Goal: Task Accomplishment & Management: Complete application form

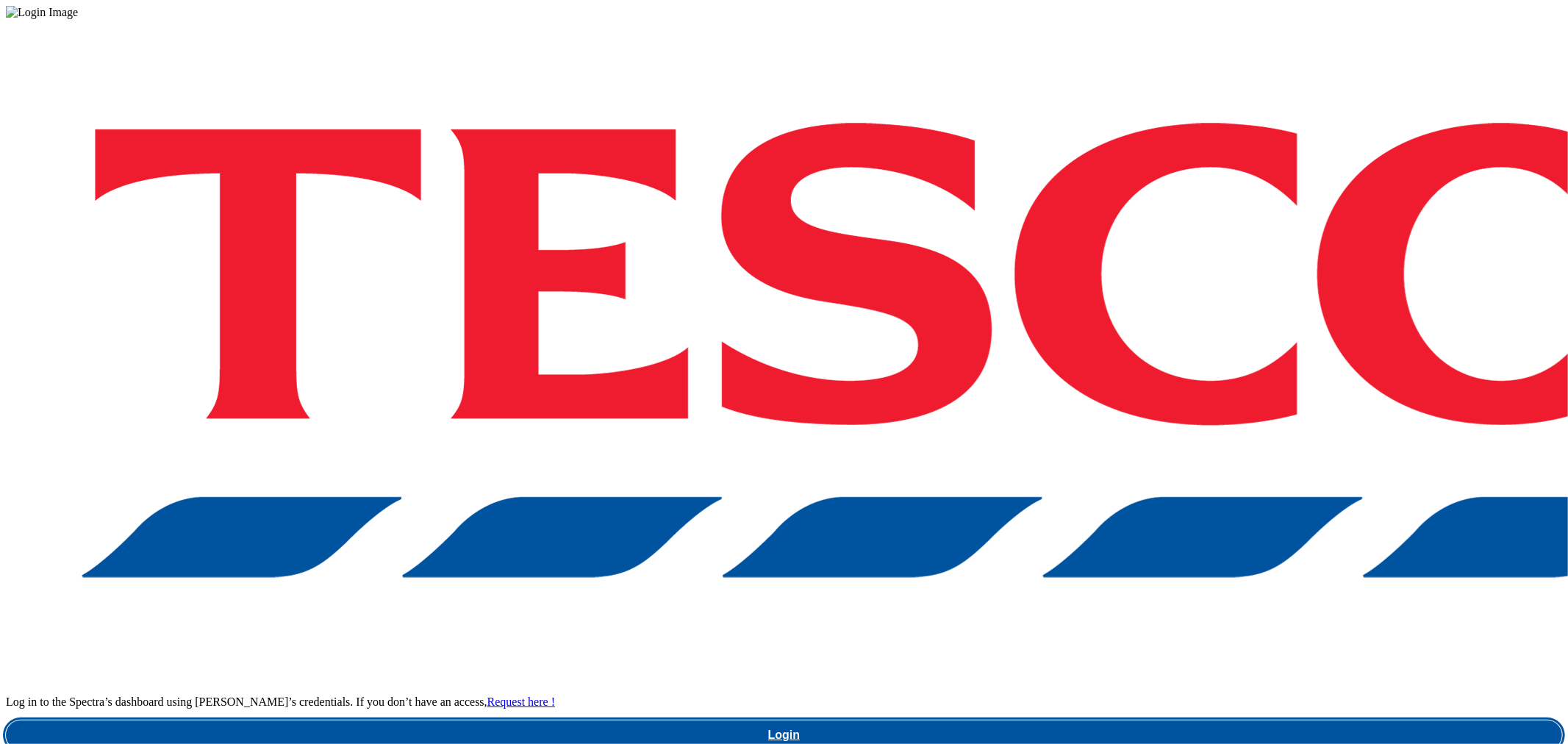
click at [1152, 720] on link "Login" at bounding box center [784, 734] width 1557 height 29
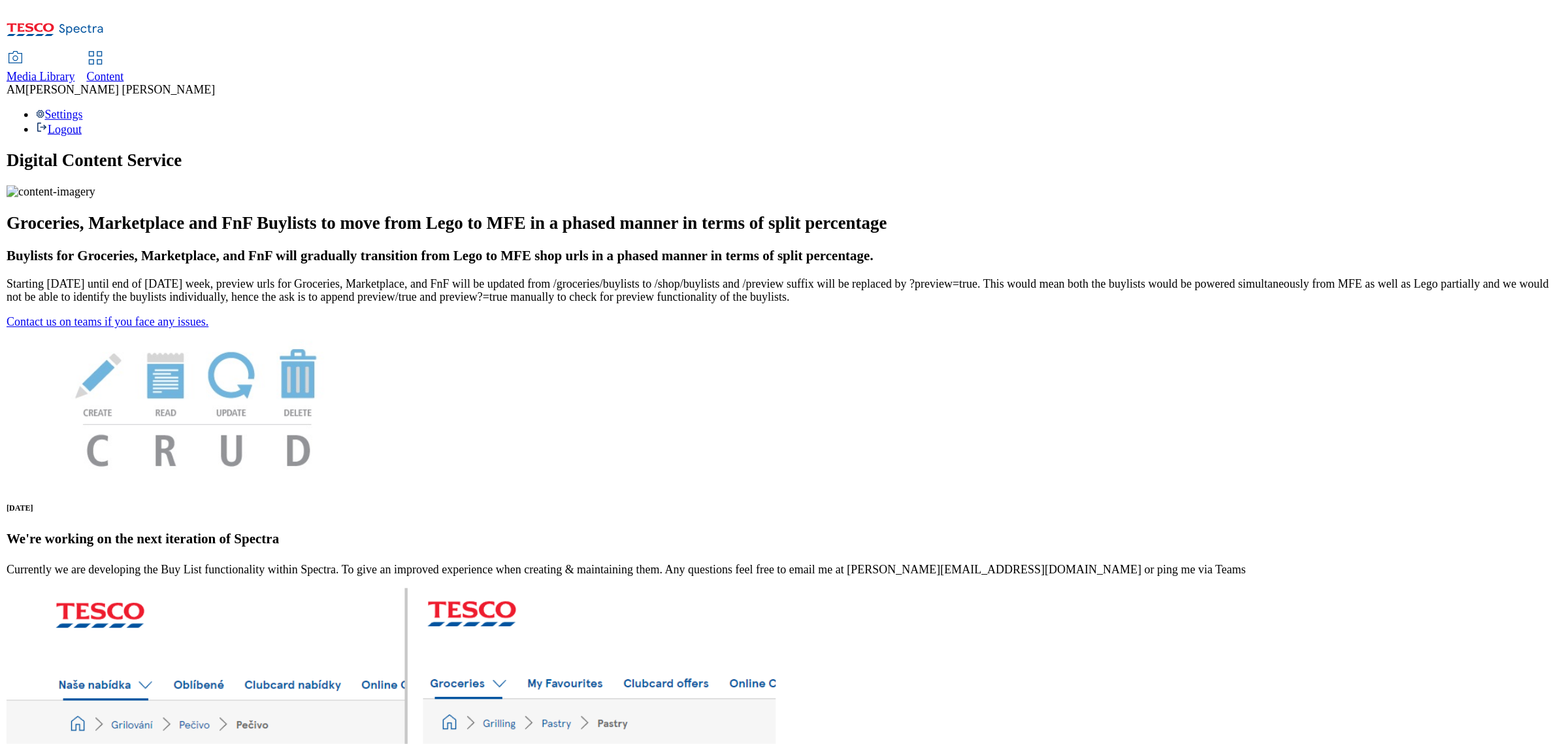
scroll to position [53, 0]
click at [66, 62] on span "Media Library" at bounding box center [35, 67] width 60 height 11
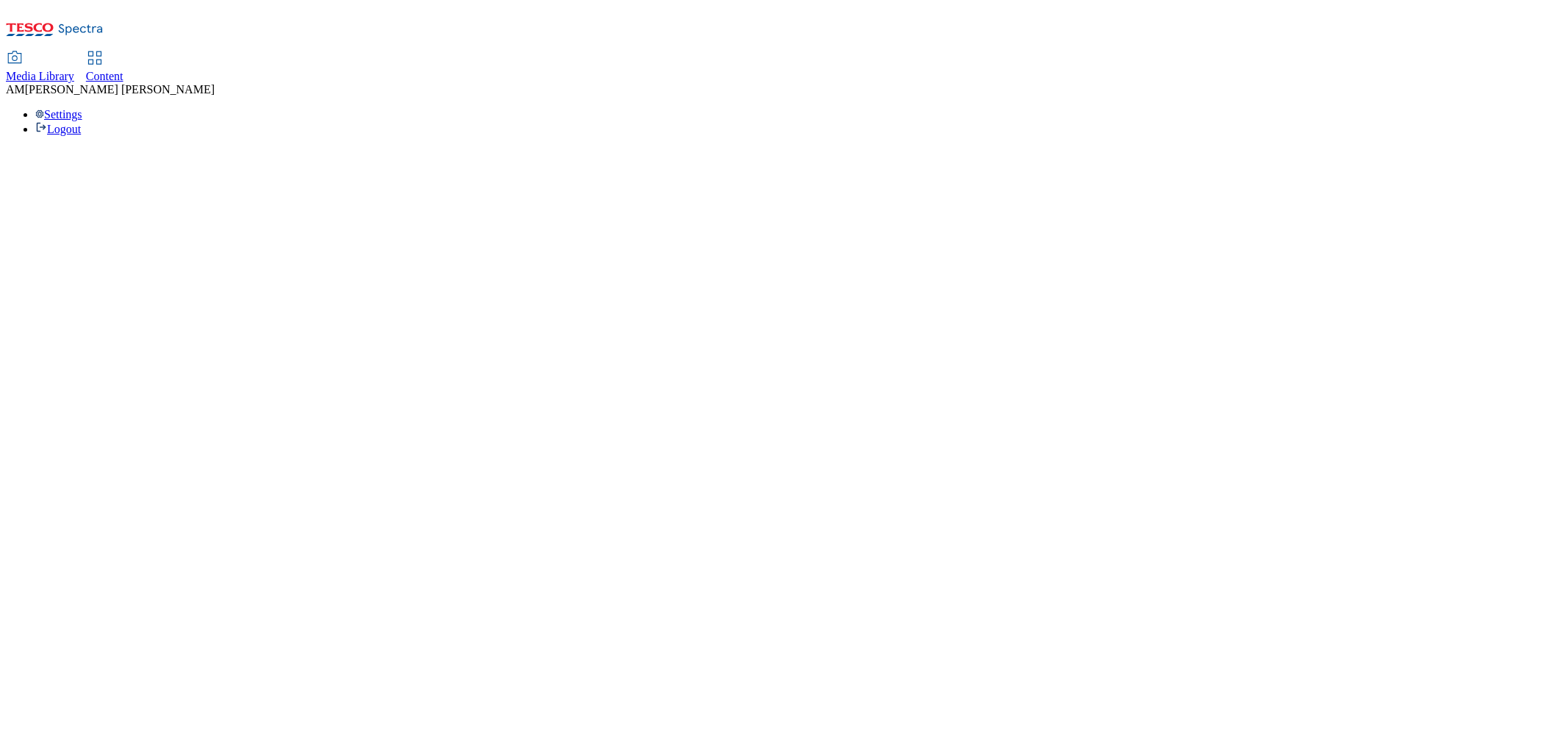
select select "flare-ghs"
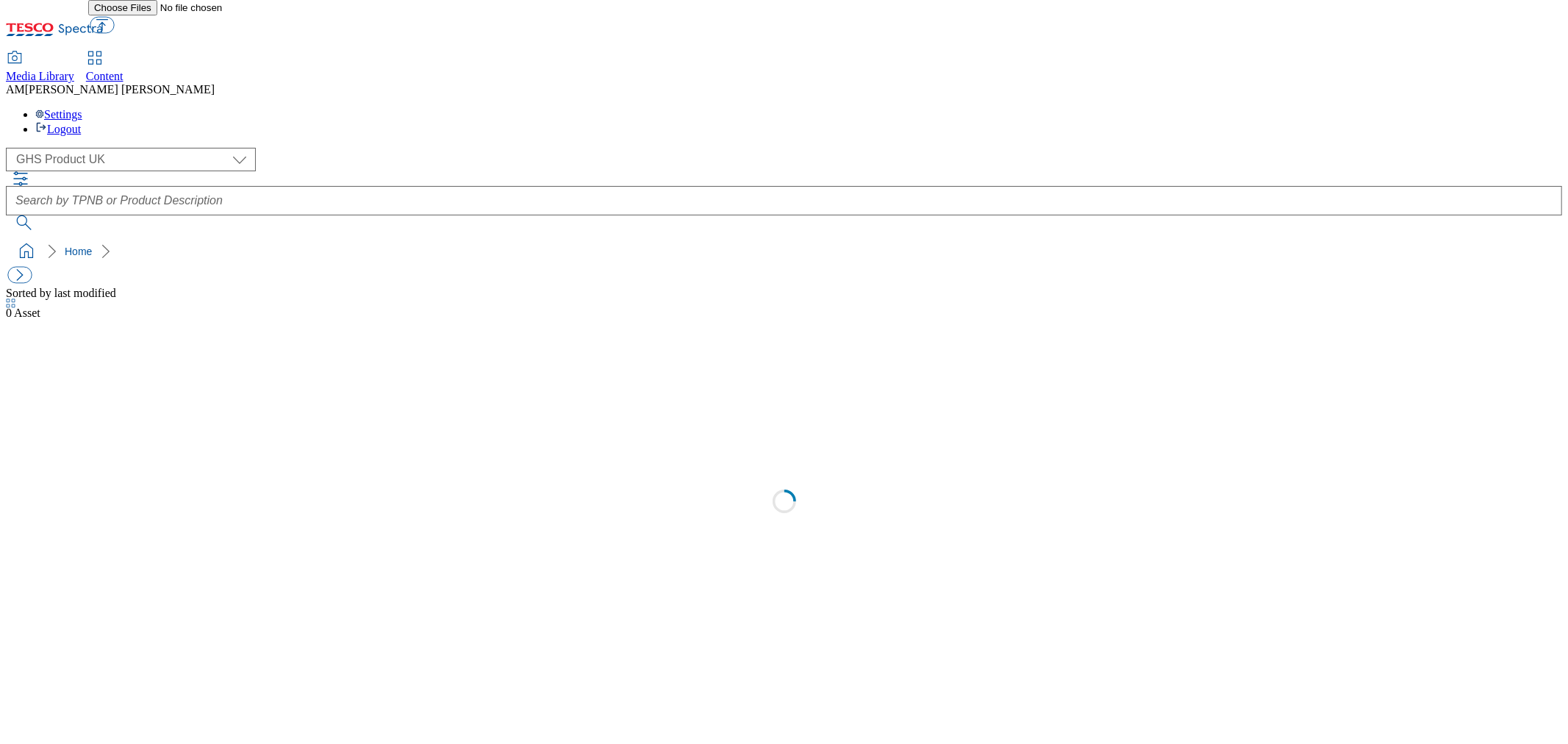
select select "flare-ghs"
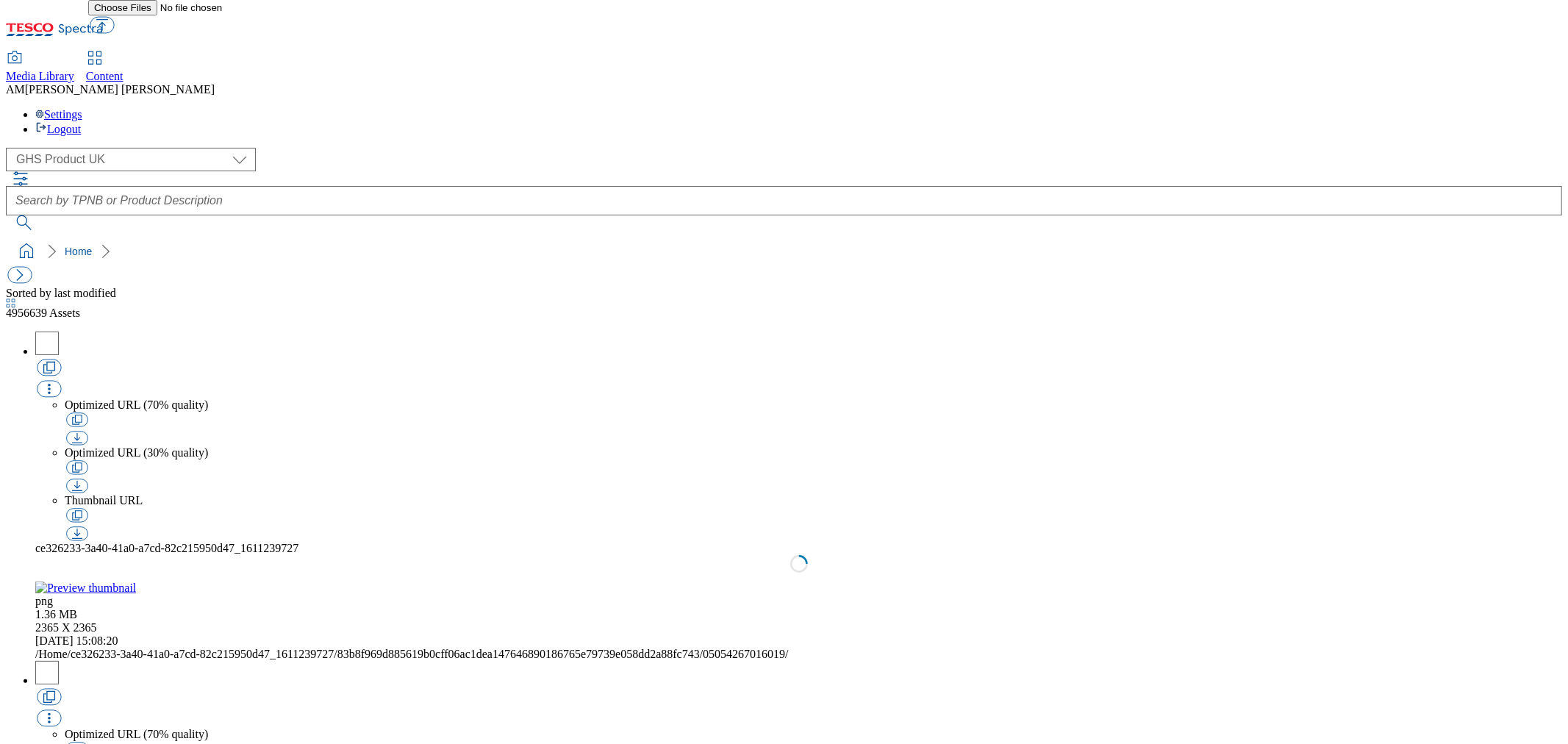
click at [124, 70] on span "Content" at bounding box center [104, 76] width 37 height 12
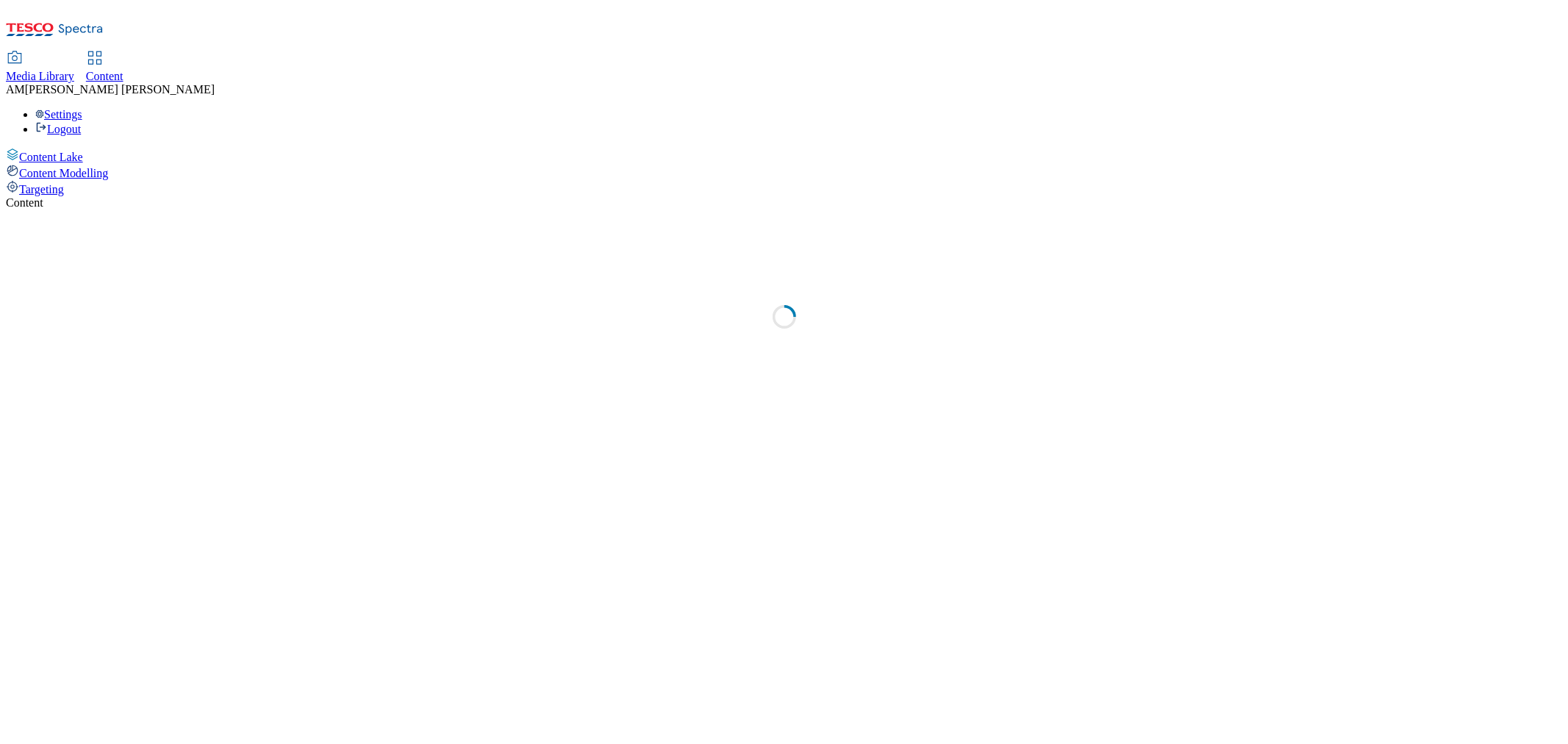
select select "ghs-uk"
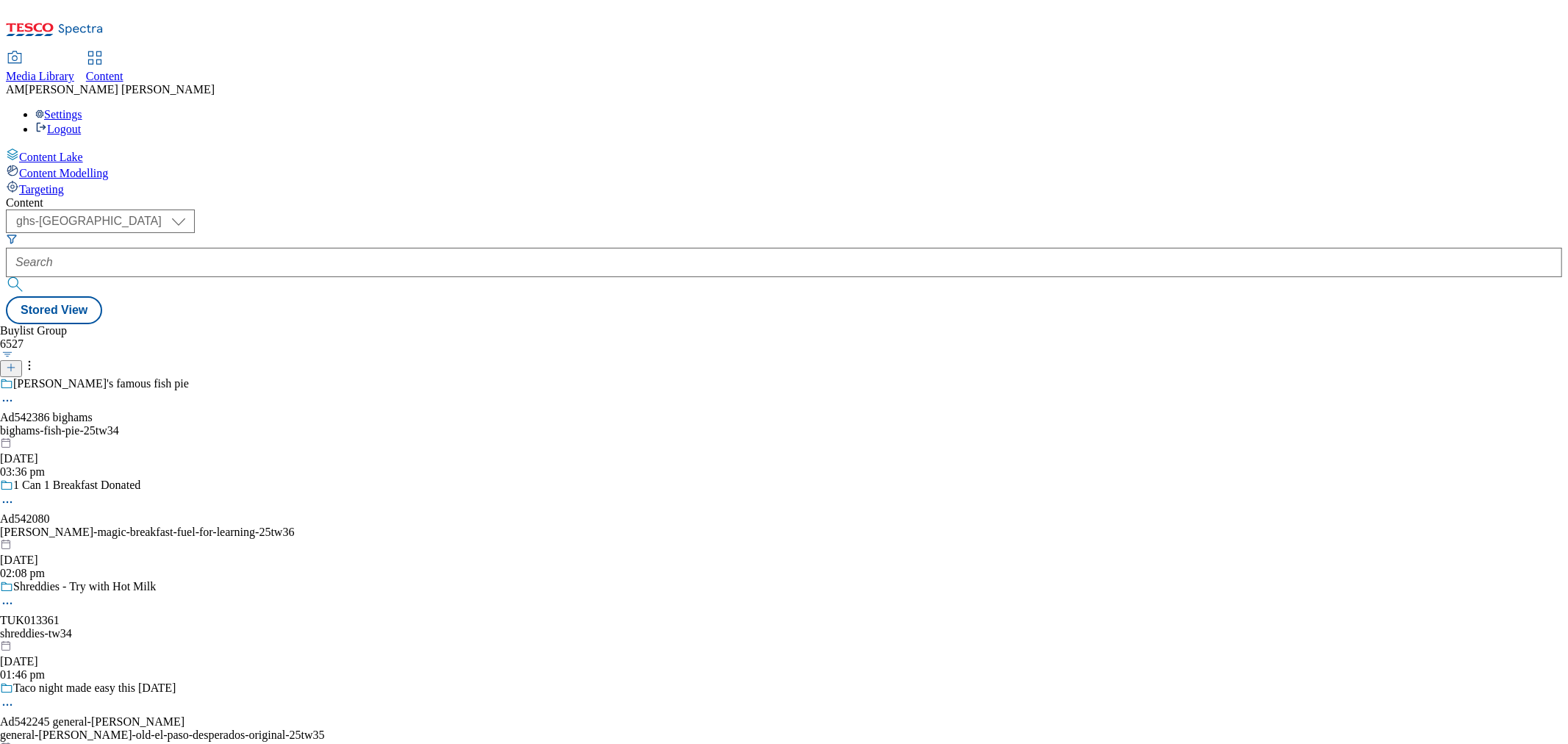
click at [16, 363] on icon at bounding box center [11, 368] width 11 height 11
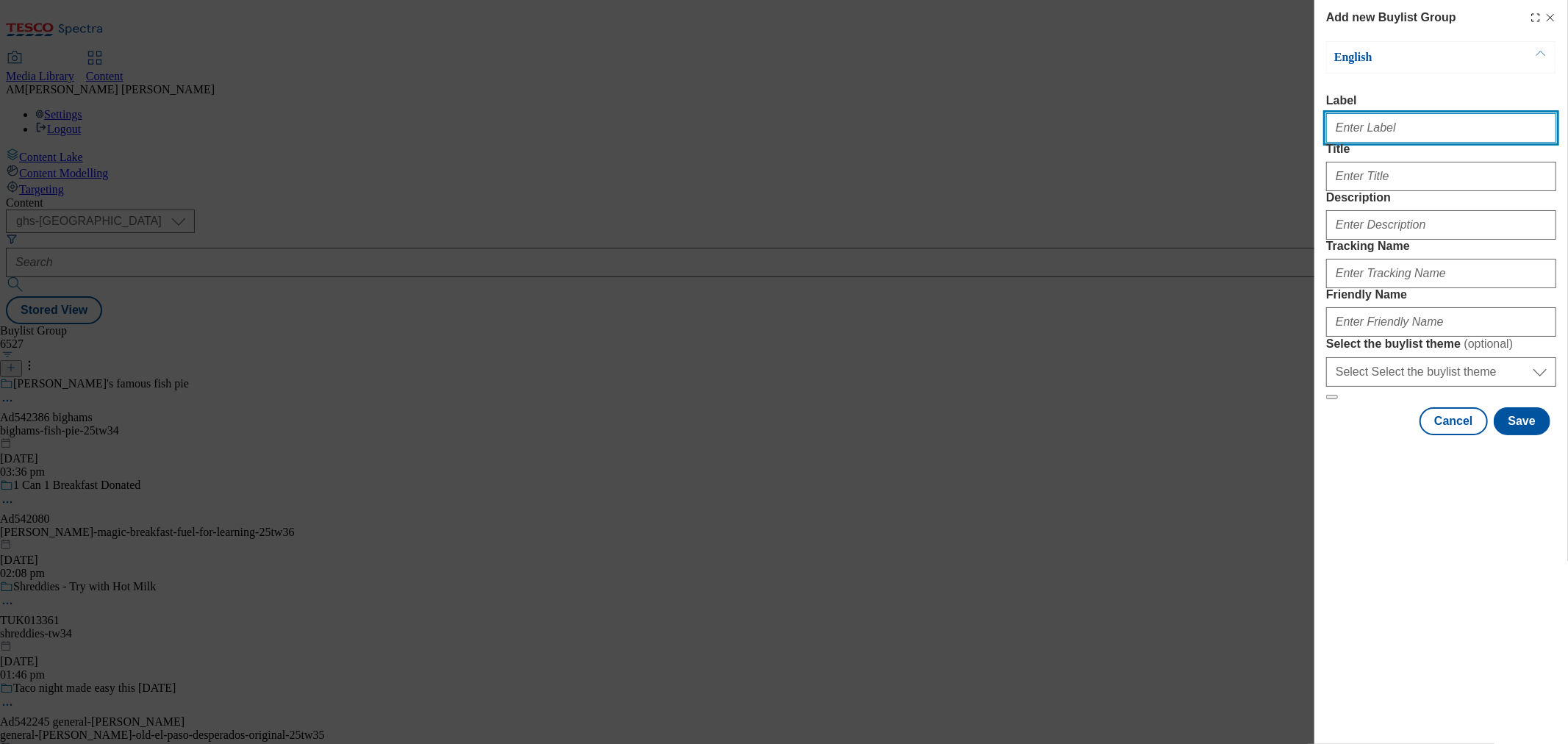
click at [1379, 138] on input "Label" at bounding box center [1441, 127] width 230 height 29
paste input "1326033"
type input "1326033"
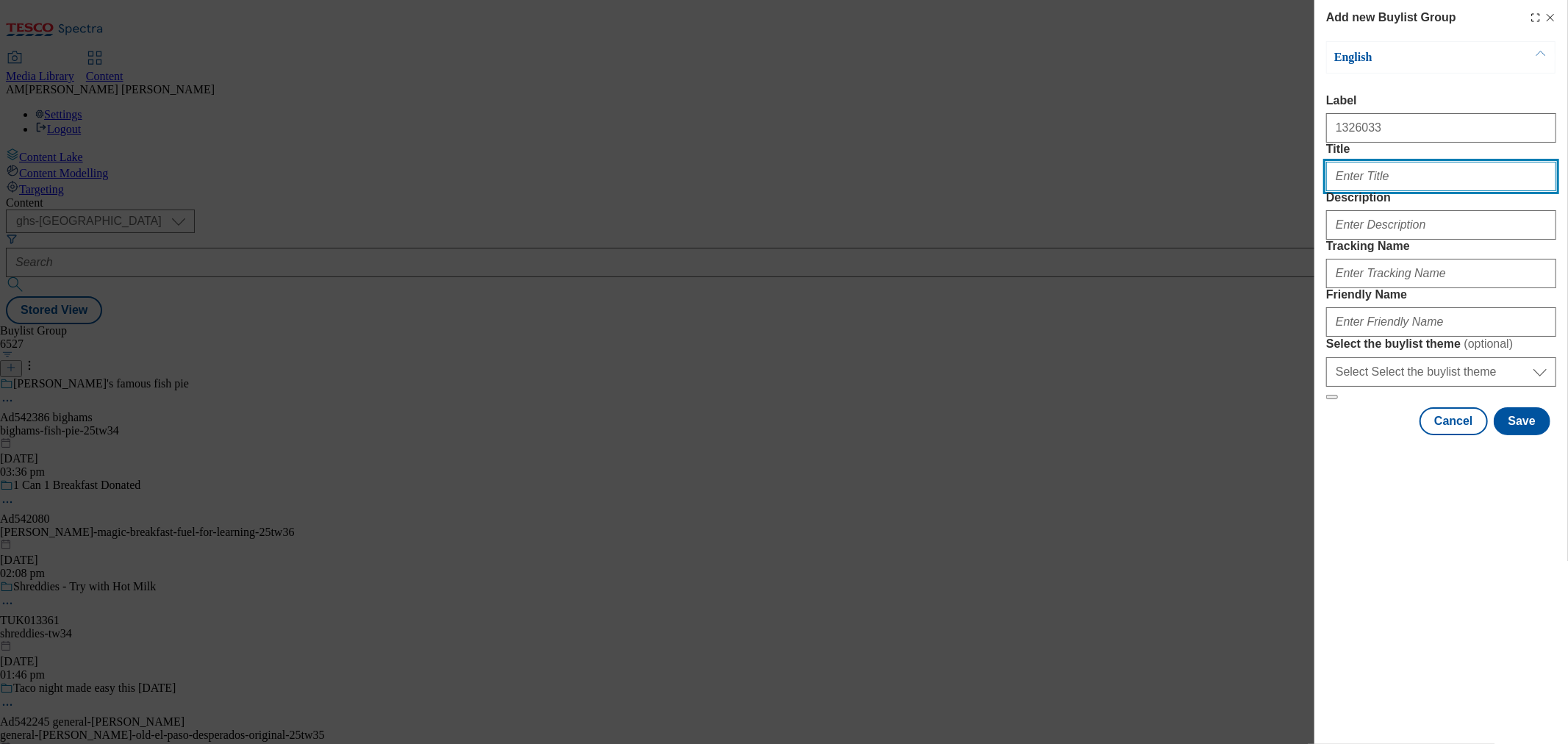
click at [1358, 192] on input "Title" at bounding box center [1441, 176] width 230 height 29
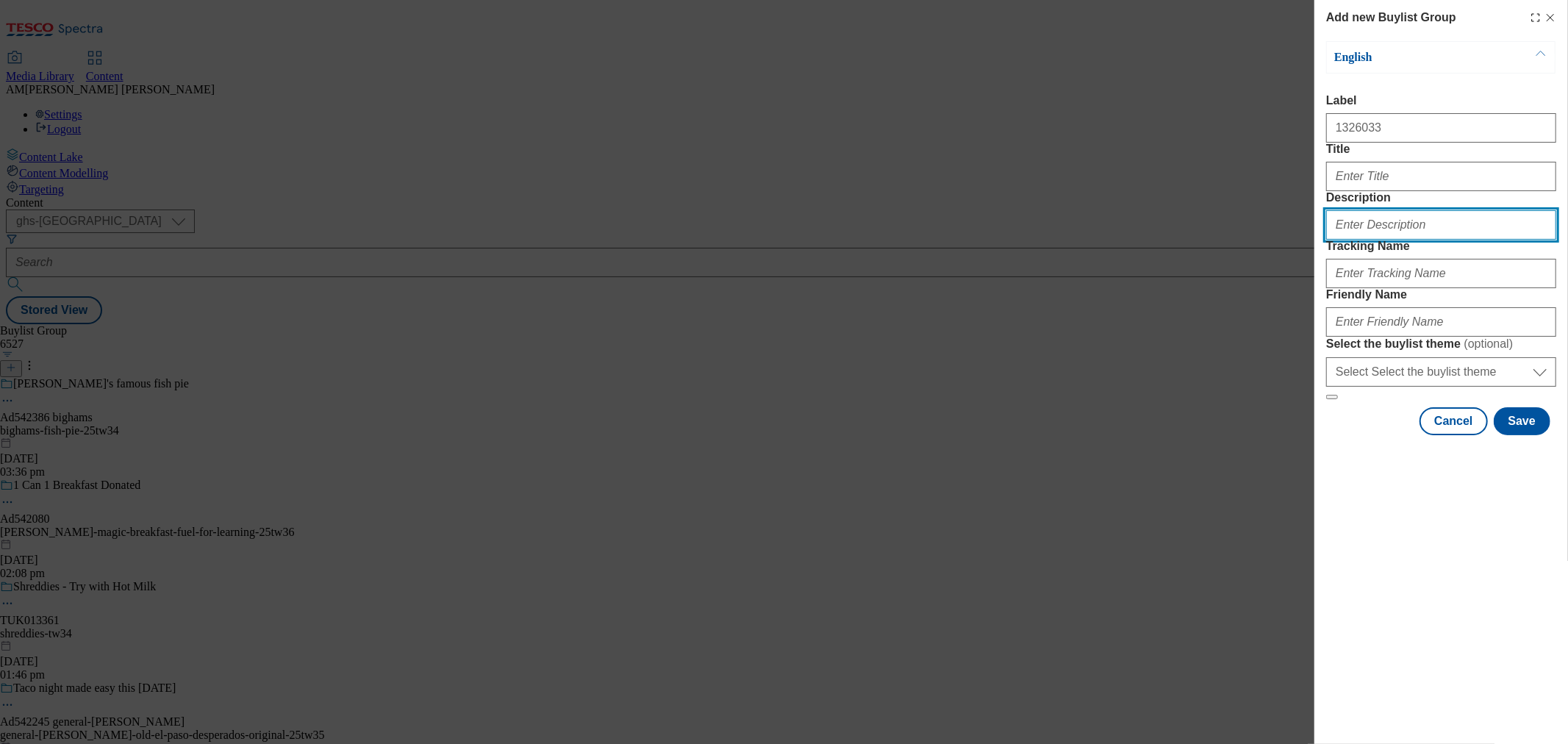
click at [1377, 240] on input "Description" at bounding box center [1441, 224] width 230 height 29
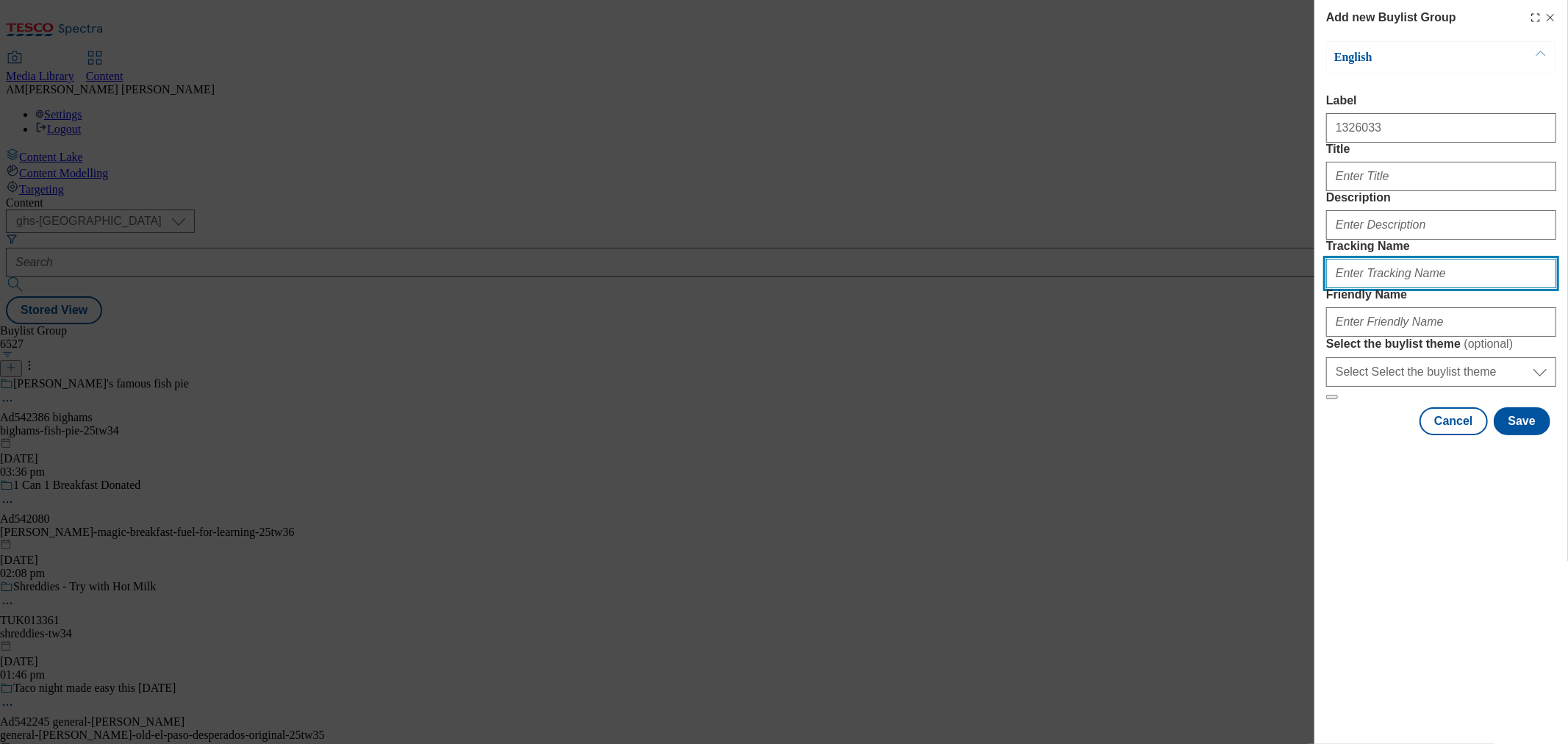
click at [1336, 288] on input "Tracking Name" at bounding box center [1441, 273] width 230 height 29
paste input "1326033"
type input "DH_1326033"
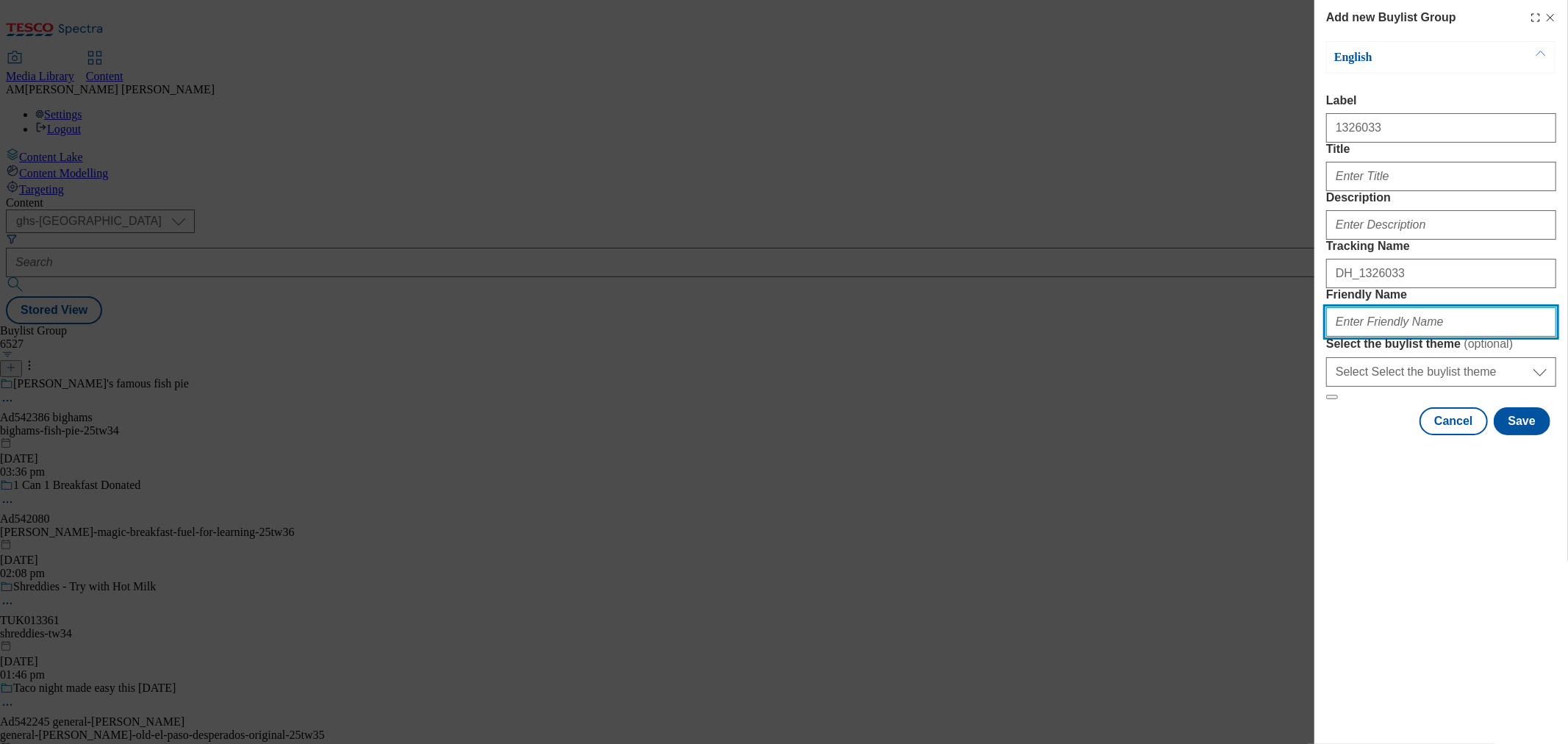
click at [1375, 336] on input "Friendly Name" at bounding box center [1441, 321] width 230 height 29
click at [1446, 336] on input "202541-Nescafe-BETYBB" at bounding box center [1441, 321] width 230 height 29
click at [1370, 336] on input "202541-Nescafe-BETYBB" at bounding box center [1441, 321] width 230 height 29
type input "202541-nescafe-bety-bb"
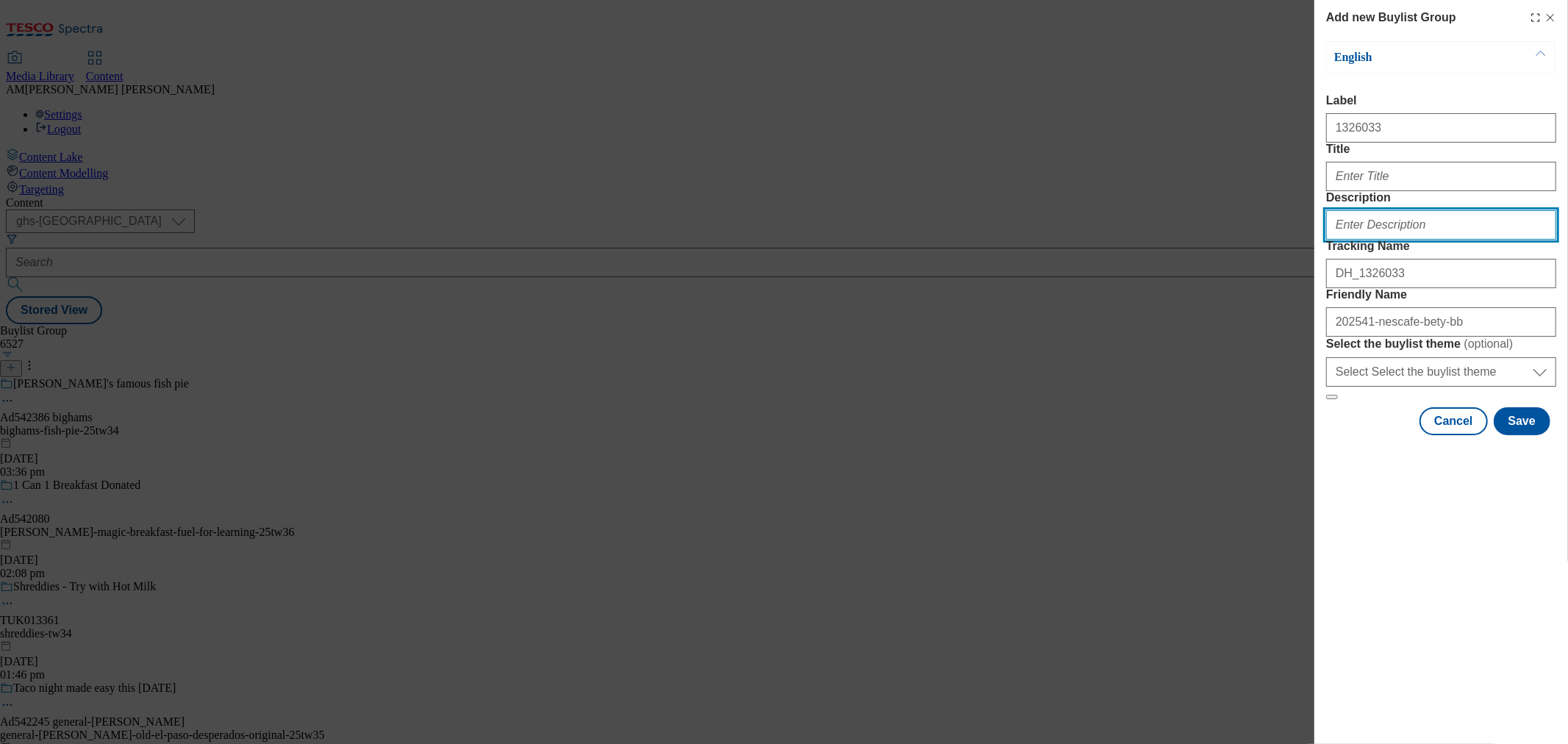
click at [1415, 240] on input "Description" at bounding box center [1441, 224] width 230 height 29
type input "S"
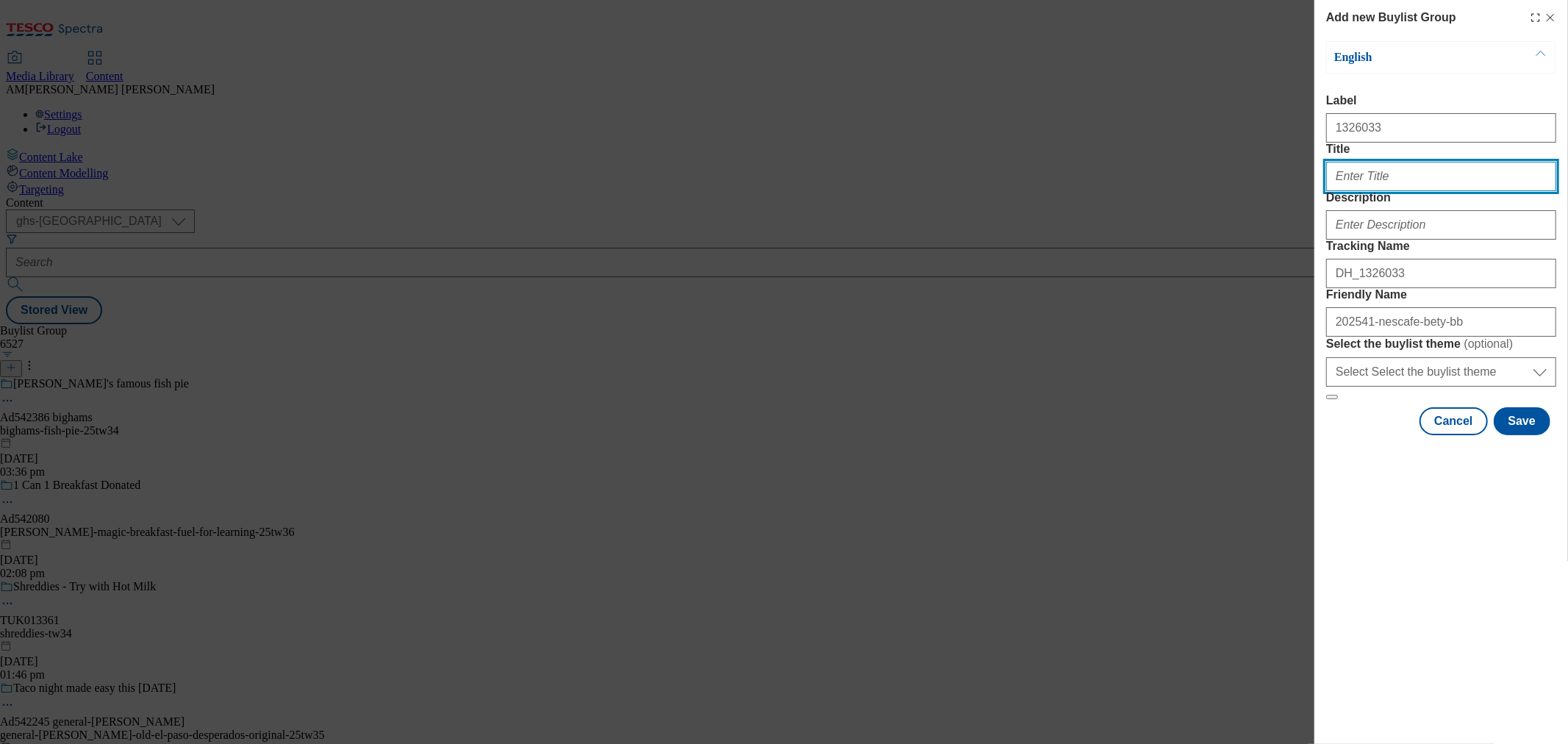
click at [1418, 192] on input "Title" at bounding box center [1441, 176] width 230 height 29
type input "Sink into a frothy coffee"
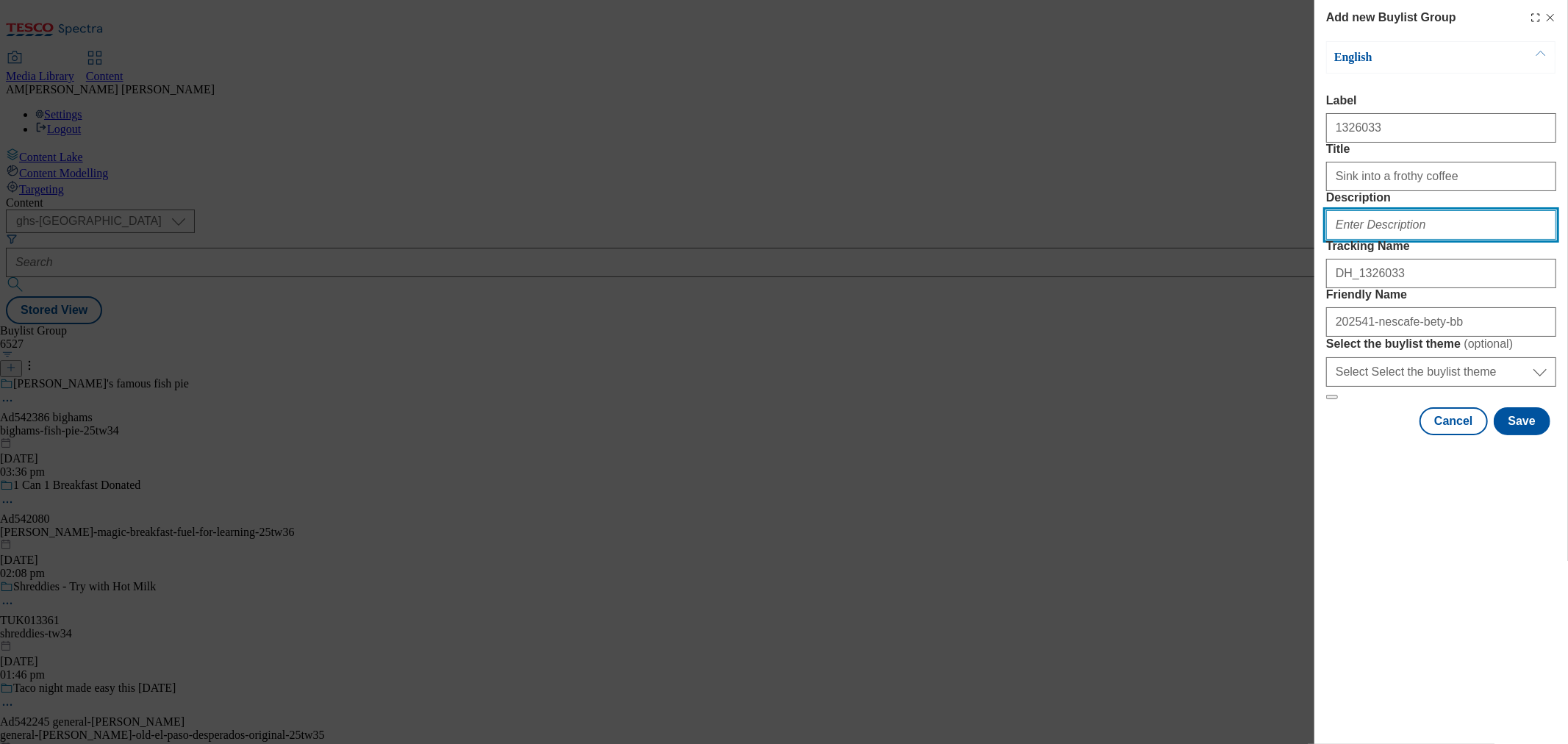
click at [1399, 240] on input "Description" at bounding box center [1441, 224] width 230 height 29
click at [1332, 620] on div "Add new Buylist Group English Label 1326033 Title Sink into a frothy coffee Des…" at bounding box center [1441, 372] width 253 height 744
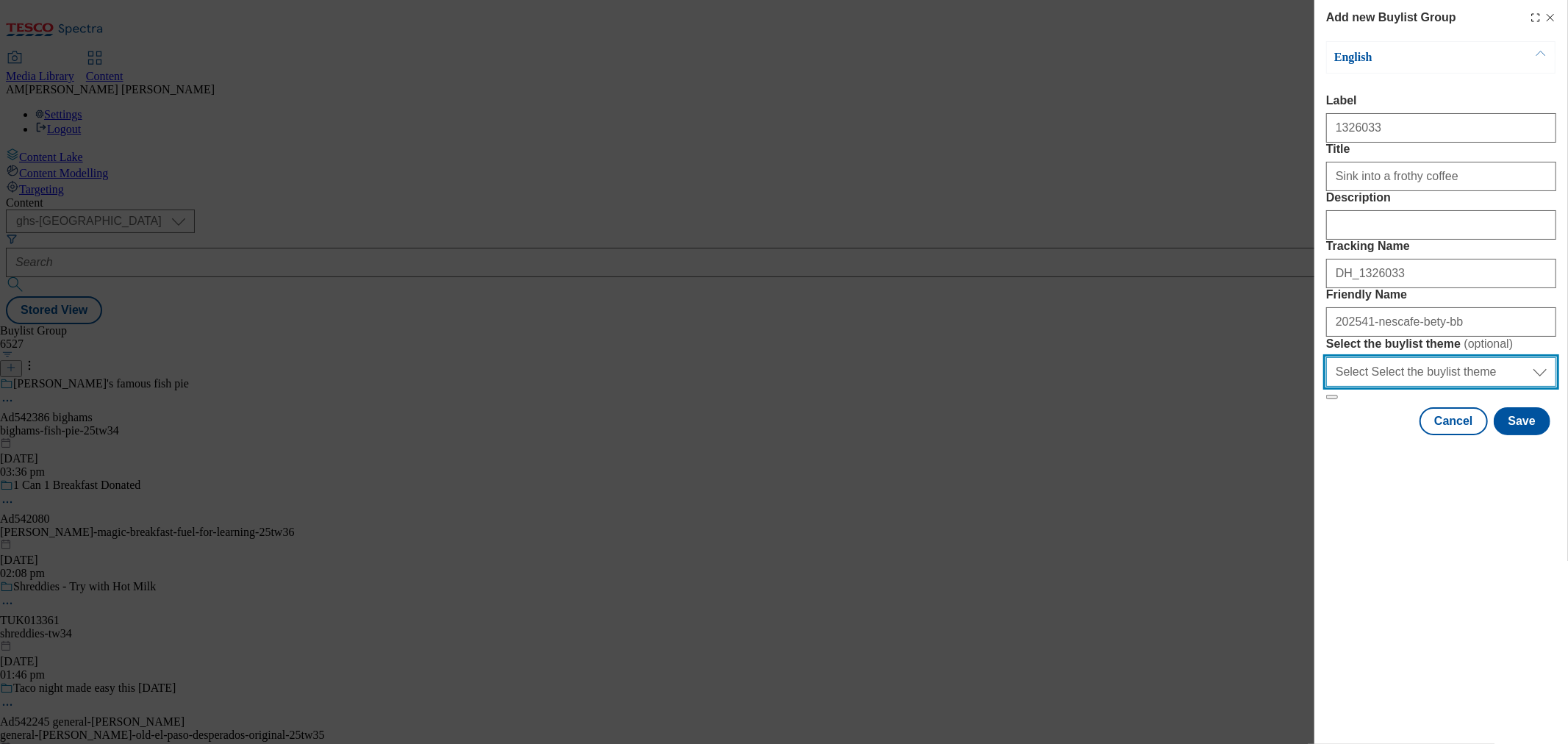
click at [1547, 387] on select "Select Select the buylist theme default fandf" at bounding box center [1441, 372] width 230 height 29
select select "default"
click at [1326, 387] on select "Select Select the buylist theme default fandf" at bounding box center [1441, 372] width 230 height 29
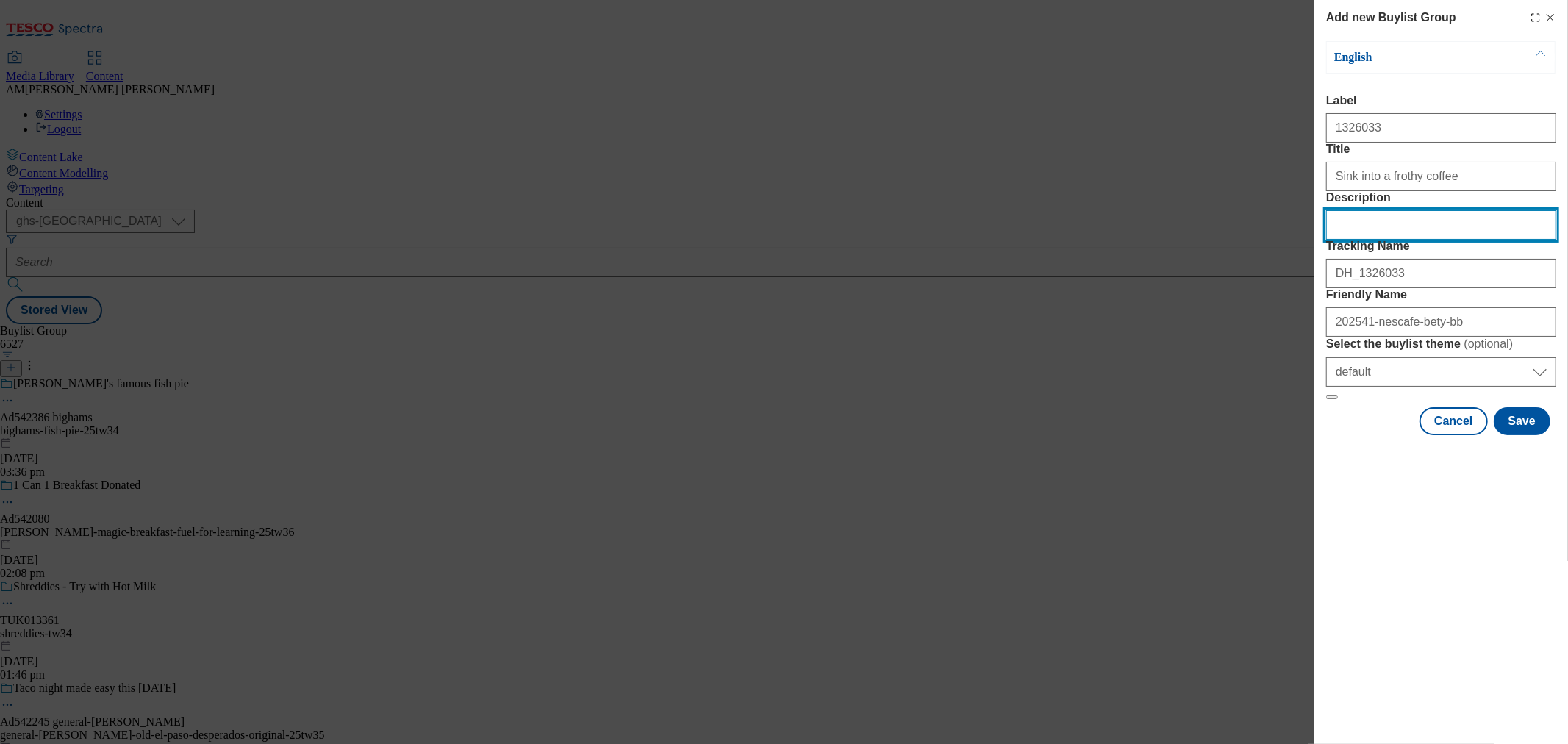
click at [1409, 240] on input "Description" at bounding box center [1441, 224] width 230 height 29
type input "Nescafe"
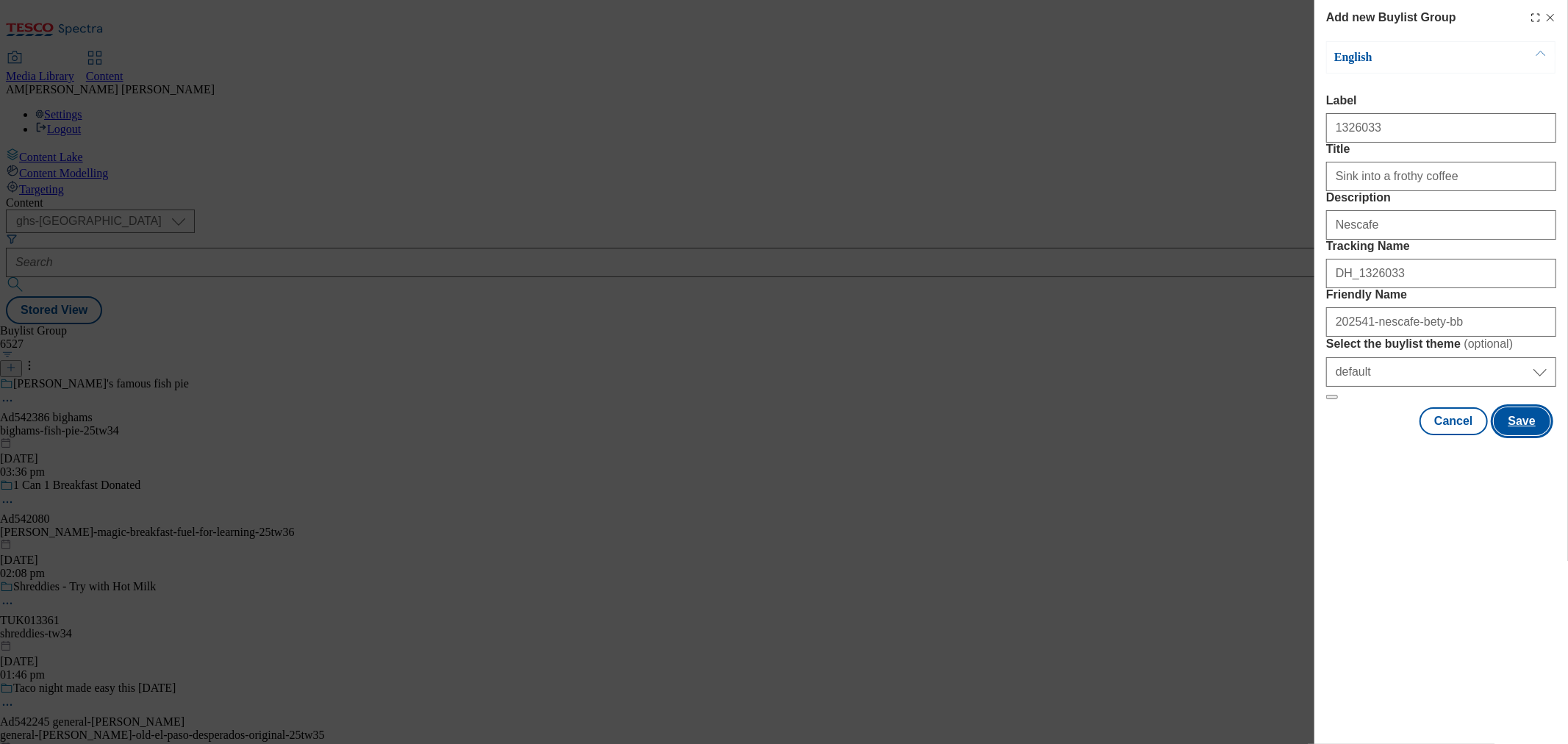
click at [1530, 435] on button "Save" at bounding box center [1522, 421] width 57 height 28
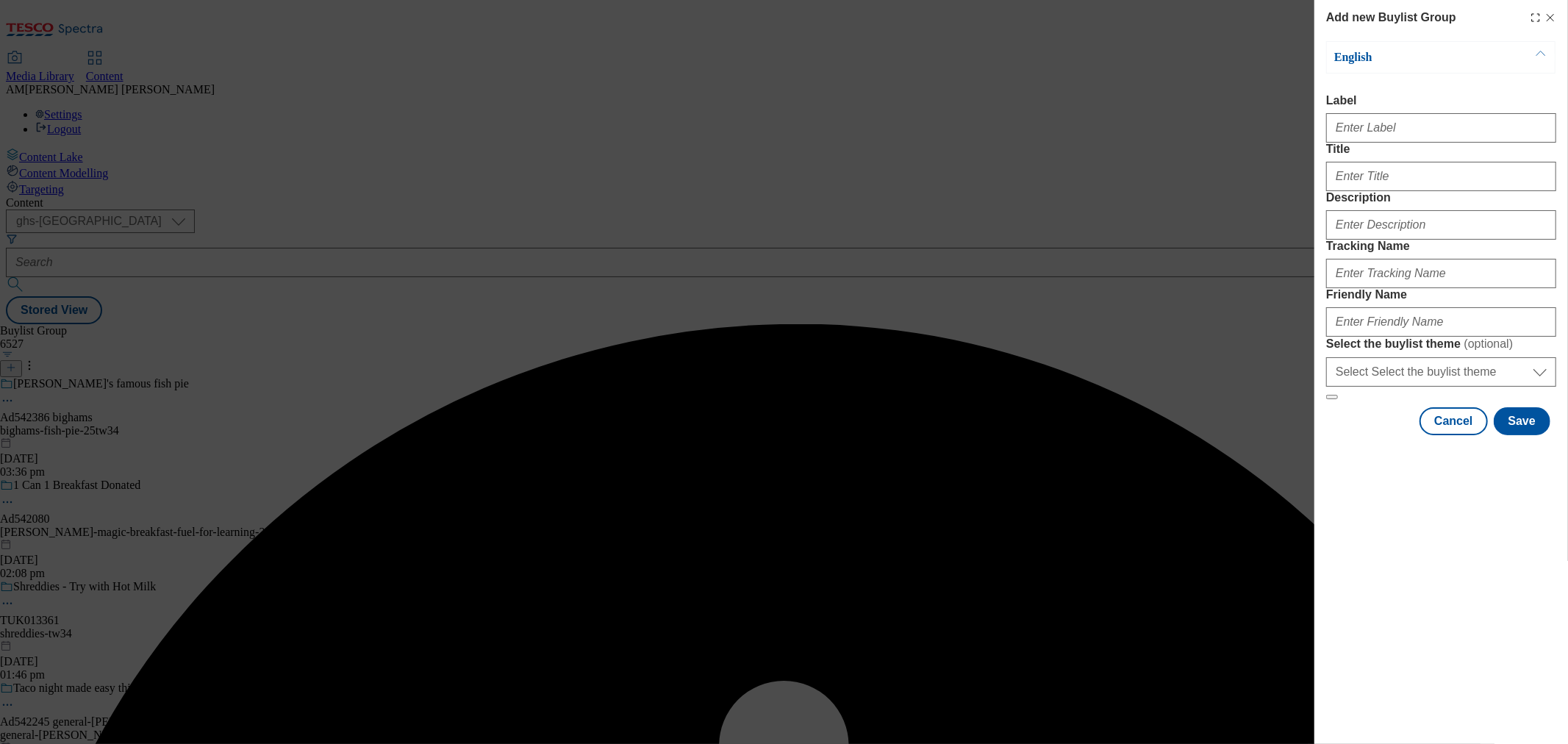
select select "default"
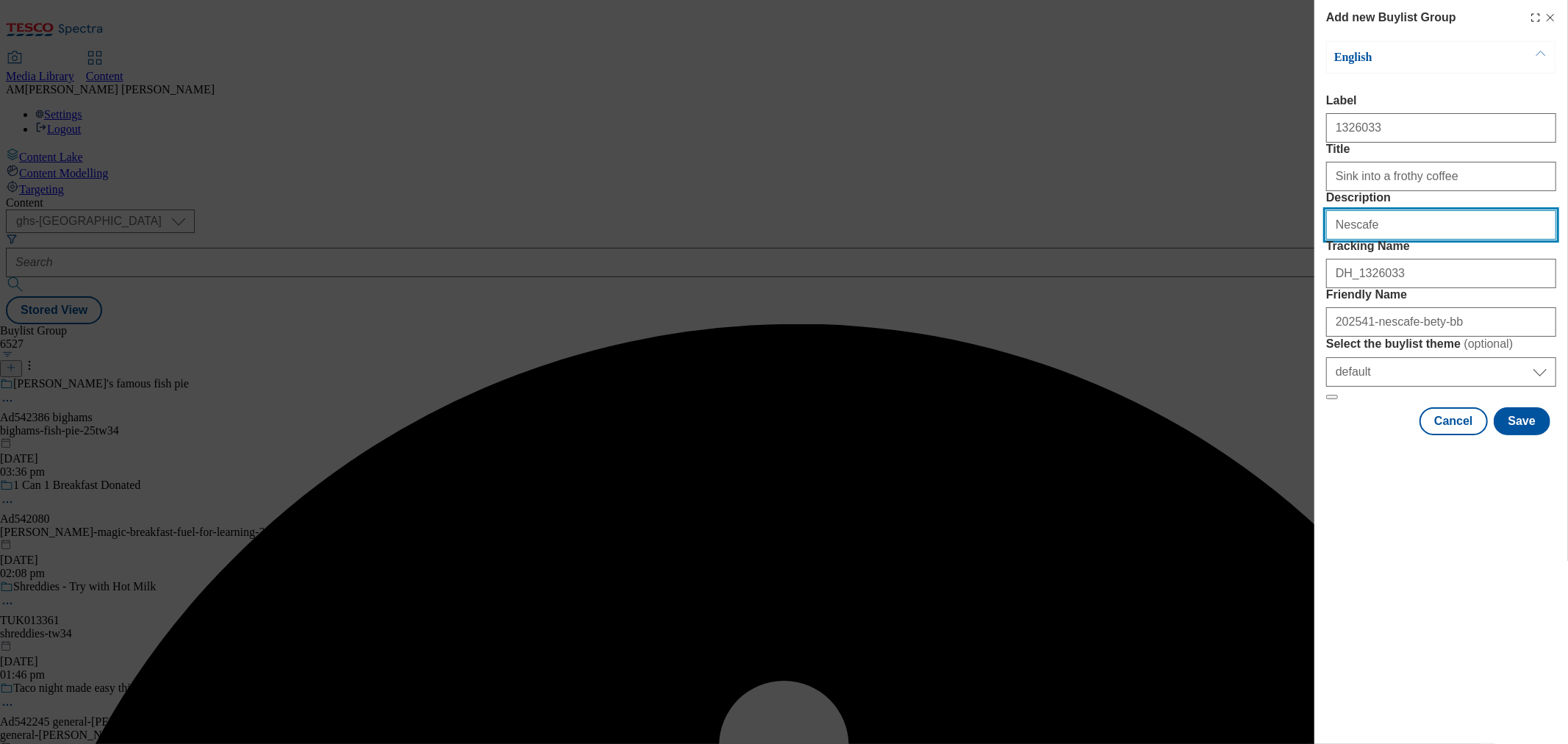
click at [1331, 240] on input "Description" at bounding box center [1441, 224] width 230 height 29
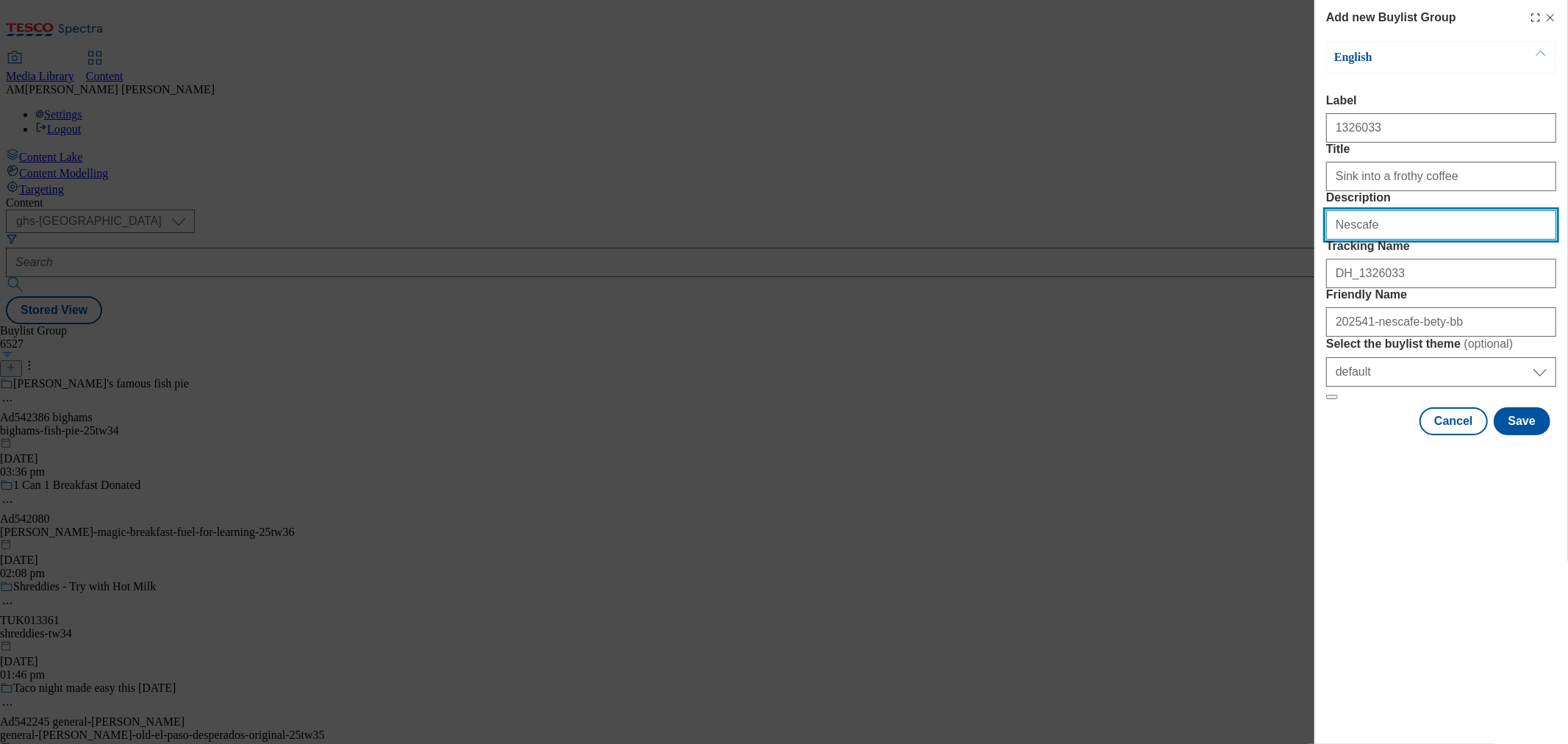
type input "Nescafe"
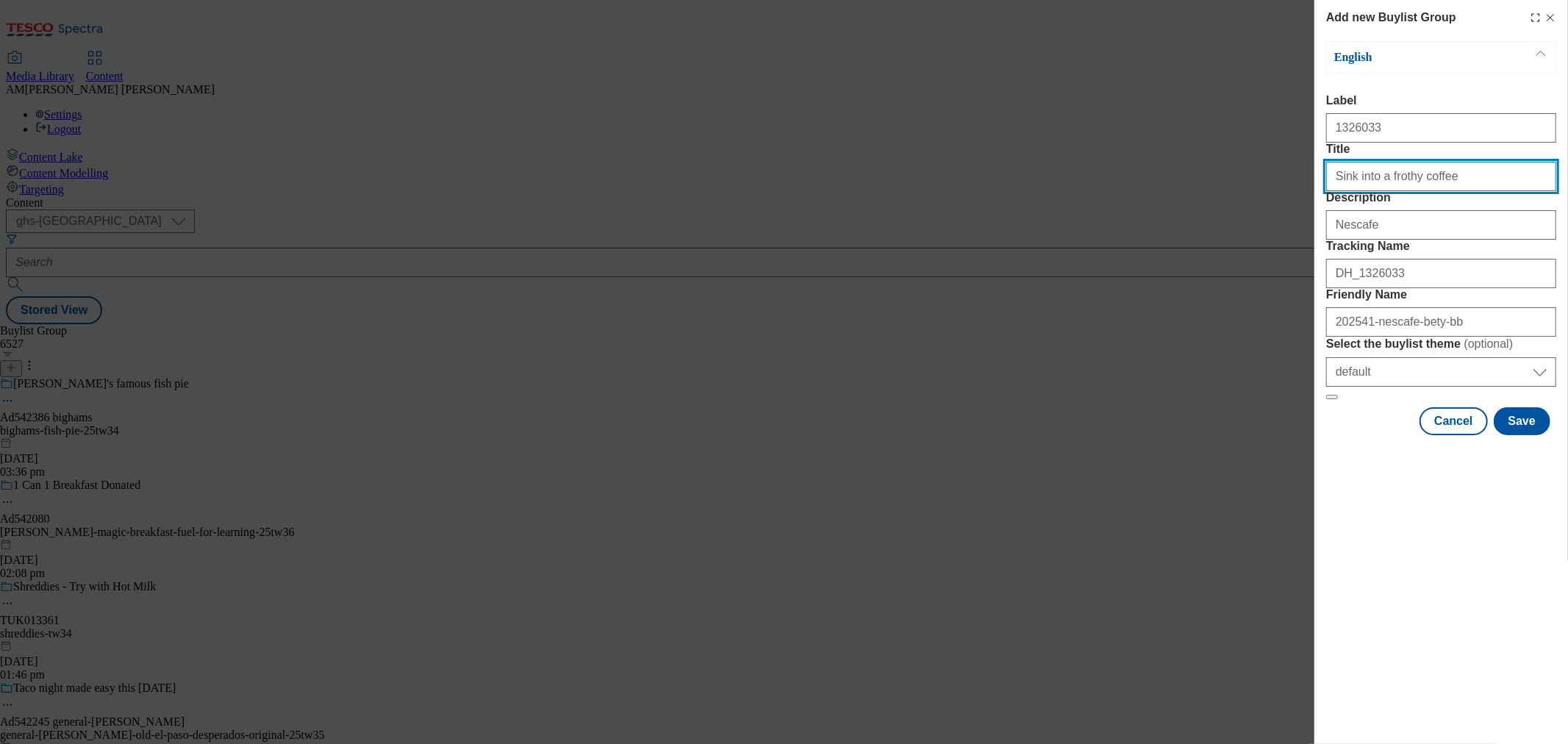
click at [1339, 192] on input "Title" at bounding box center [1441, 176] width 230 height 29
type input "Sink into a frothy coffee"
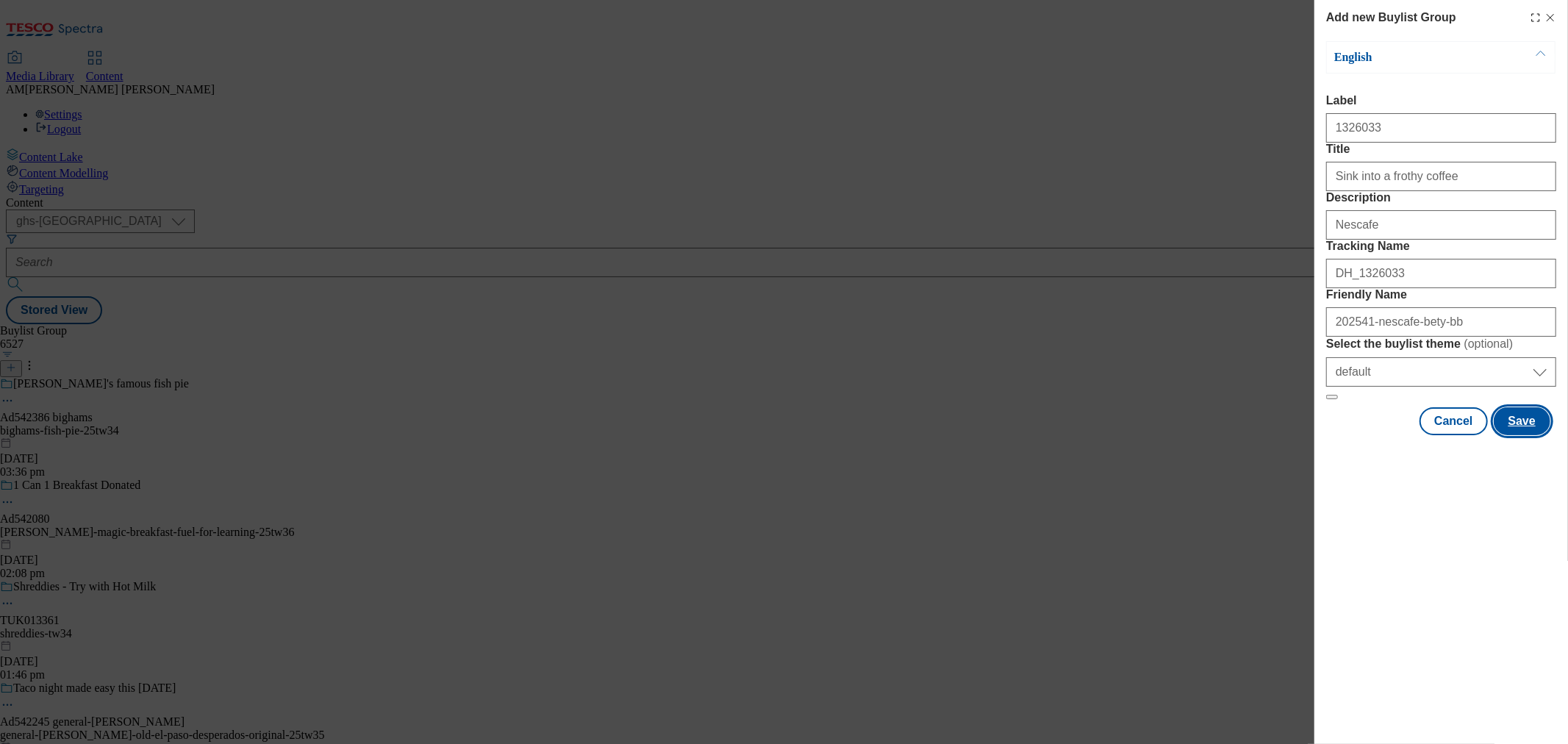
click at [1530, 435] on button "Save" at bounding box center [1522, 421] width 57 height 28
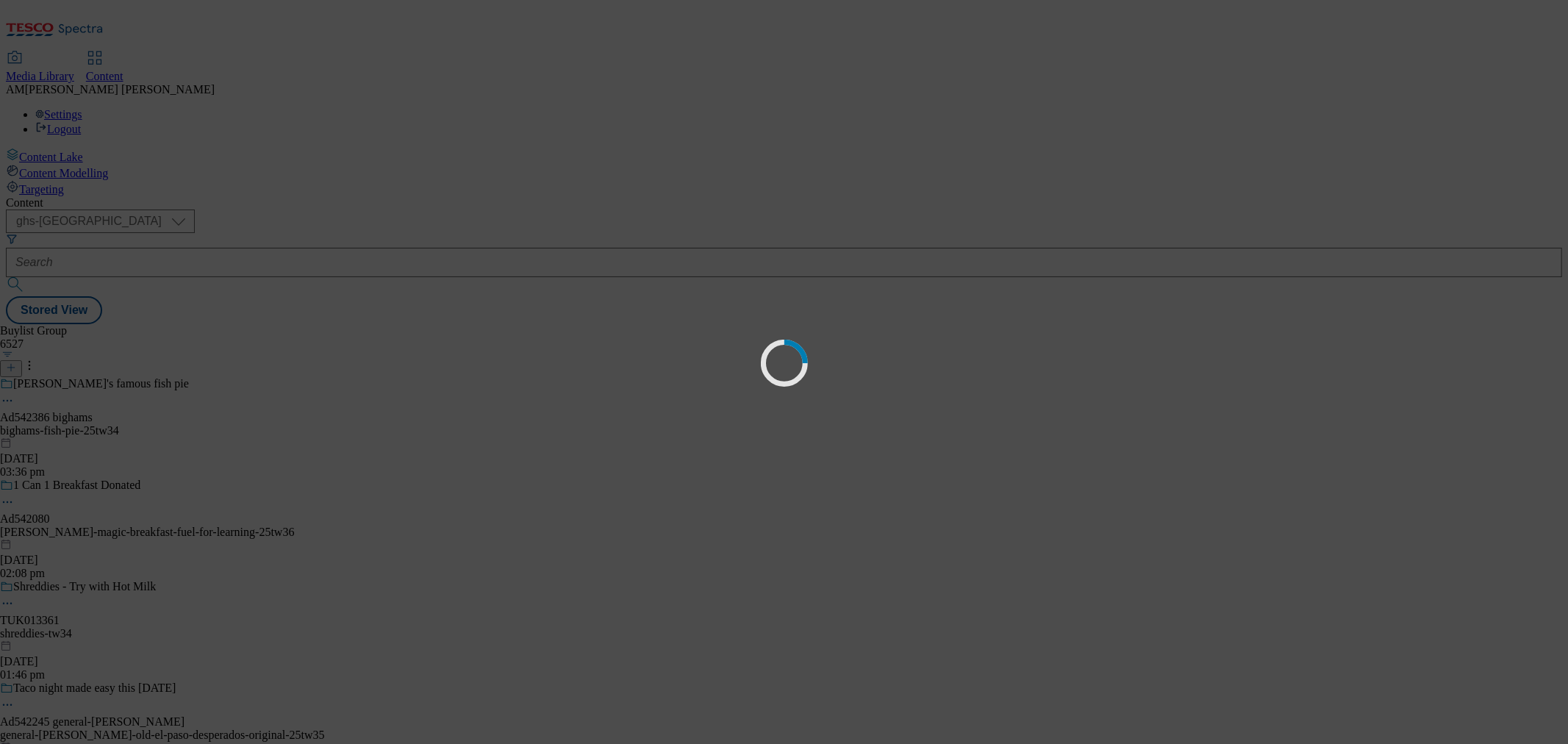
select select "default"
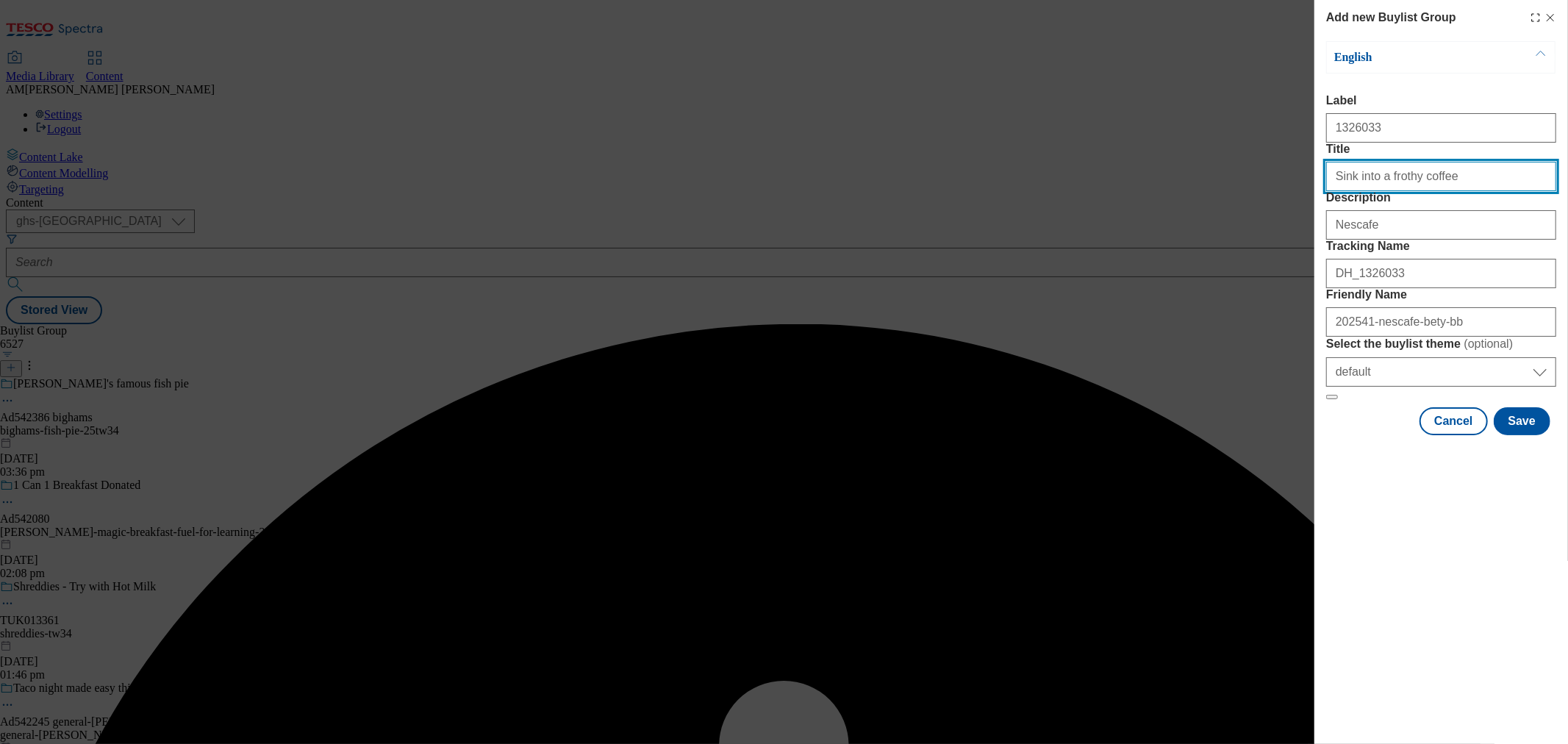
drag, startPoint x: 1333, startPoint y: 196, endPoint x: 1332, endPoint y: 219, distance: 23.0
click at [1332, 192] on input "Sink into a frothy coffee" at bounding box center [1441, 176] width 230 height 29
type input "Sink into a frothy coffee"
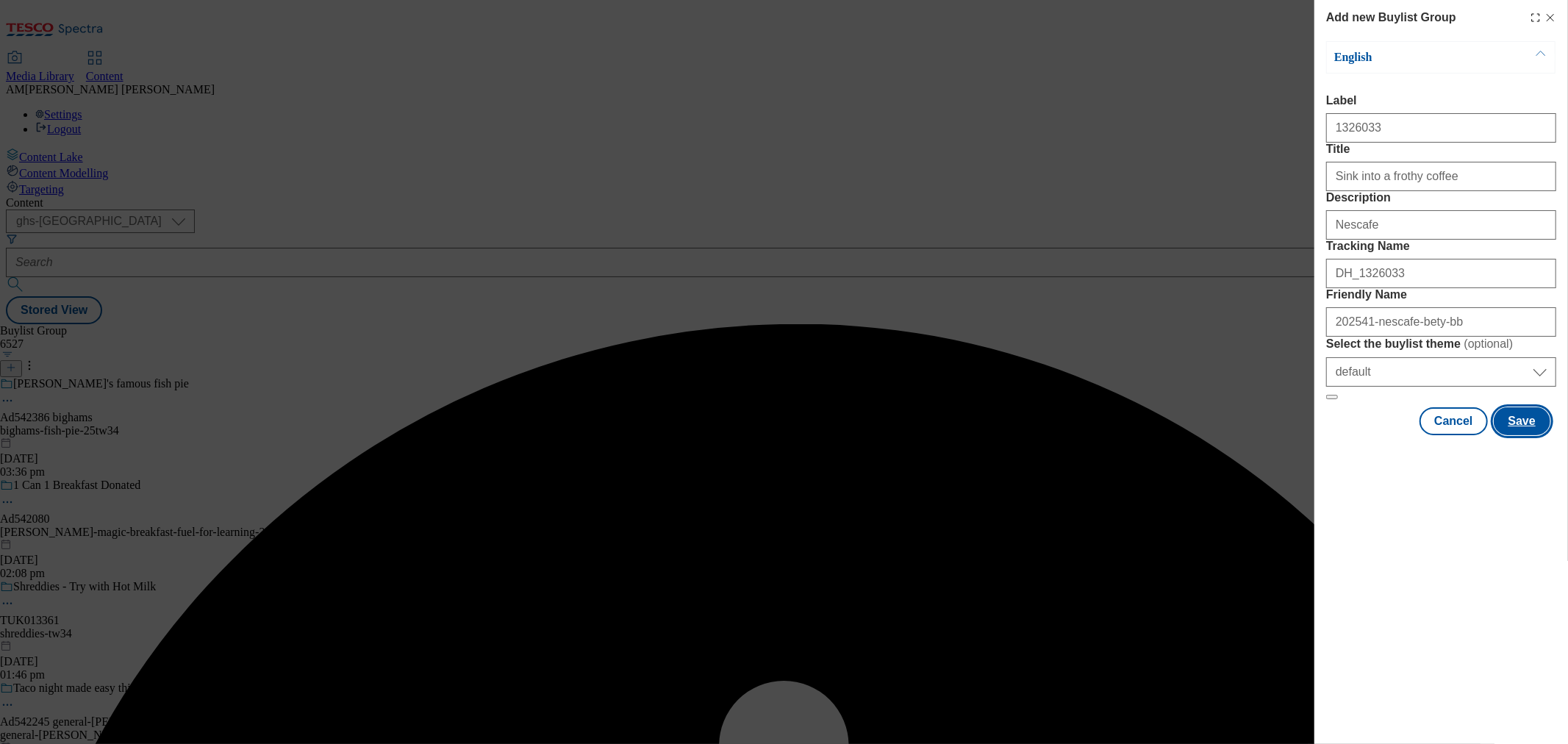
click at [1519, 435] on button "Save" at bounding box center [1522, 421] width 57 height 28
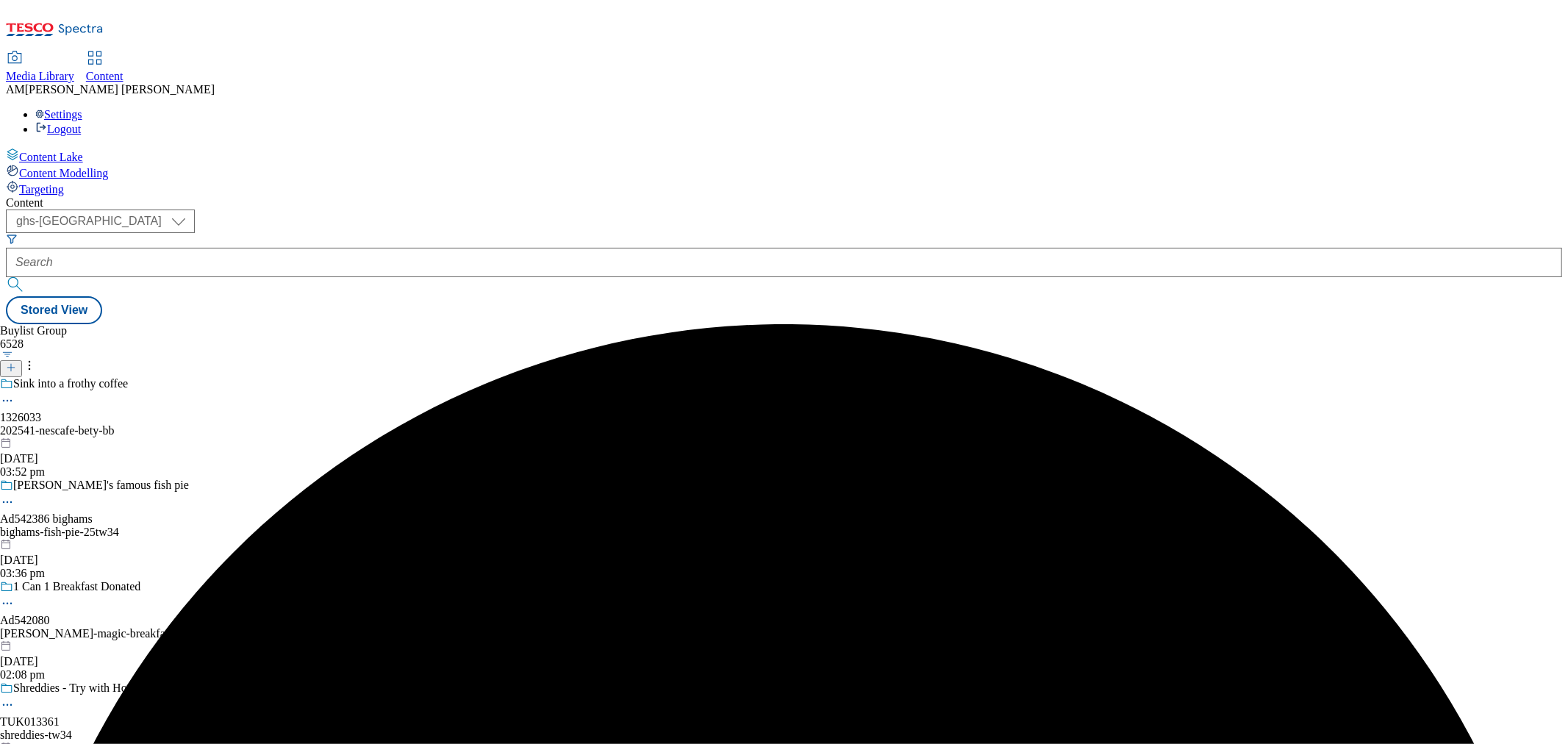
click at [325, 377] on div "Sink into a frothy coffee 1326033 202541-nescafe-bety-bb 15 Oct 2025 03:52 pm" at bounding box center [162, 427] width 325 height 101
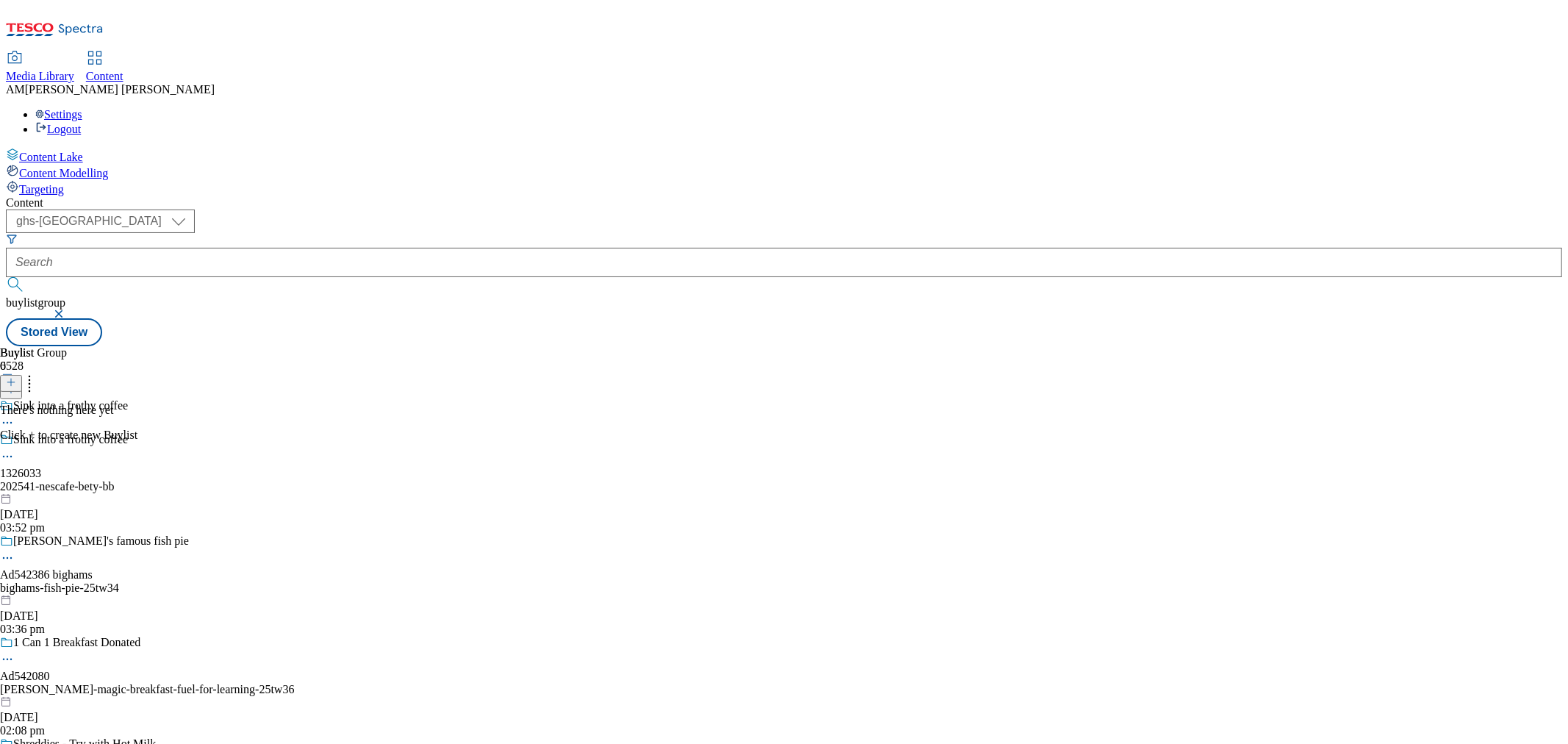
click at [15, 382] on line at bounding box center [11, 382] width 7 height 0
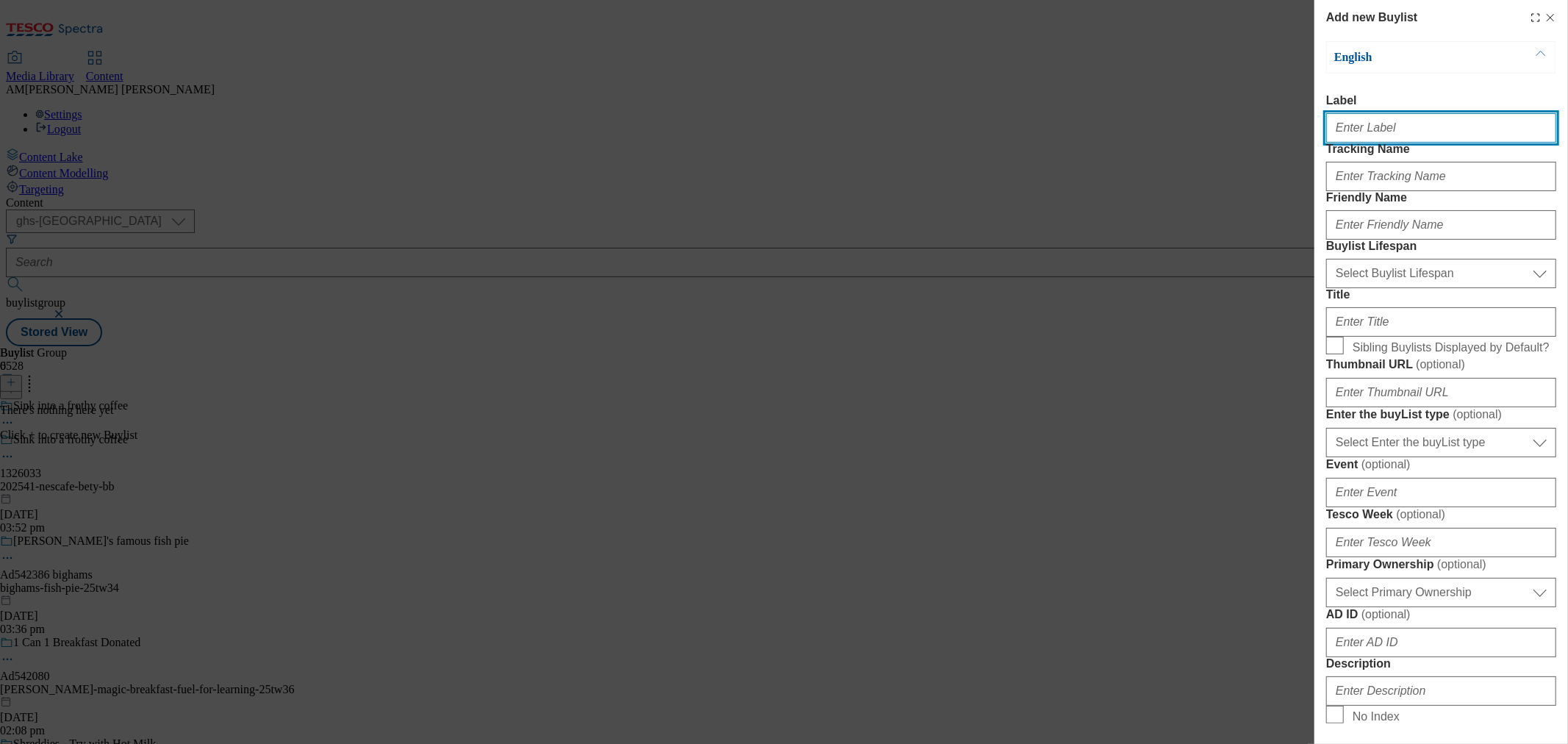
click at [1351, 131] on input "Label" at bounding box center [1441, 127] width 230 height 29
paste input "1326033"
type input "1326033"
drag, startPoint x: 1395, startPoint y: 139, endPoint x: 1281, endPoint y: 130, distance: 114.4
click at [1281, 130] on div "Add new Buylist English Label 1326033 Tracking Name Friendly Name Buylist Lifes…" at bounding box center [784, 372] width 1568 height 744
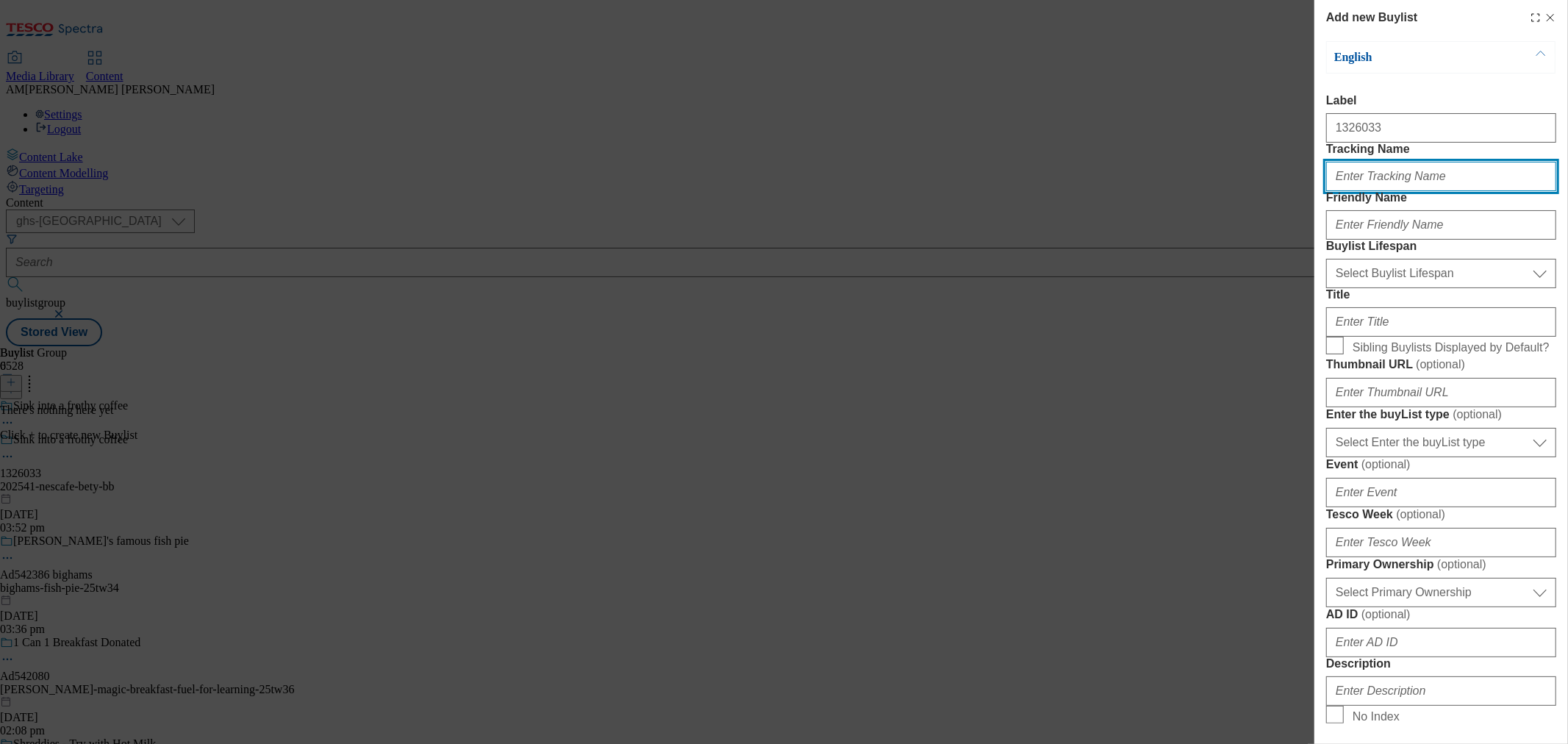
click at [1366, 192] on input "Tracking Name" at bounding box center [1441, 176] width 230 height 29
type input "d"
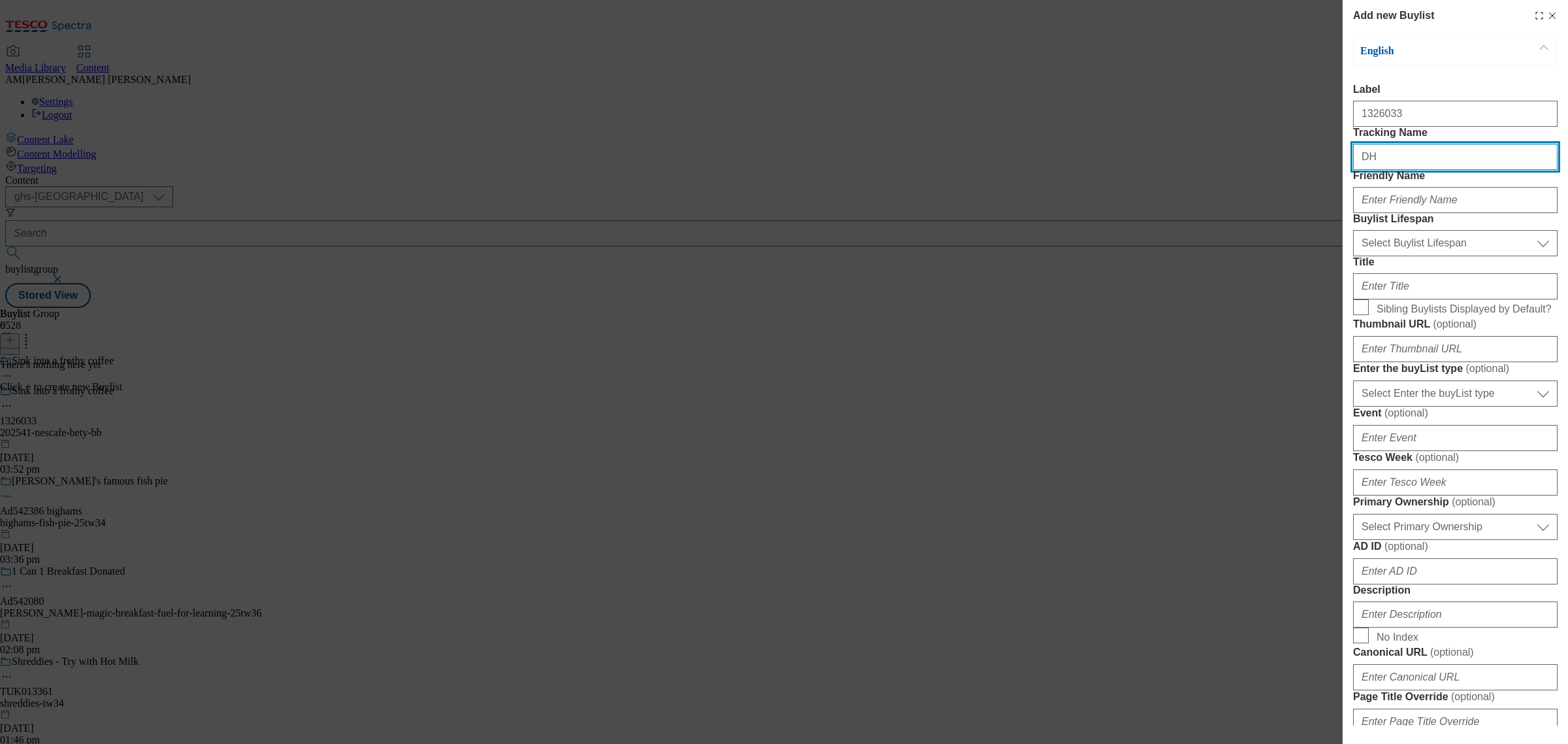
click at [1380, 170] on input "DH" at bounding box center [1455, 156] width 205 height 26
paste input "1326033"
type input "DH_1326033"
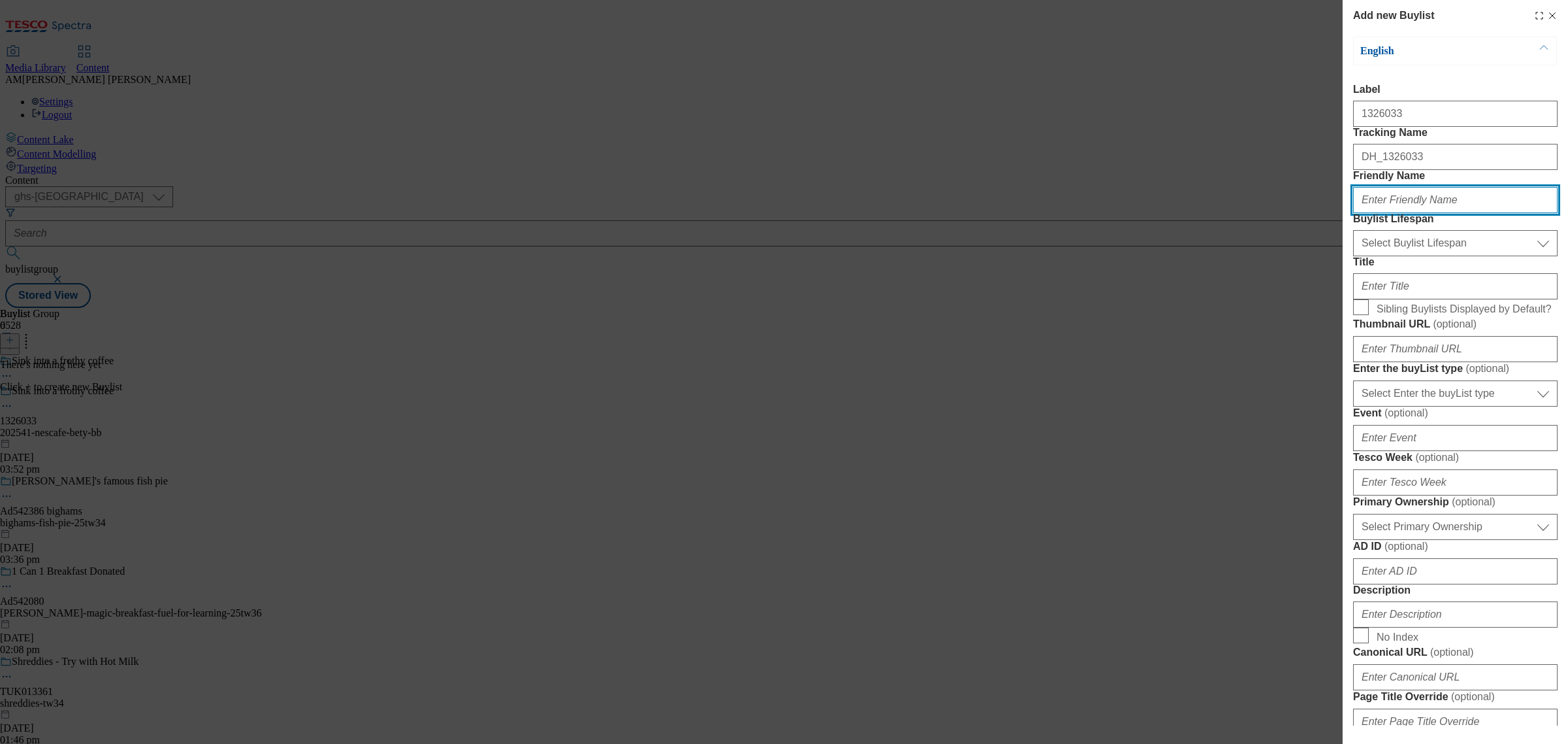
click at [1393, 213] on input "Friendly Name" at bounding box center [1455, 199] width 205 height 26
type input "202541-nescage-bety-bb"
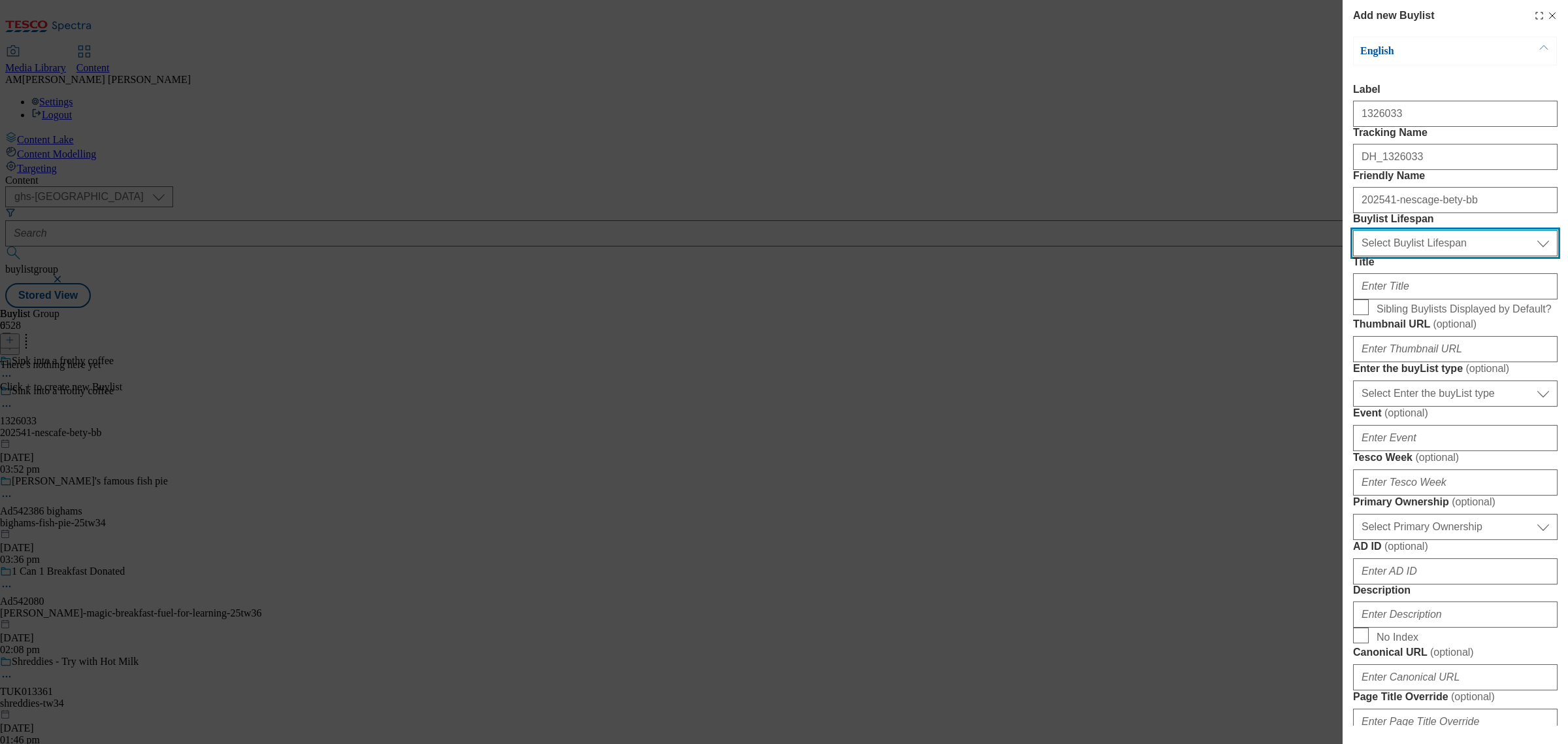
click at [1378, 256] on select "Select Buylist Lifespan evergreen seasonal tactical" at bounding box center [1455, 243] width 205 height 26
select select "evergreen"
click at [1353, 256] on select "Select Buylist Lifespan evergreen seasonal tactical" at bounding box center [1455, 243] width 205 height 26
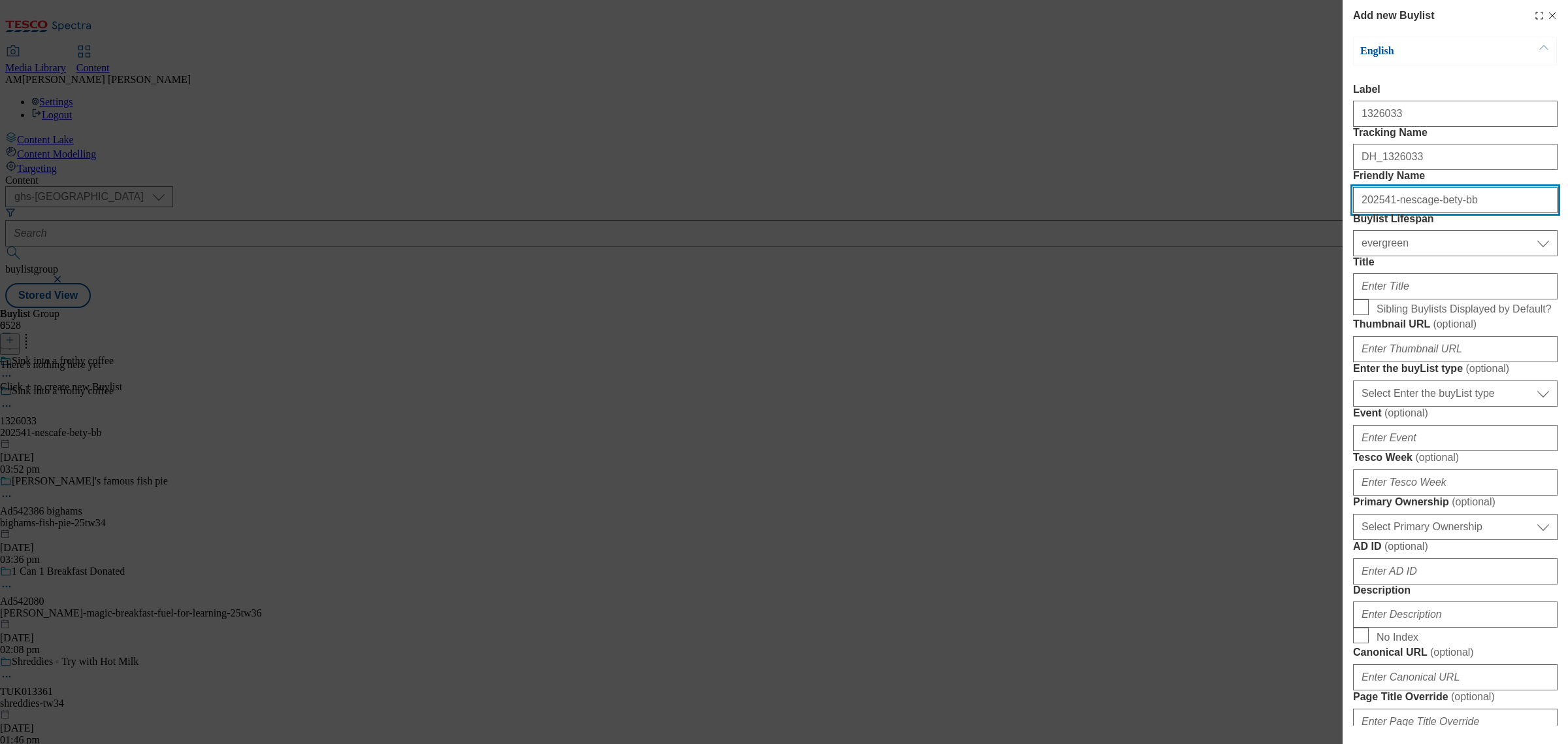
click at [1393, 213] on input "202541-nescage-bety-bb" at bounding box center [1455, 199] width 205 height 26
type input "202541-nescafe-bety-bb"
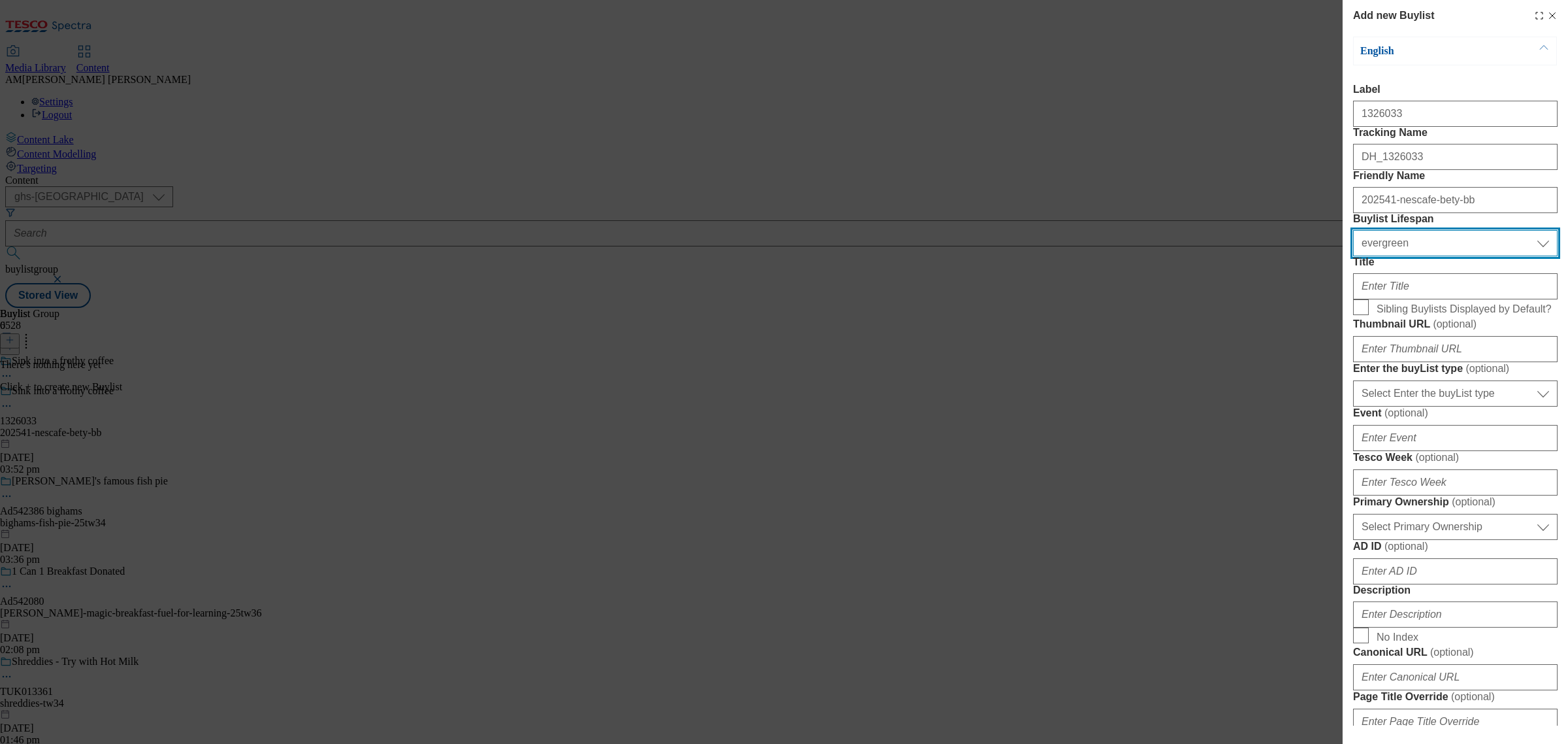
click at [1393, 256] on select "Select Buylist Lifespan evergreen seasonal tactical" at bounding box center [1455, 243] width 205 height 26
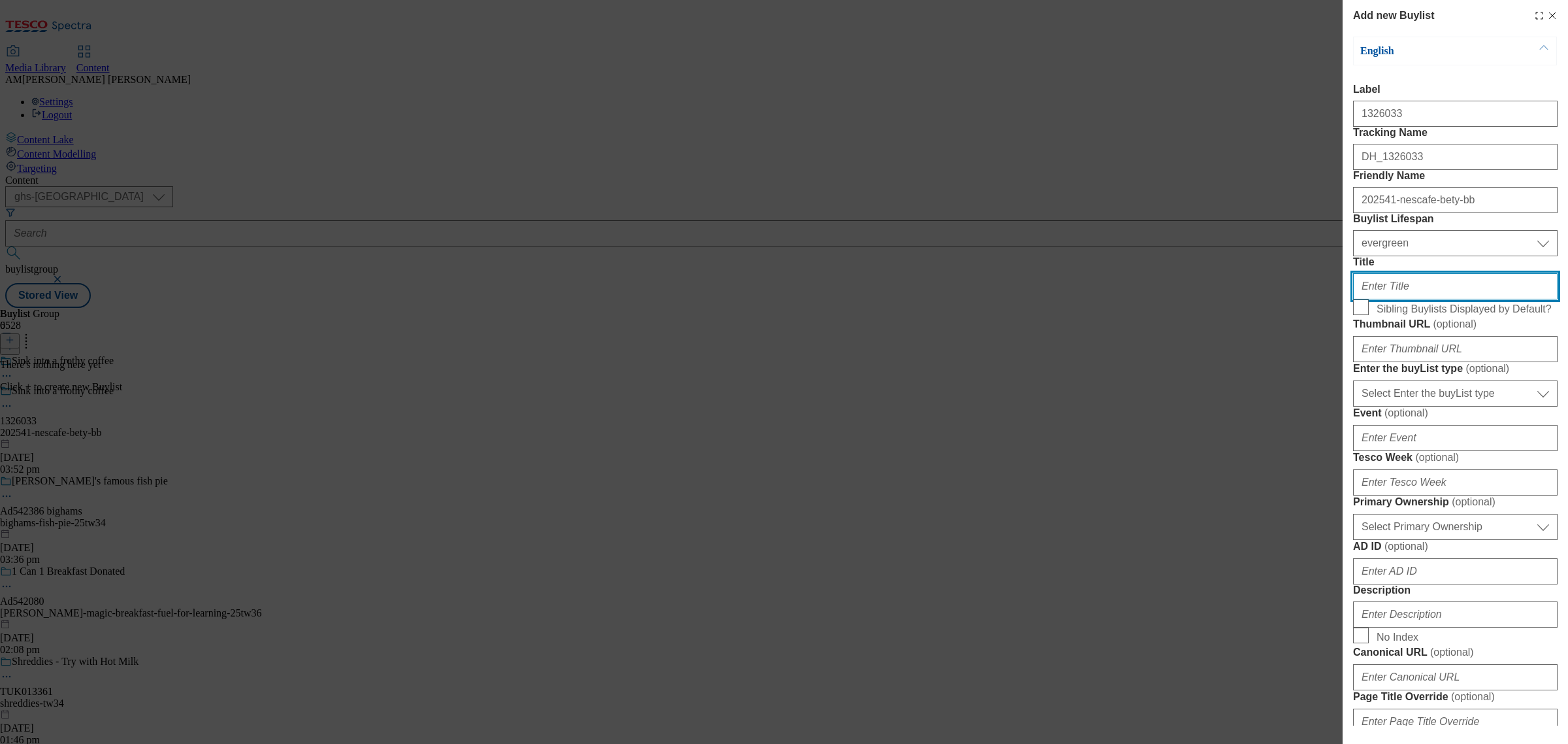
click at [1384, 299] on input "Title" at bounding box center [1455, 286] width 205 height 26
type input "Sink into a frothy coffee"
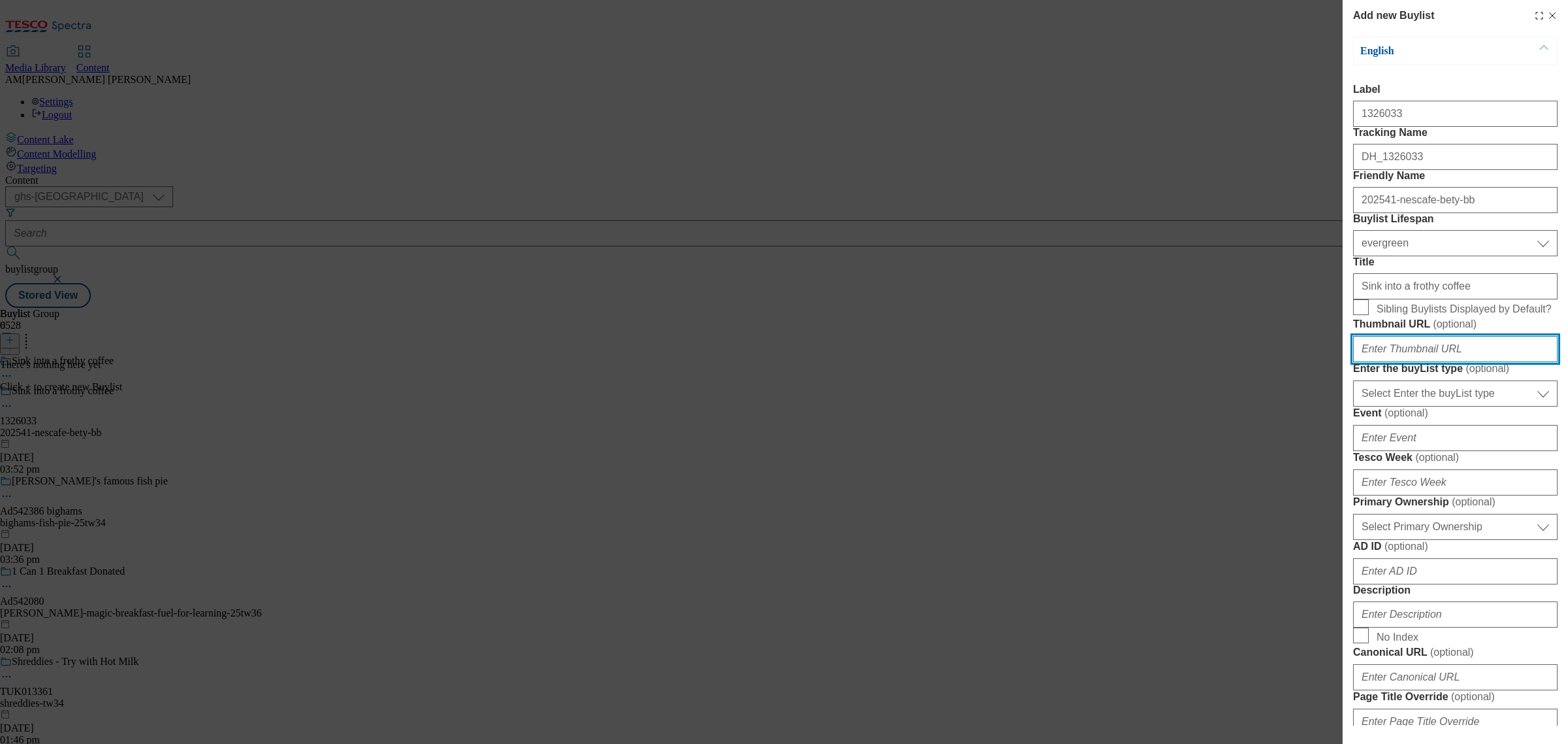
click at [1388, 362] on input "Thumbnail URL ( optional )" at bounding box center [1455, 348] width 205 height 26
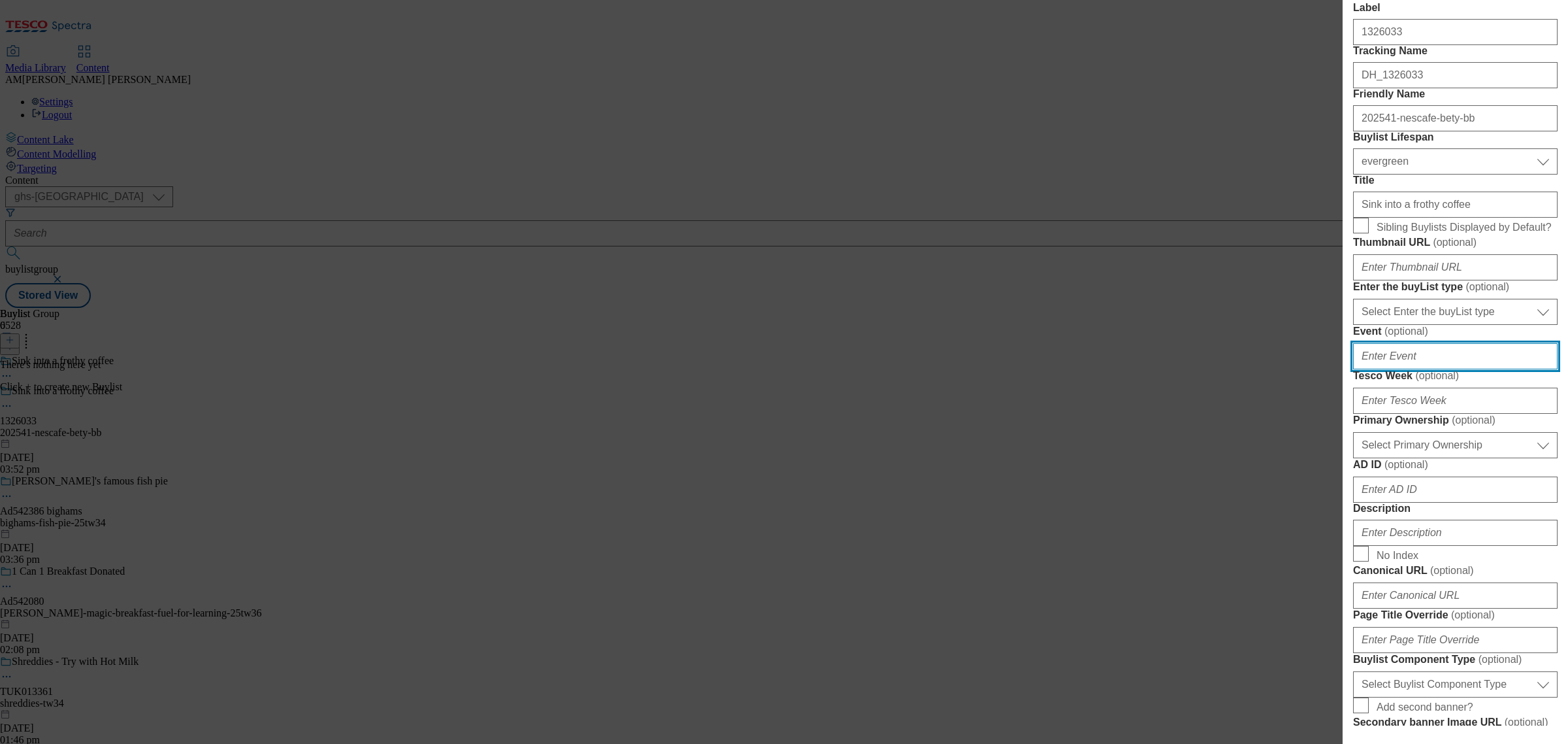
click at [1393, 370] on input "Event ( optional )" at bounding box center [1455, 356] width 205 height 26
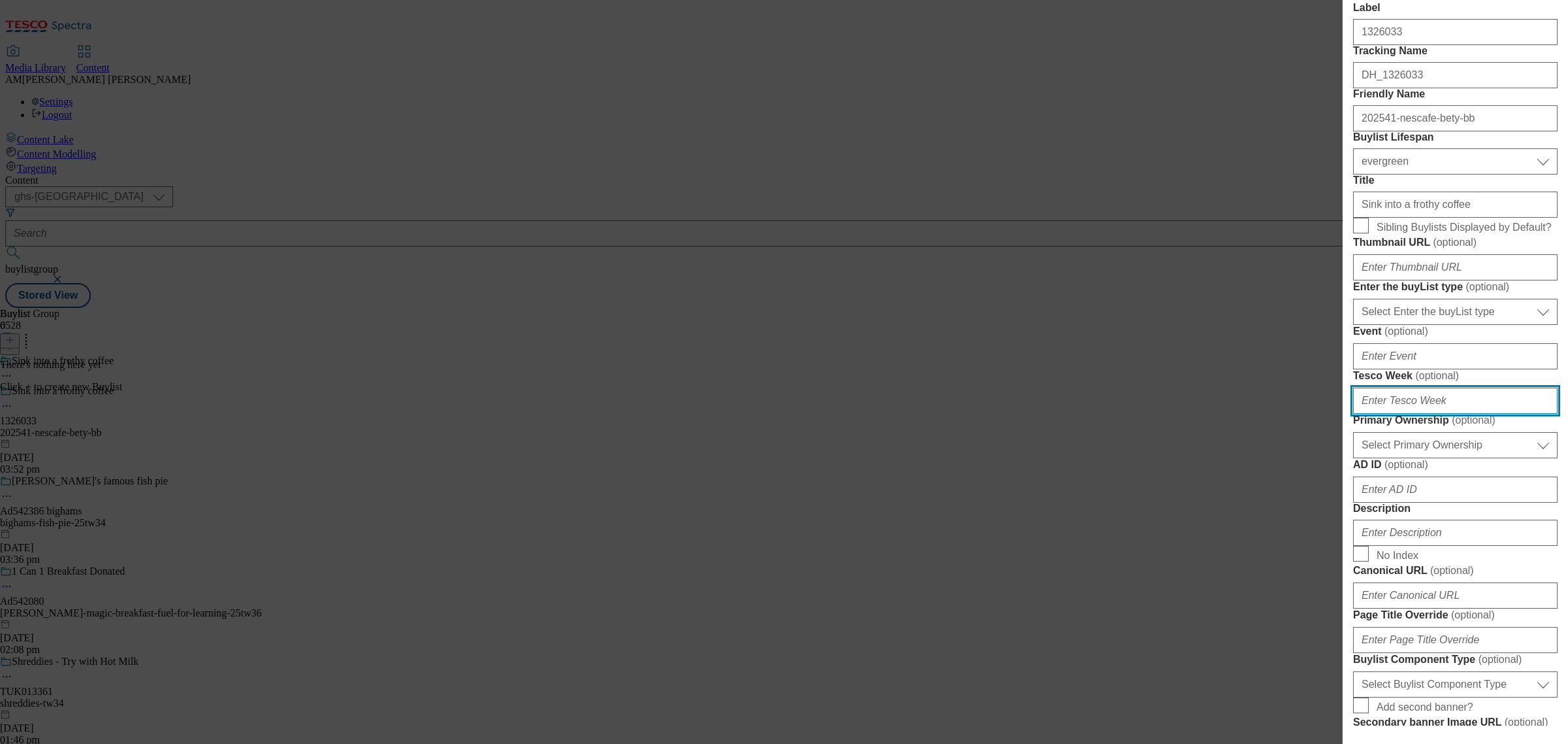
click at [1393, 414] on input "Tesco Week ( optional )" at bounding box center [1455, 400] width 205 height 26
type input "41"
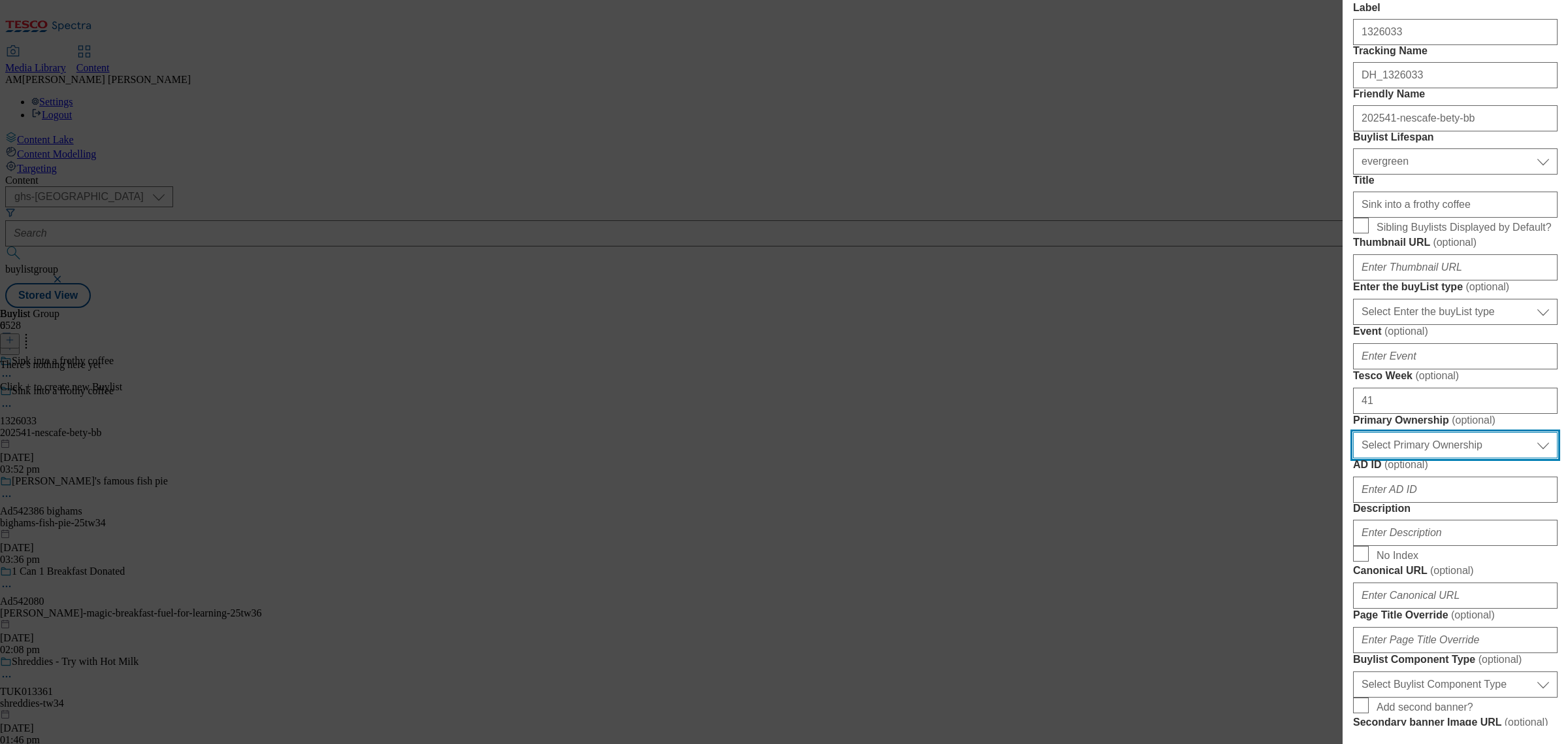
click at [1393, 458] on select "Select Primary Ownership tesco dunnhumby" at bounding box center [1455, 445] width 205 height 26
select select "dunnhumby"
click at [1353, 458] on select "Select Primary Ownership tesco dunnhumby" at bounding box center [1455, 445] width 205 height 26
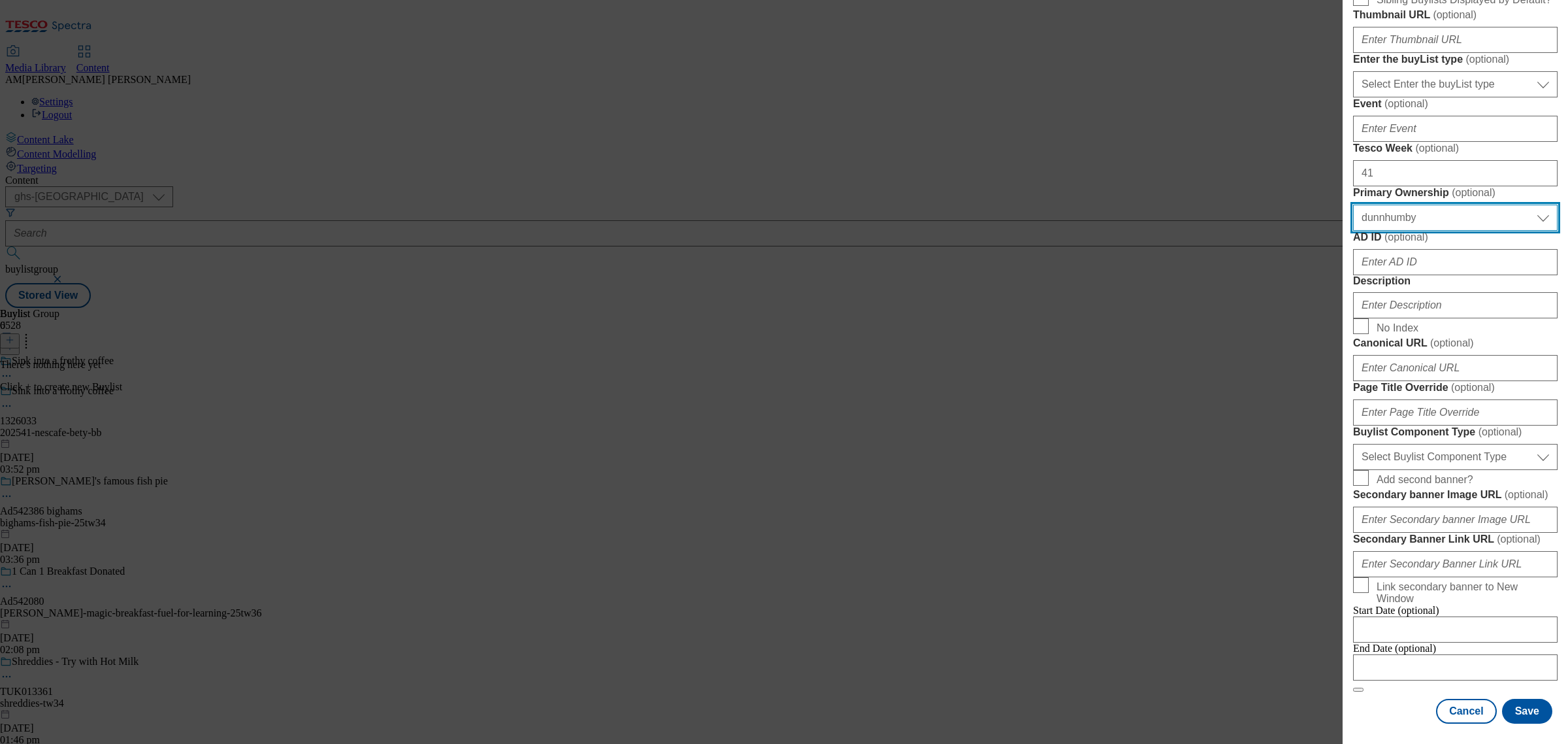
scroll to position [326, 0]
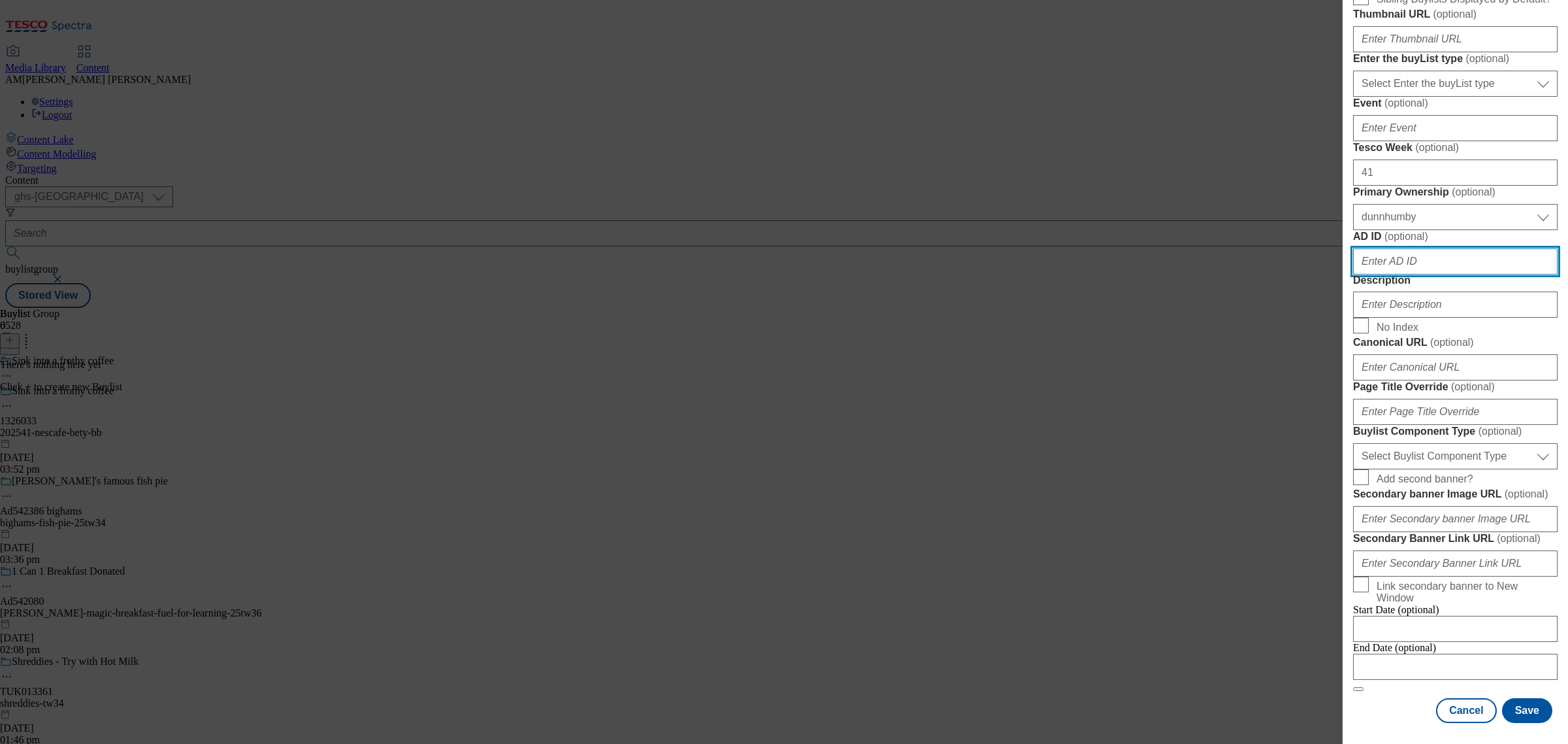
click at [1393, 275] on input "AD ID ( optional )" at bounding box center [1455, 261] width 205 height 26
click at [1393, 318] on input "Description" at bounding box center [1455, 304] width 205 height 26
click at [1393, 286] on label "Description" at bounding box center [1455, 280] width 205 height 12
click at [1393, 318] on input "Description" at bounding box center [1455, 304] width 205 height 26
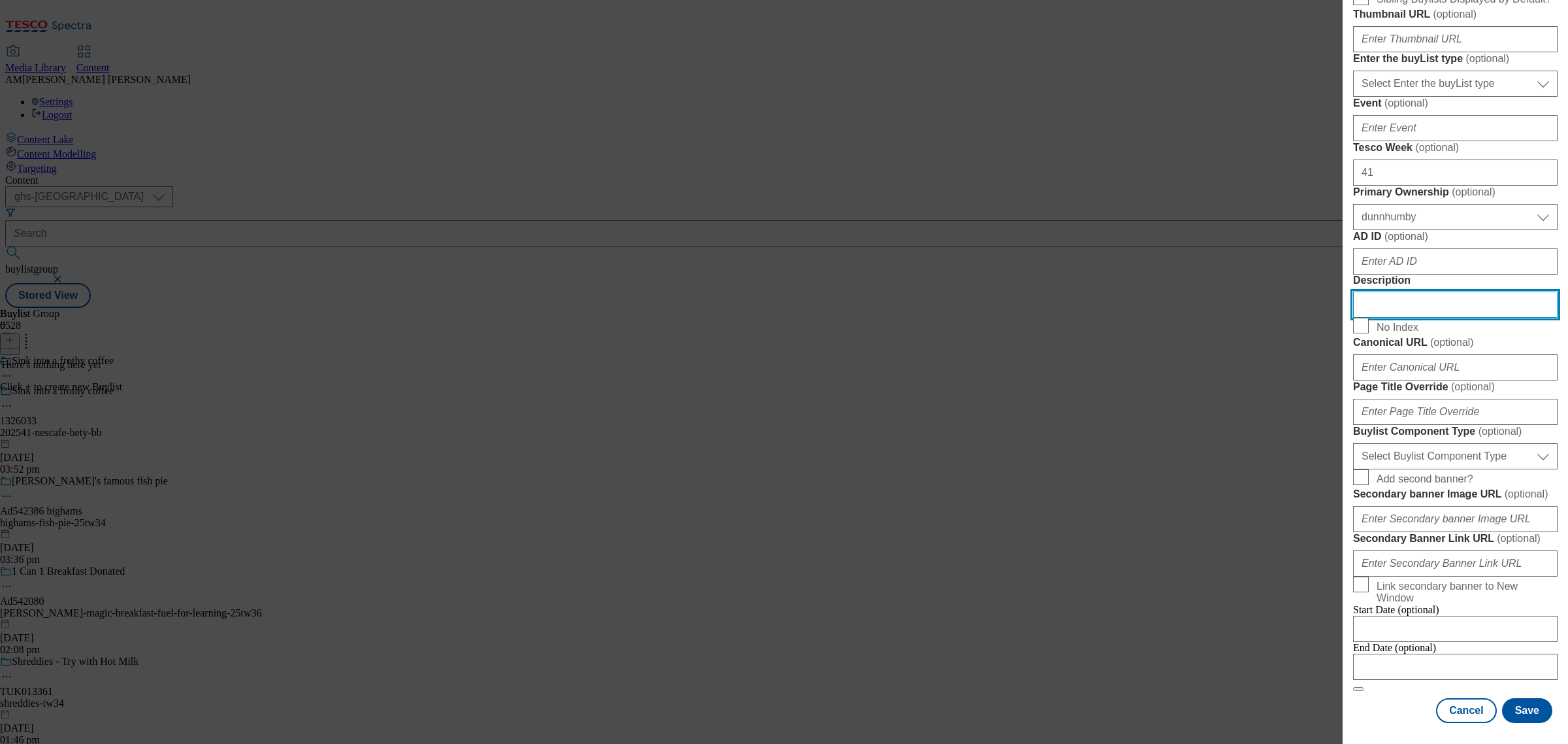
click at [1393, 318] on input "Description" at bounding box center [1455, 304] width 205 height 26
click at [1393, 537] on div "Add new Buylist English Label 1326033 Tracking Name DH_1326033 Friendly Name 20…" at bounding box center [1454, 363] width 225 height 725
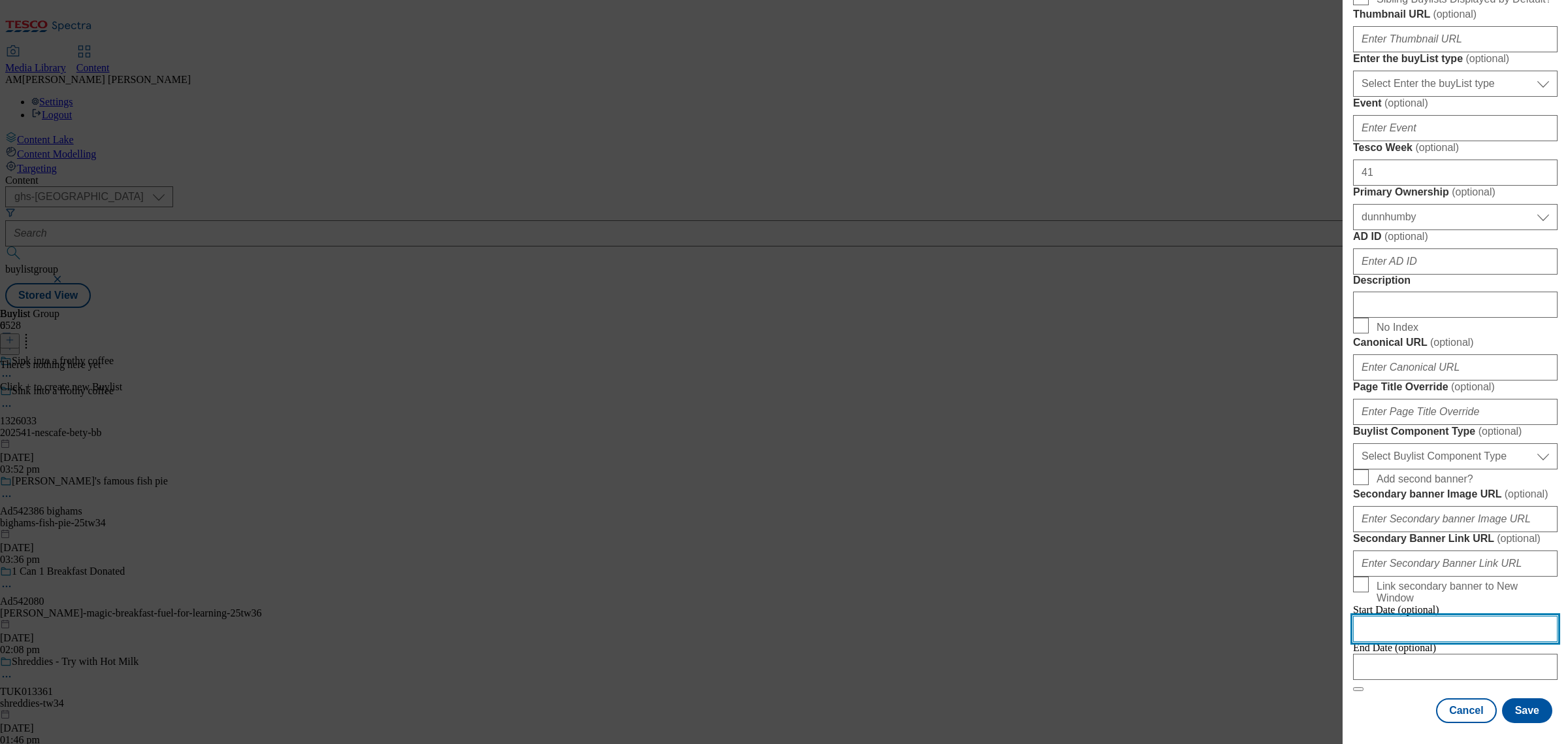
click at [1393, 616] on input "Modal" at bounding box center [1455, 629] width 205 height 26
select select "2025"
select select "October"
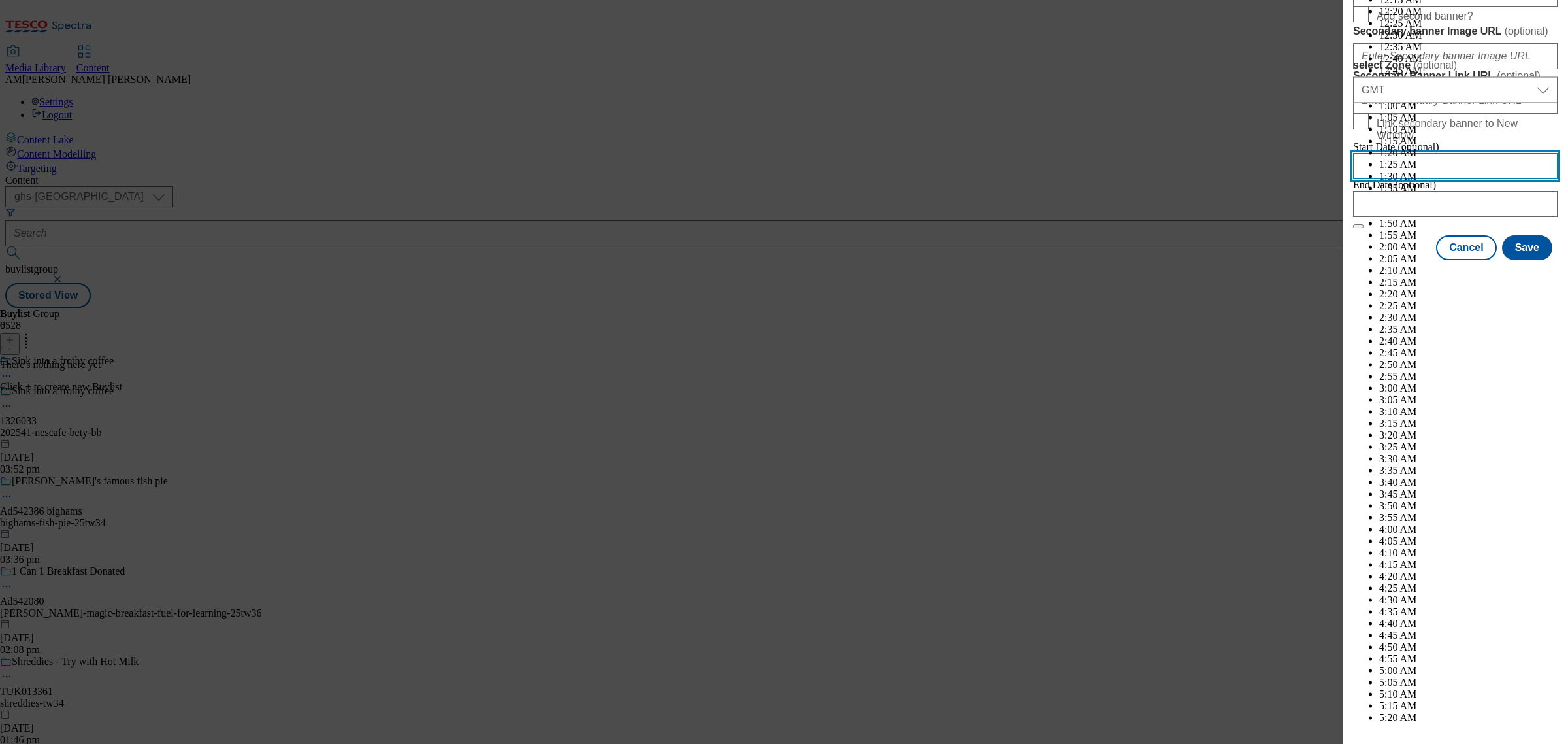
scroll to position [4615, 0]
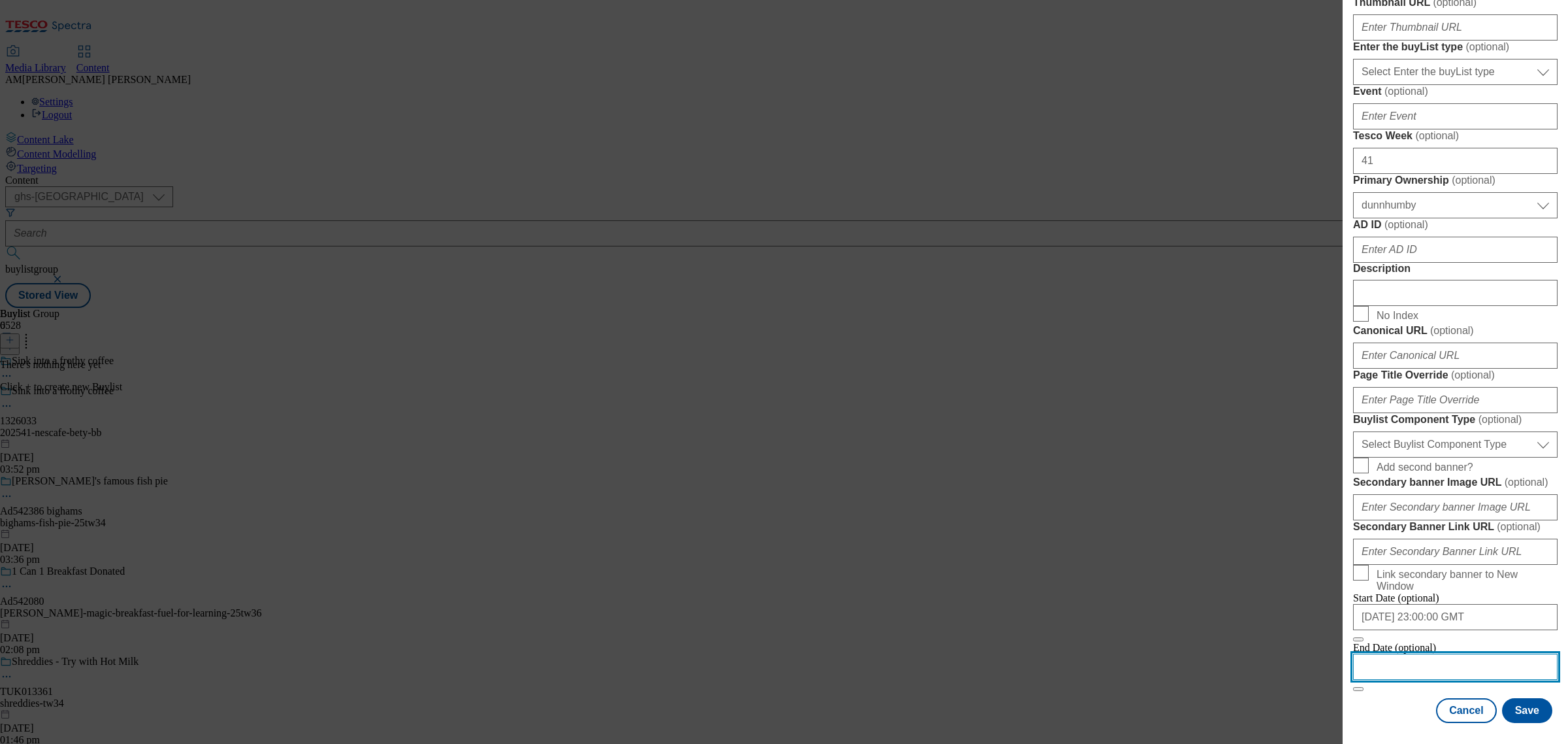
click at [1393, 655] on input "Modal" at bounding box center [1455, 666] width 205 height 26
select select "2025"
select select "October"
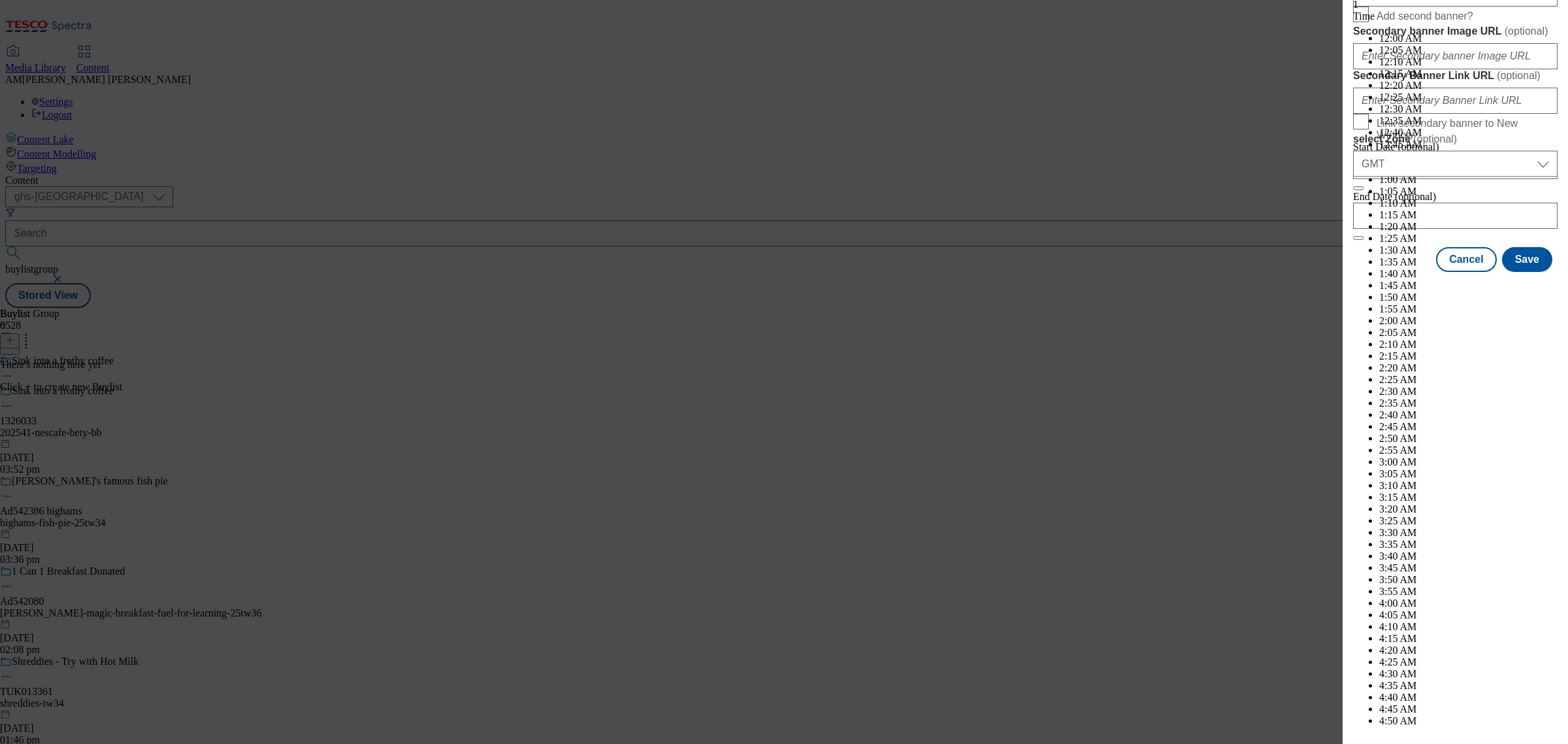
select select "2026"
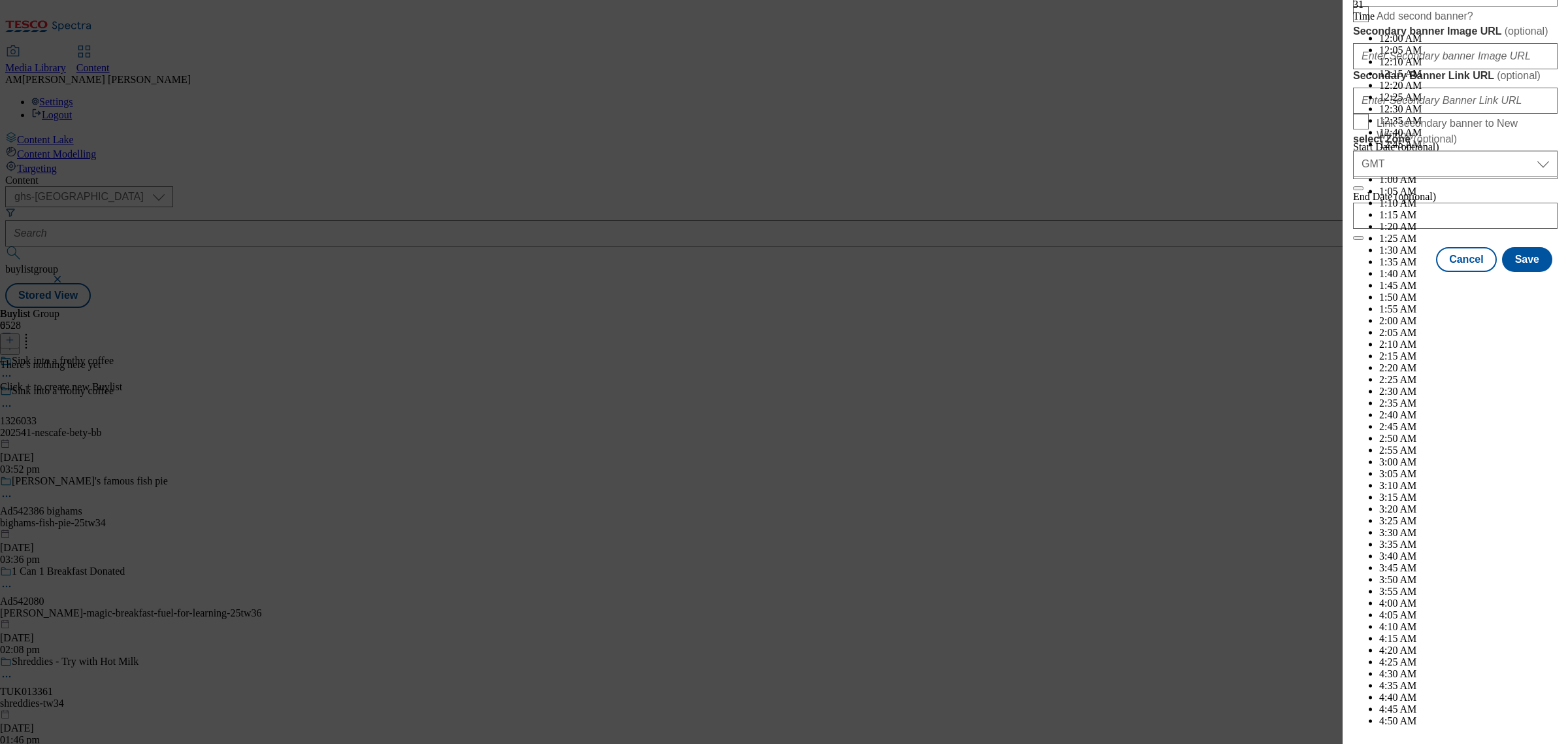
select select "January"
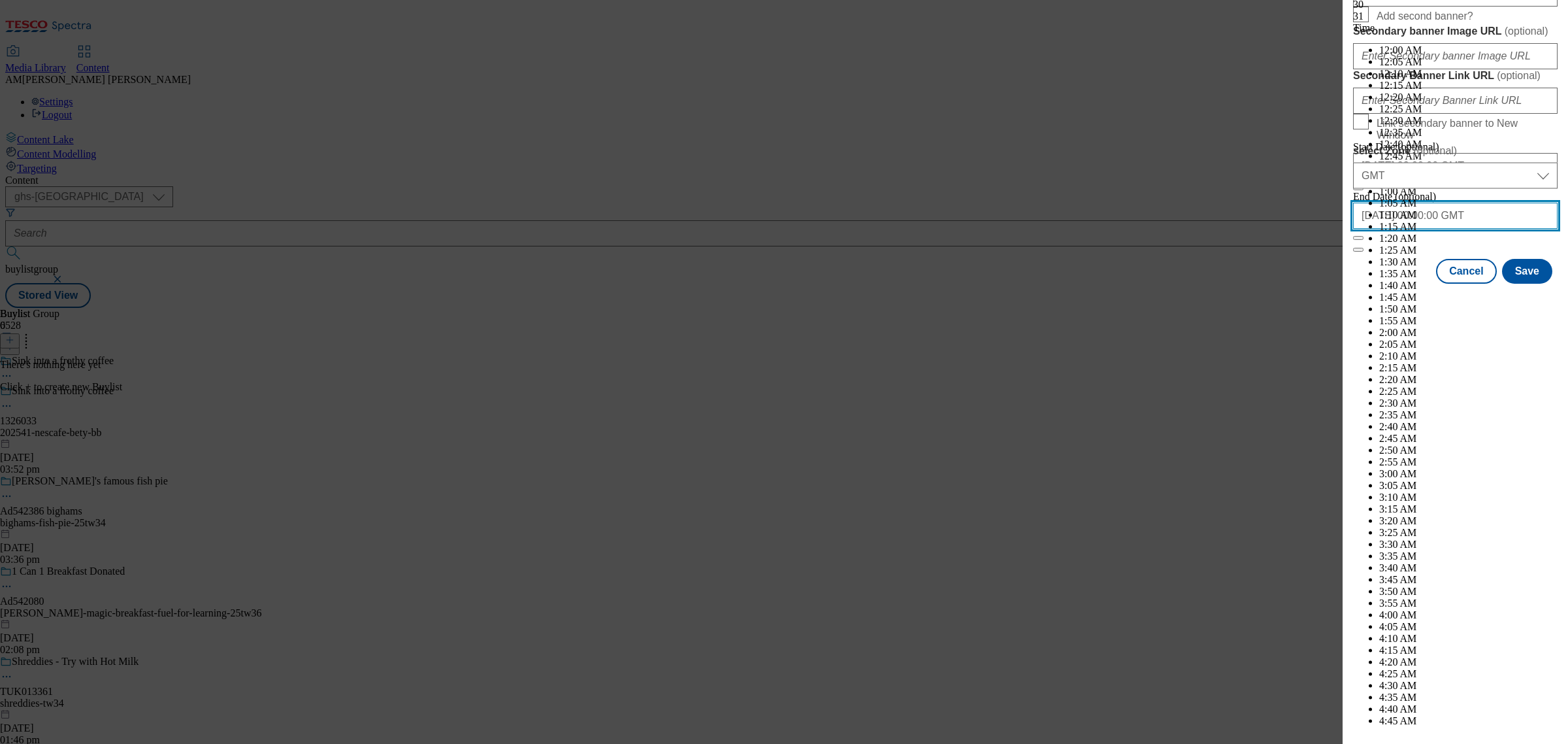
click at [1393, 228] on input "2026-01-15 00:00:00 GMT" at bounding box center [1455, 215] width 205 height 26
click at [1389, 240] on div "End Date (optional) 2026-01-15 00:00:00 GMT January 2026 2024 2025 2026 2027 20…" at bounding box center [1455, 215] width 205 height 49
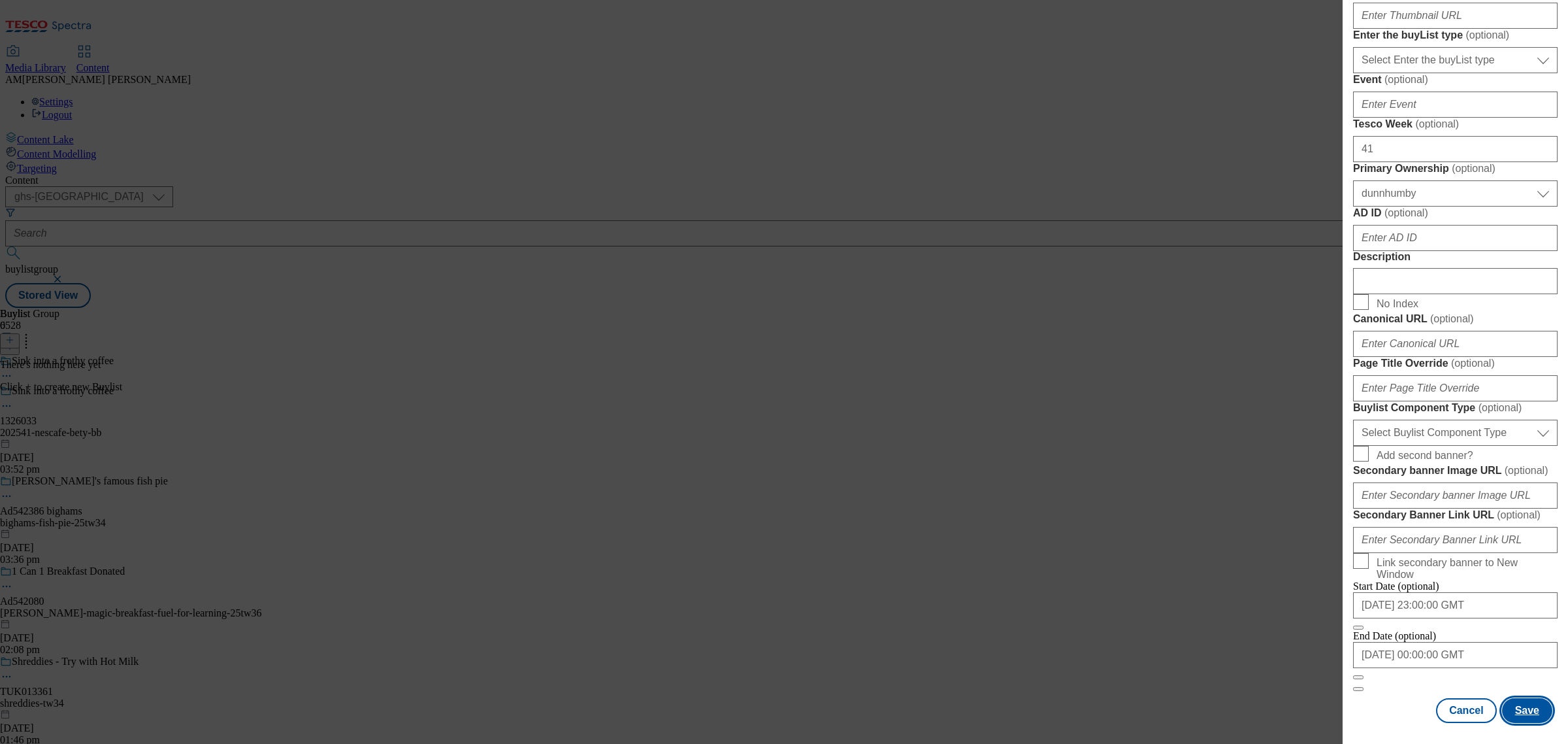
click at [1393, 661] on button "Save" at bounding box center [1527, 710] width 50 height 25
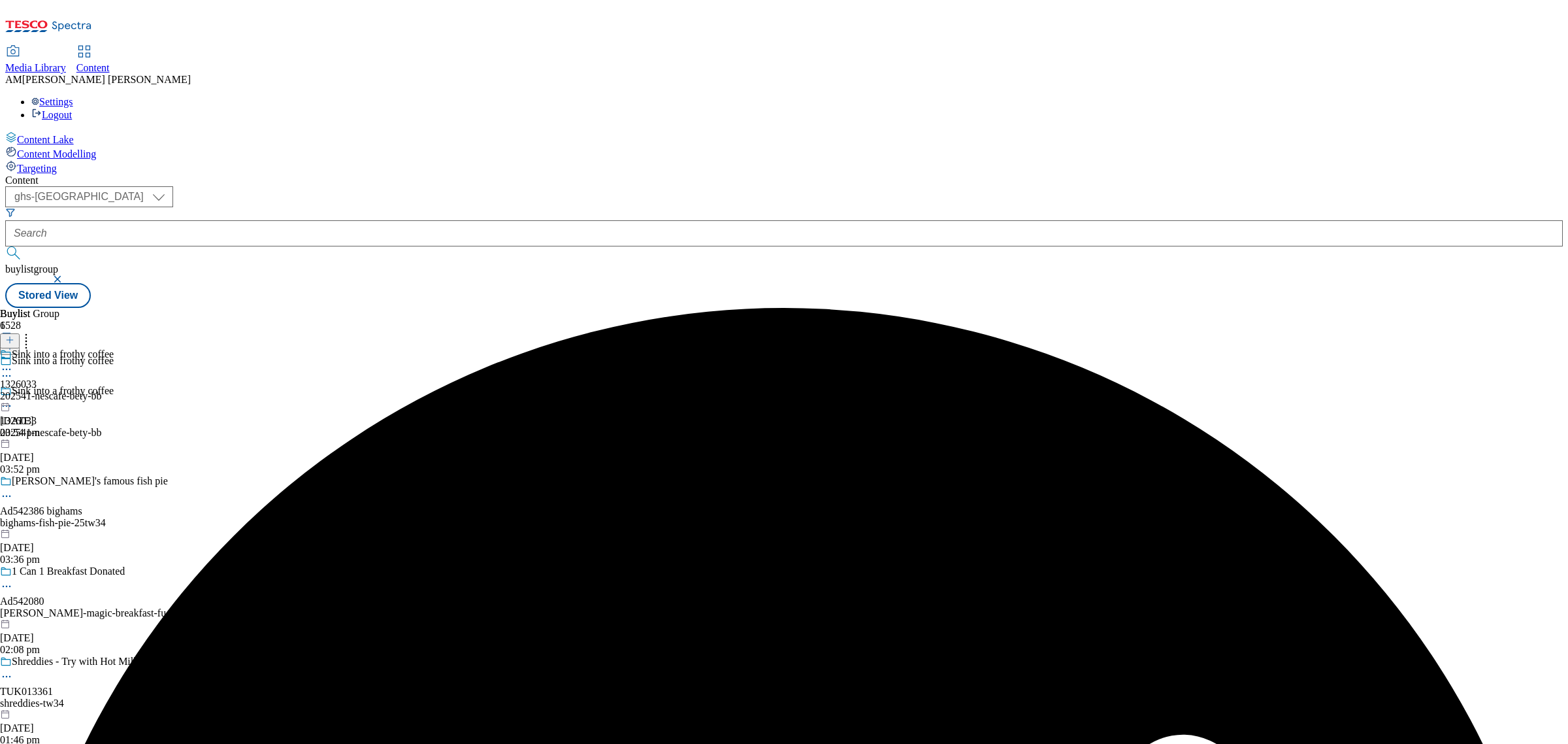
click at [114, 390] on div "202541-nescafe-bety-bb" at bounding box center [56, 396] width 114 height 12
click at [9, 337] on line at bounding box center [9, 340] width 0 height 6
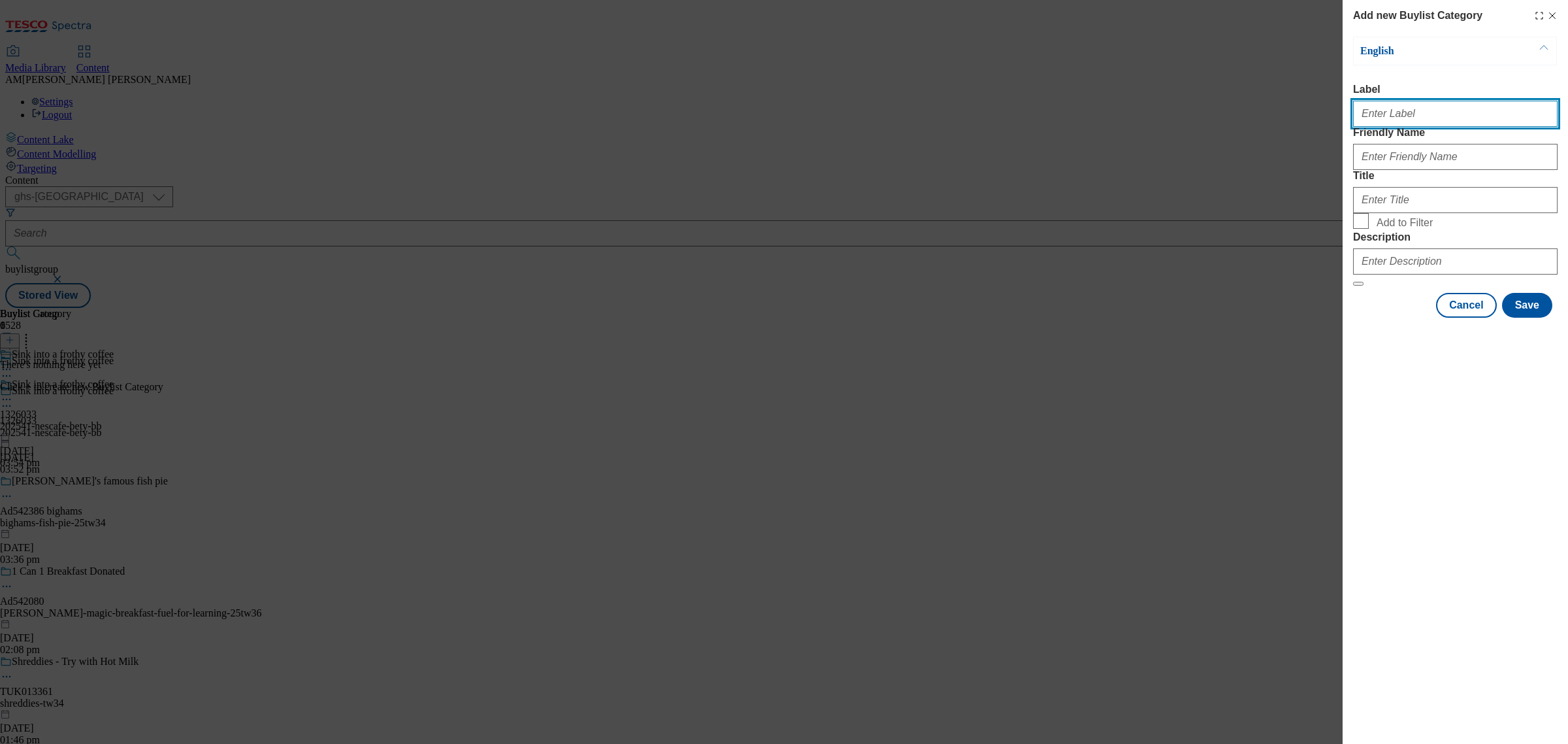
click at [1393, 124] on input "Label" at bounding box center [1455, 113] width 205 height 26
paste input "1326033"
type input "1326033"
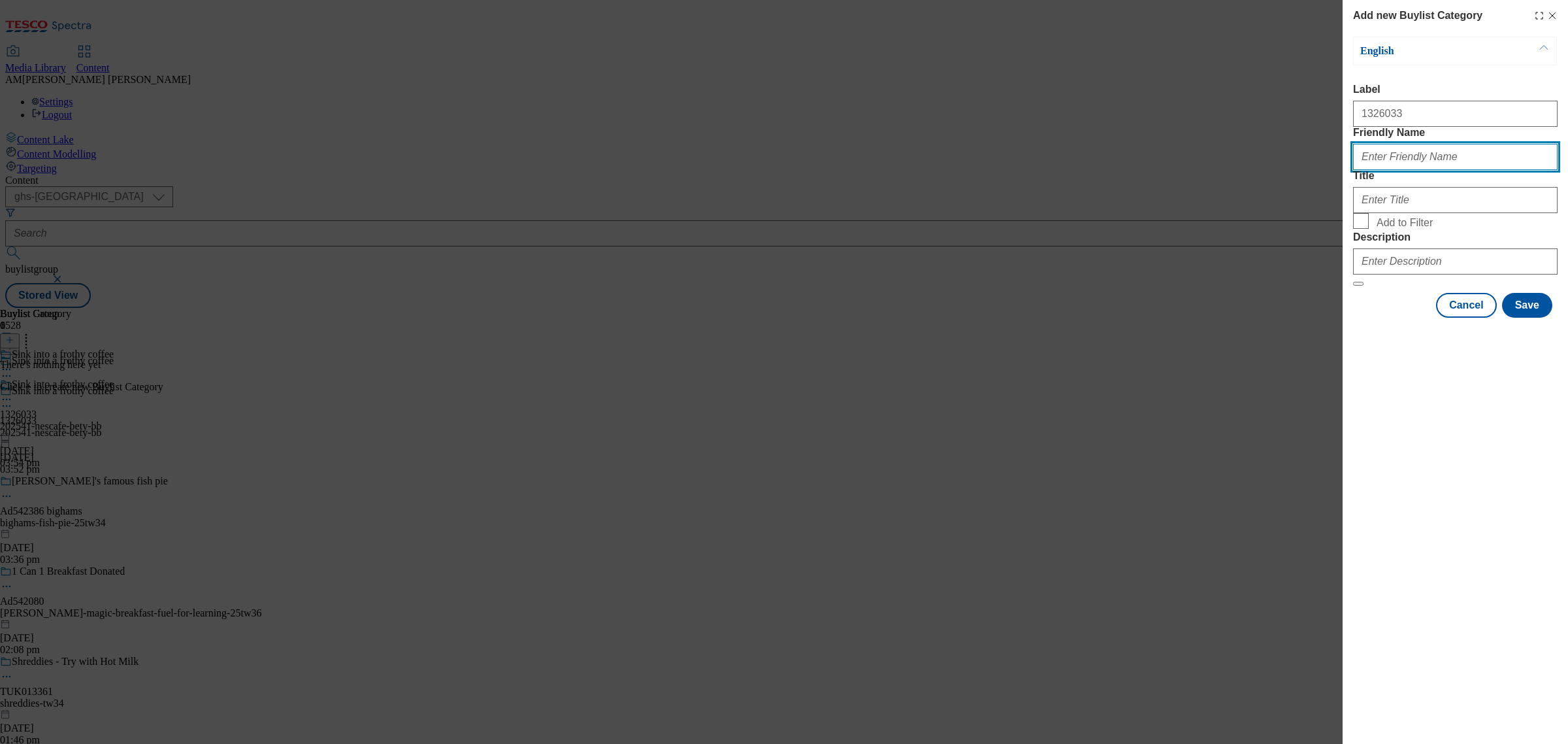
click at [1386, 170] on input "Friendly Name" at bounding box center [1455, 156] width 205 height 26
drag, startPoint x: 1474, startPoint y: 185, endPoint x: 1387, endPoint y: 183, distance: 87.0
click at [1387, 170] on input "202541-NESCAFE-BETY-B" at bounding box center [1455, 156] width 205 height 26
type input "202541-nescafe-bety-bb"
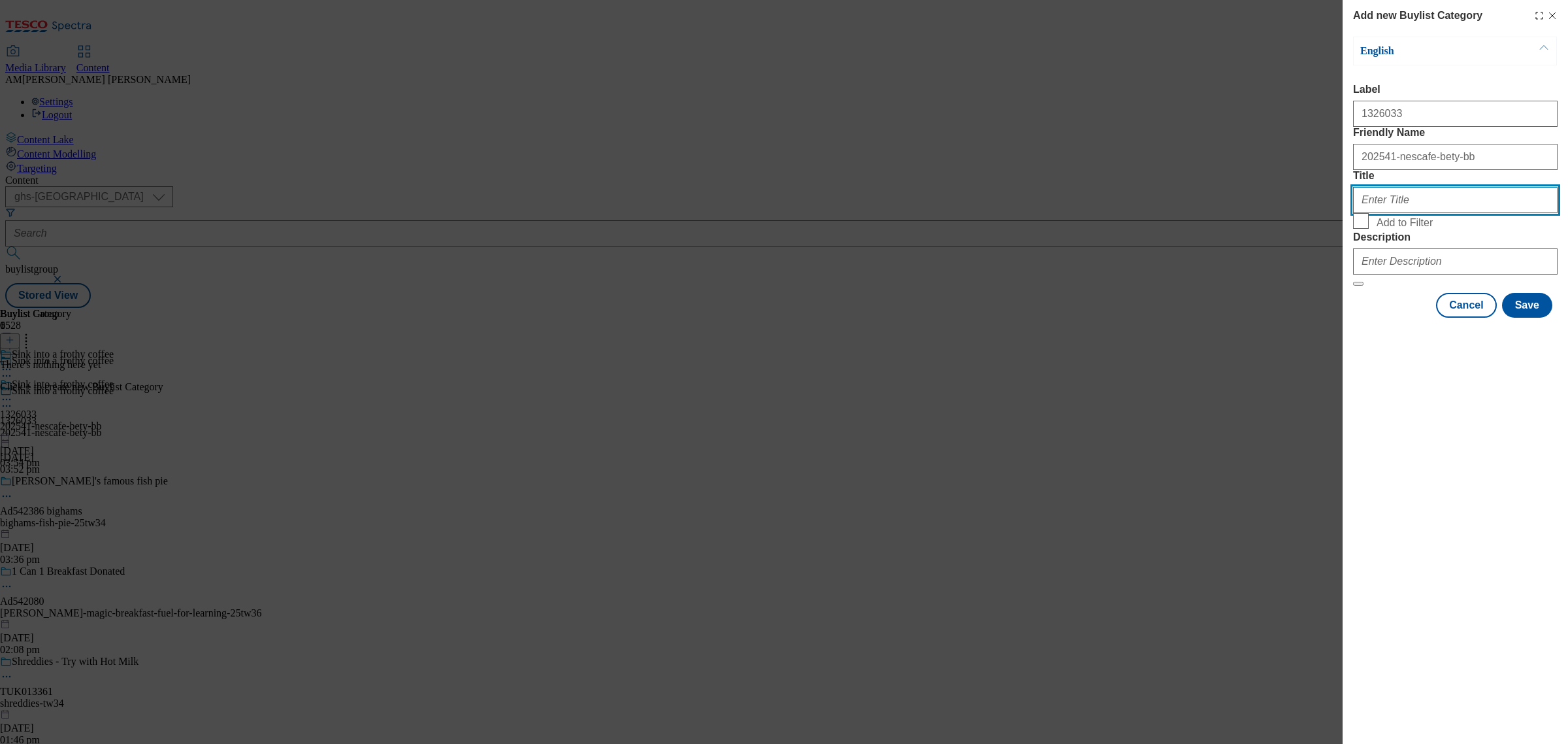
click at [1377, 213] on input "Title" at bounding box center [1455, 199] width 205 height 26
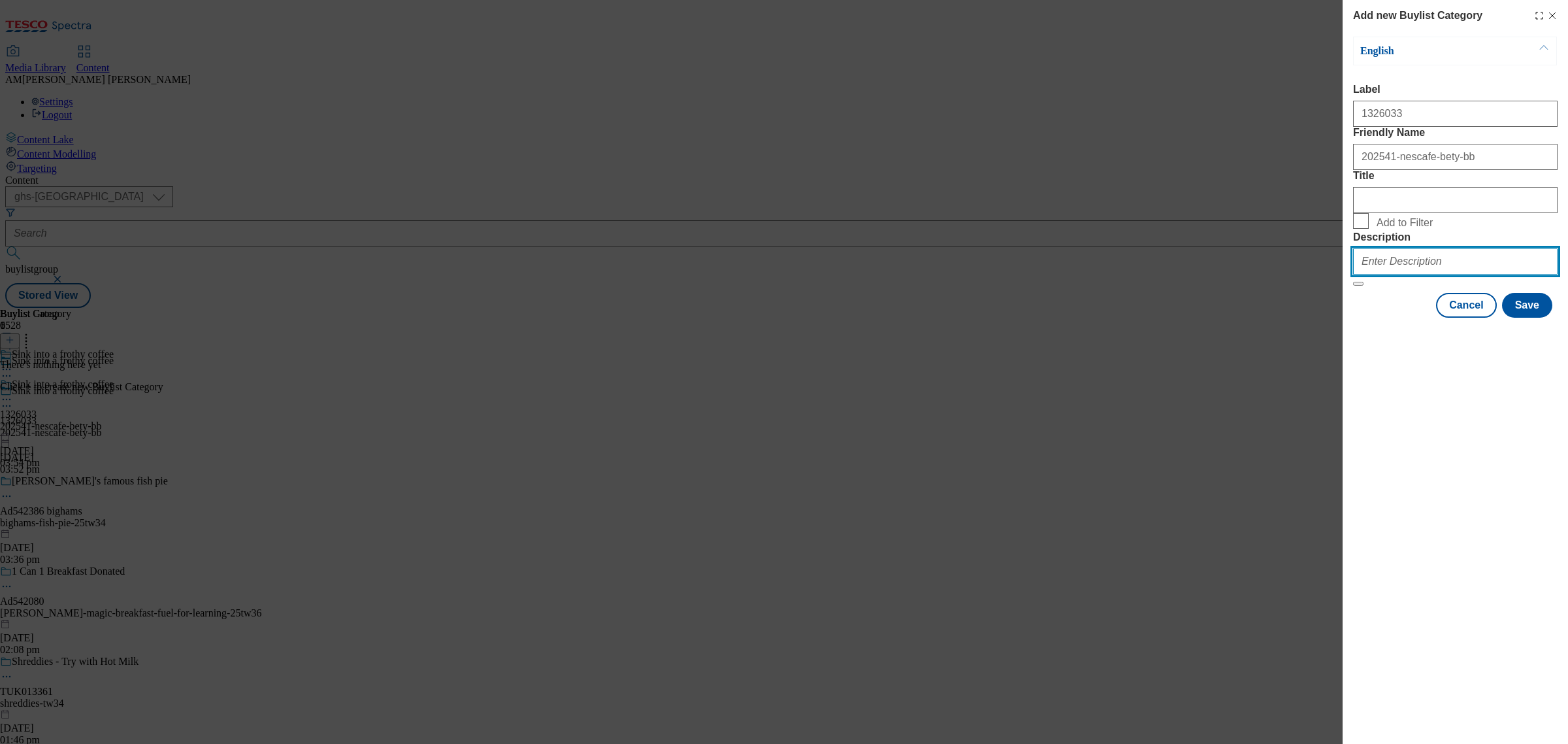
click at [1373, 275] on input "Description" at bounding box center [1455, 261] width 205 height 26
type input "Nescafe"
click at [1393, 318] on button "Save" at bounding box center [1527, 305] width 50 height 25
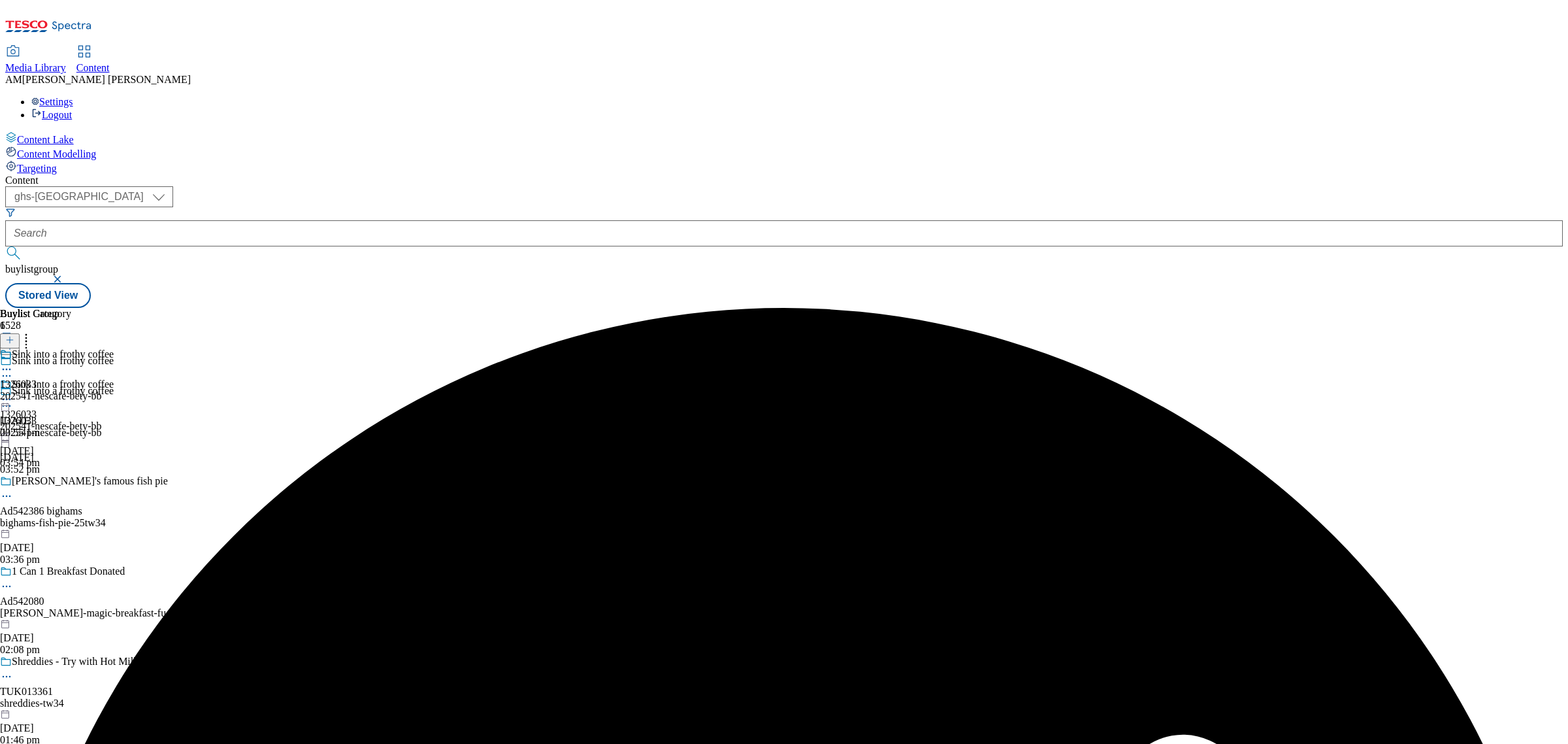
click at [102, 348] on div "1326033 202541-nescafe-bety-bb 15 Oct 2025 03:55 pm" at bounding box center [51, 393] width 102 height 90
click at [20, 334] on button at bounding box center [9, 341] width 20 height 15
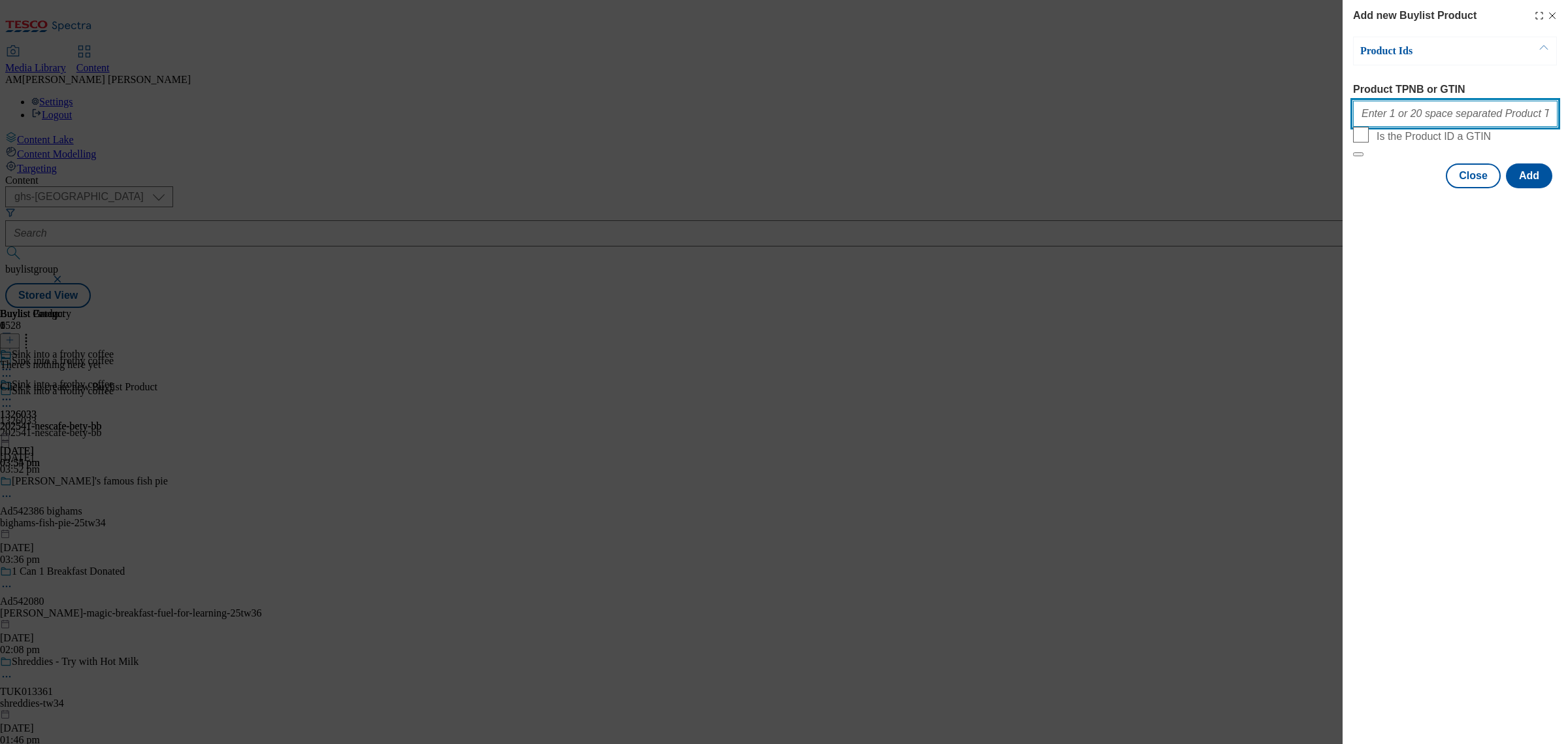
click at [1393, 124] on input "Product TPNB or GTIN" at bounding box center [1455, 113] width 205 height 26
paste input "96401687 96546607 96487170 96547589 96483583 96542250 96537987"
type input "96401687 96546607 96487170 96547589 96483583 96542250 96537987"
click at [1393, 188] on button "Add" at bounding box center [1529, 176] width 46 height 25
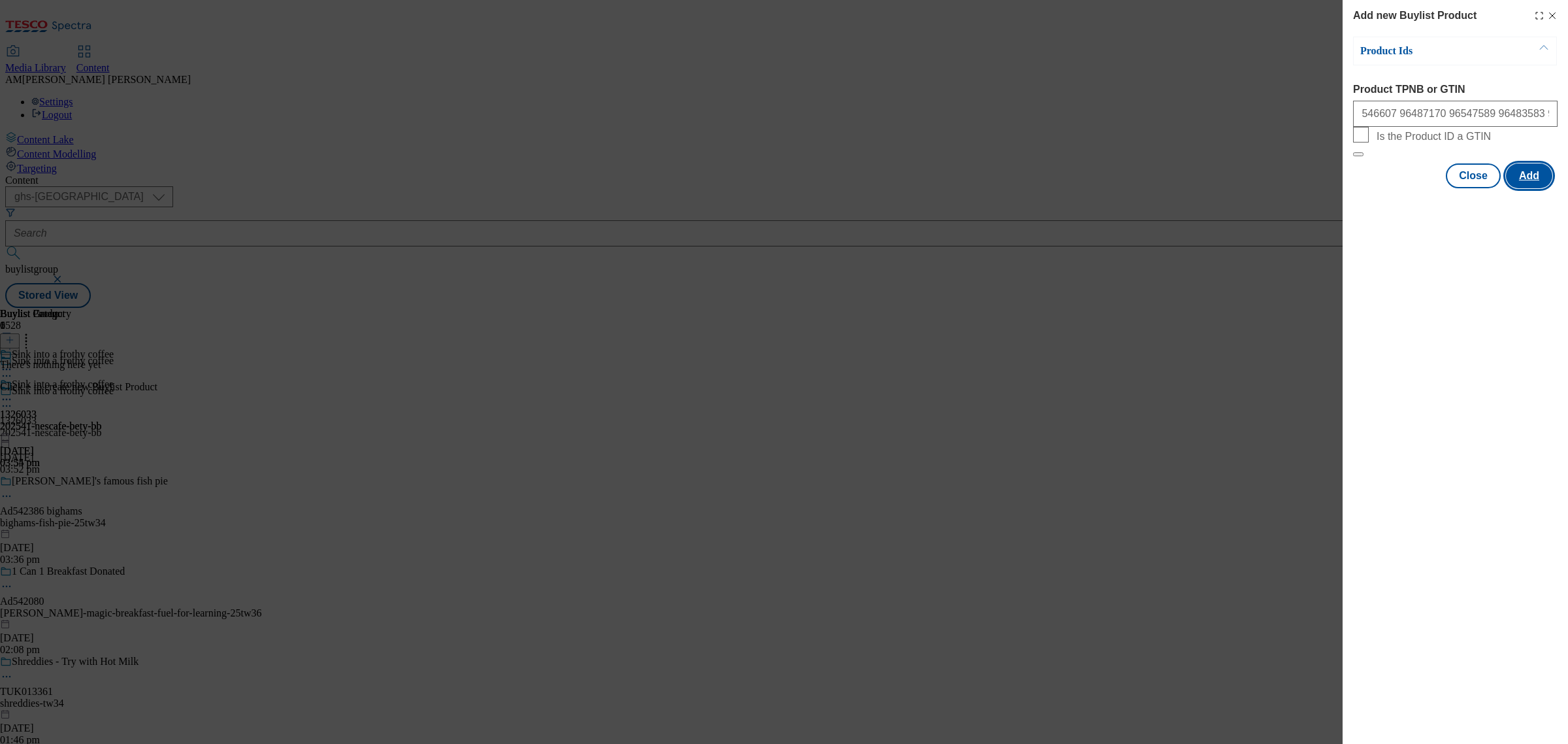
scroll to position [0, 0]
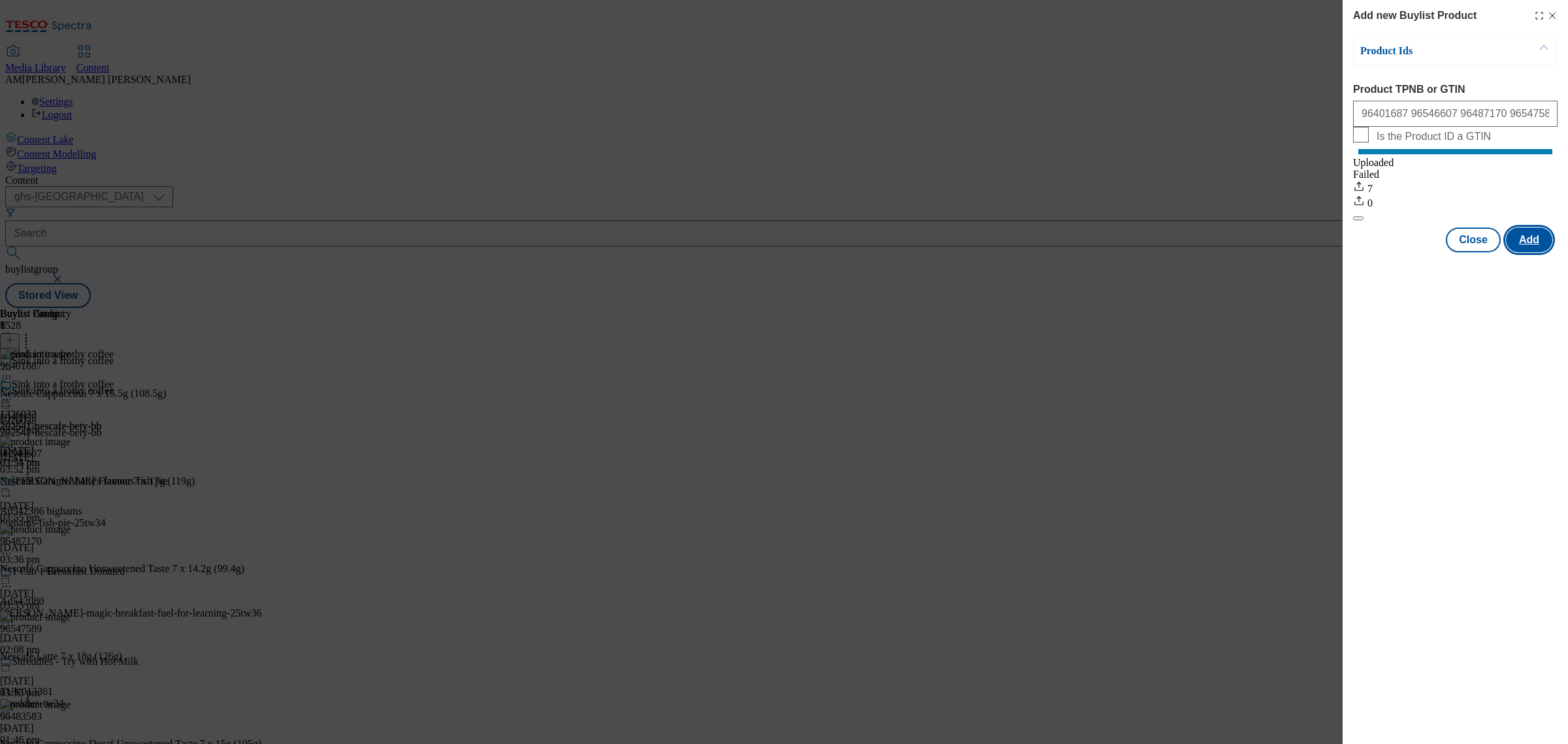
click at [1393, 250] on button "Add" at bounding box center [1529, 240] width 46 height 25
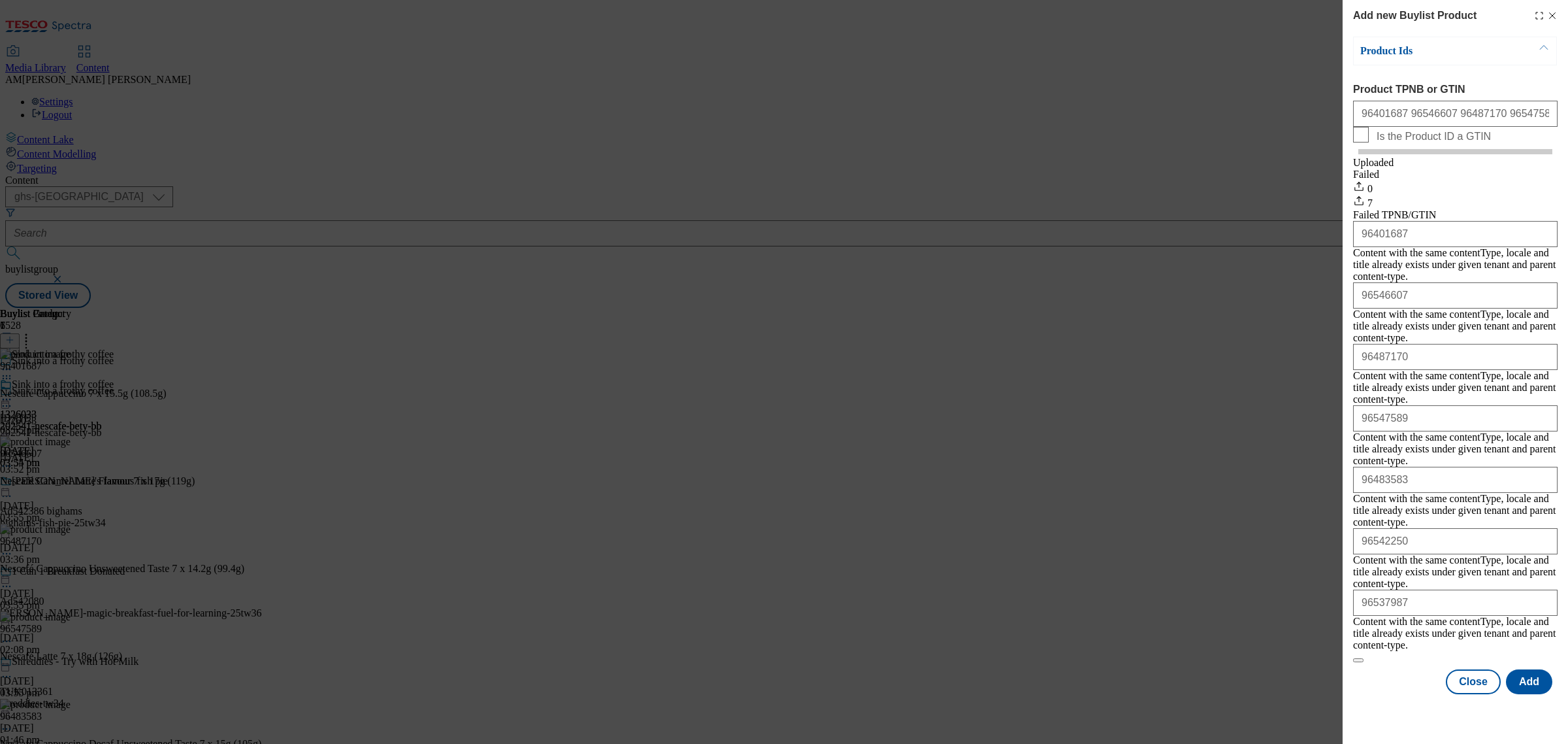
click at [1393, 17] on icon "Modal" at bounding box center [1552, 15] width 10 height 10
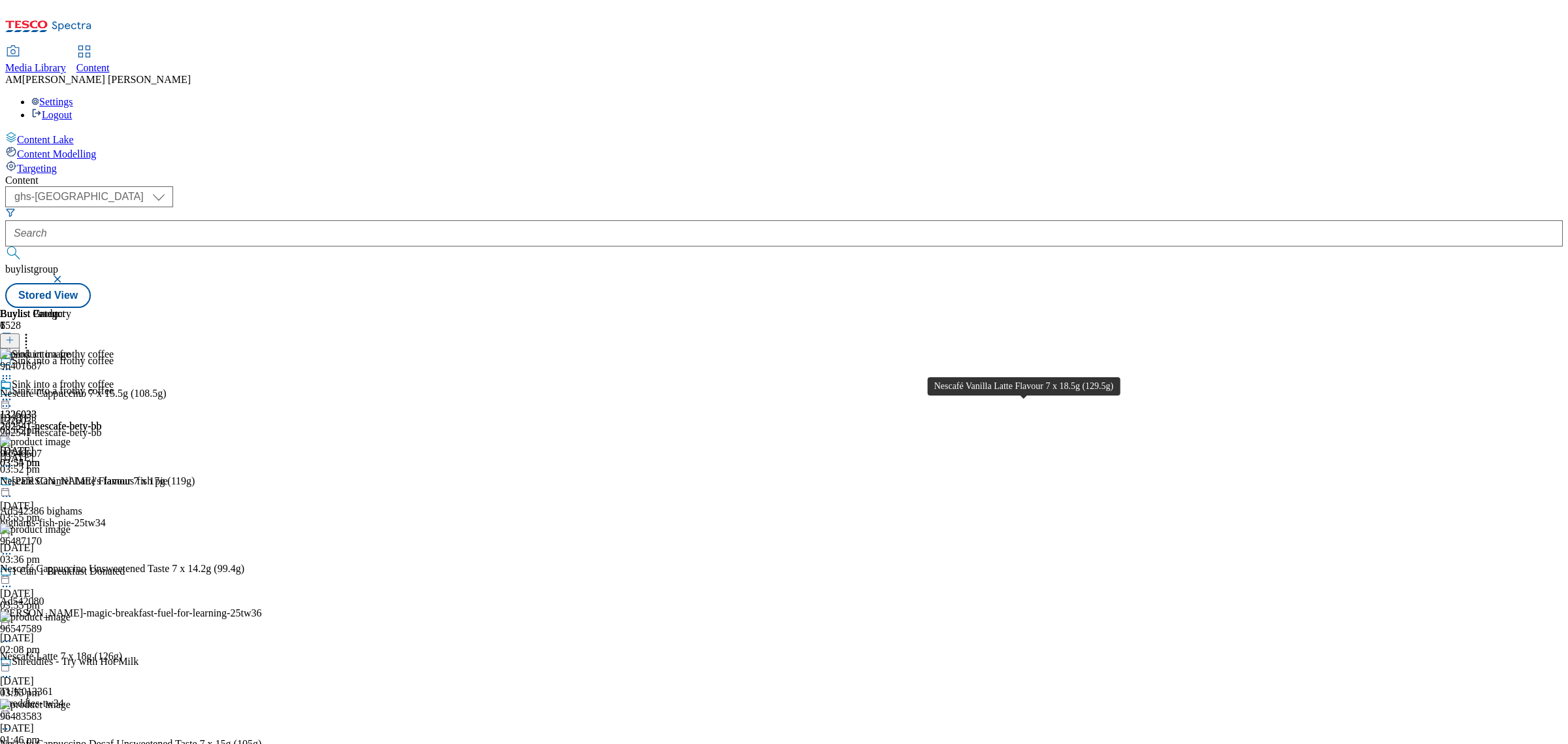
scroll to position [533, 0]
click at [13, 393] on icon at bounding box center [6, 399] width 13 height 13
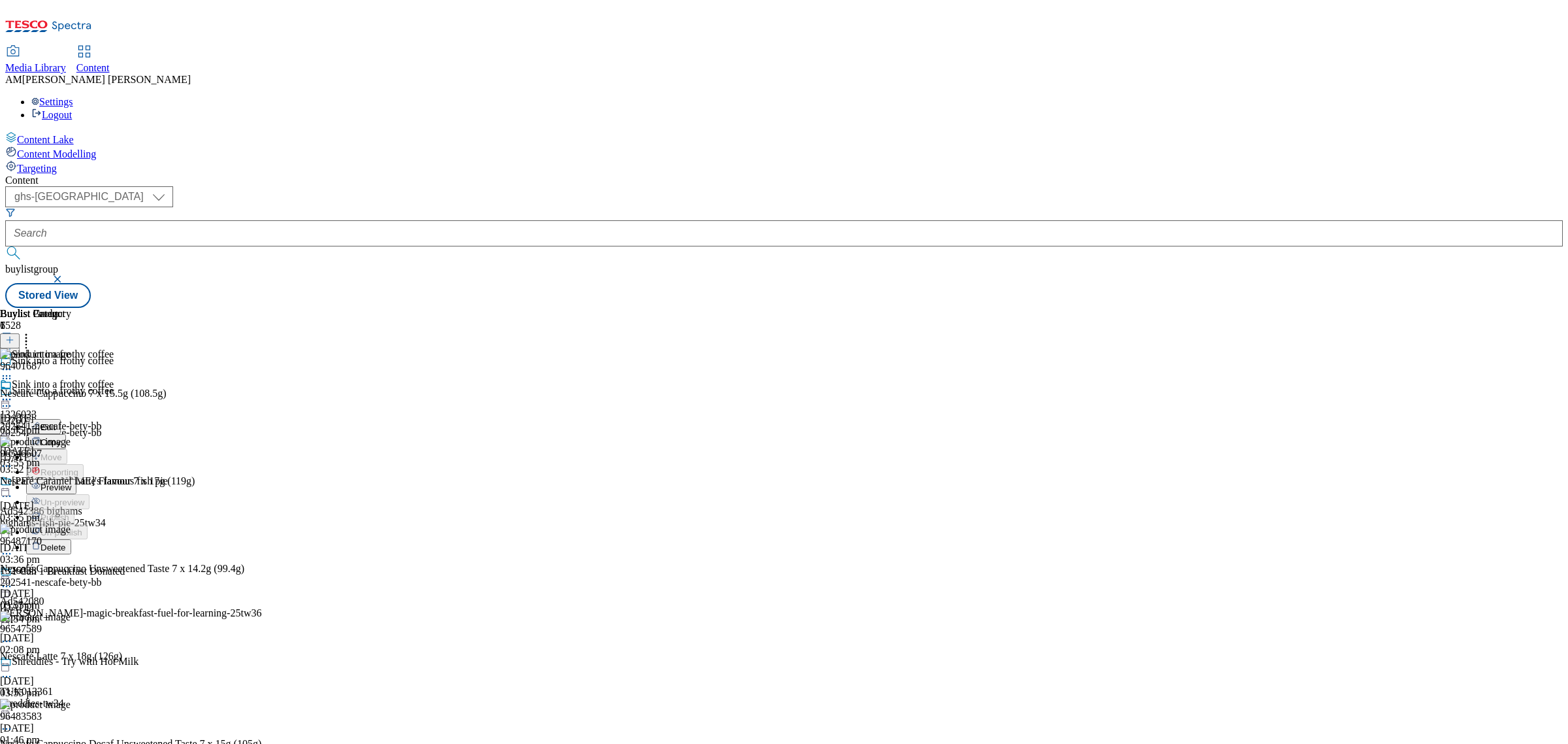
click at [76, 479] on button "Preview" at bounding box center [51, 486] width 50 height 15
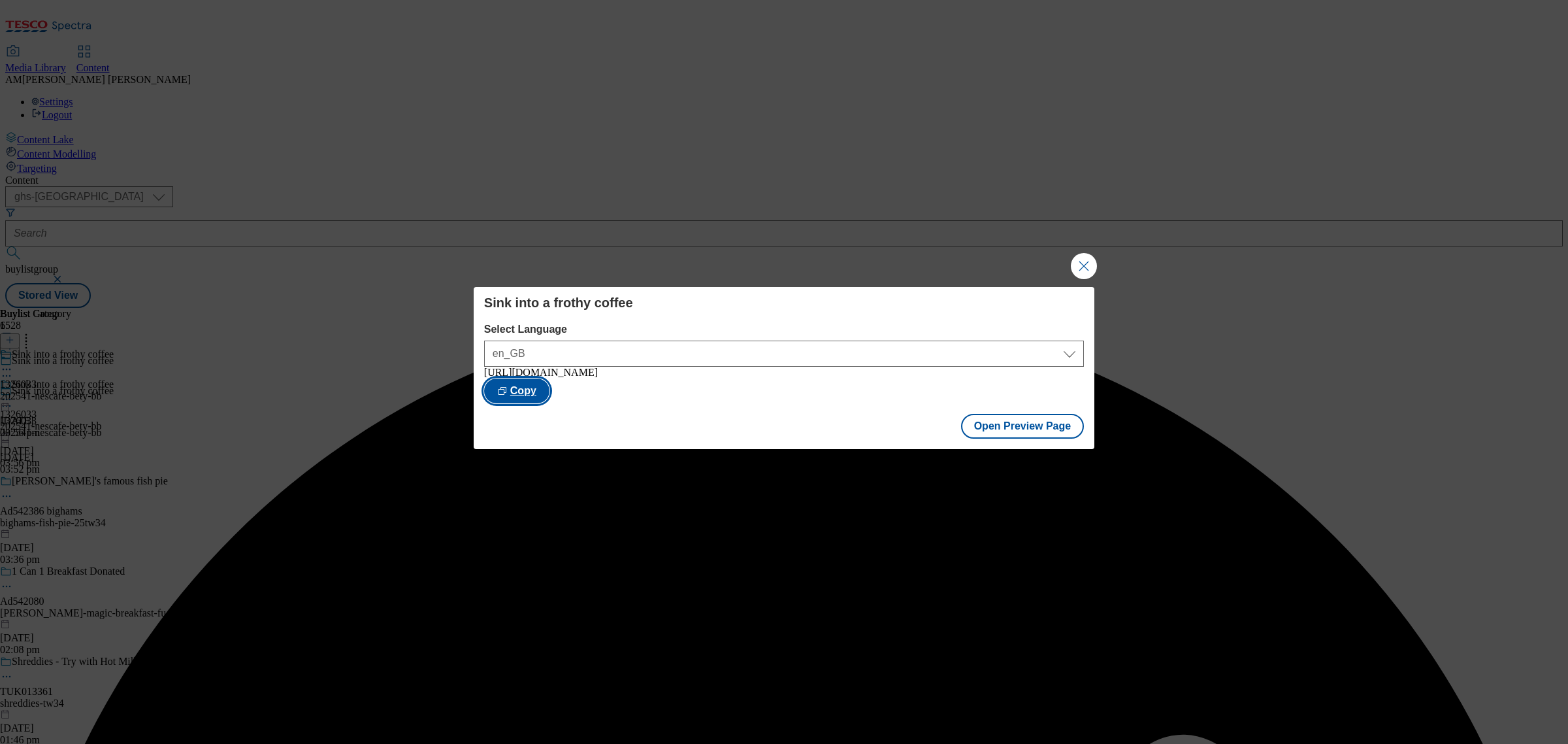
click at [549, 397] on button "Copy" at bounding box center [516, 391] width 65 height 25
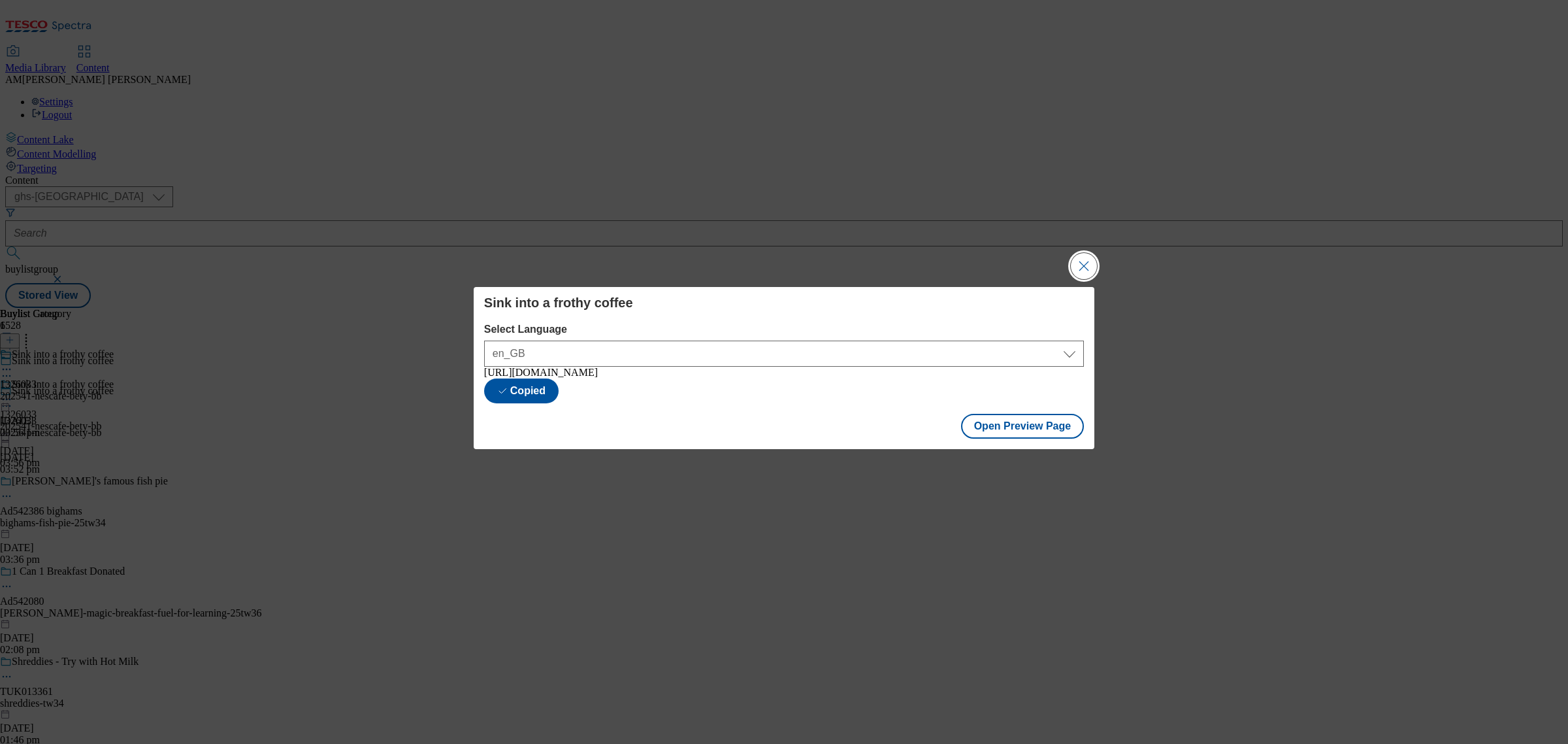
click at [1082, 263] on button "Close Modal" at bounding box center [1083, 265] width 26 height 26
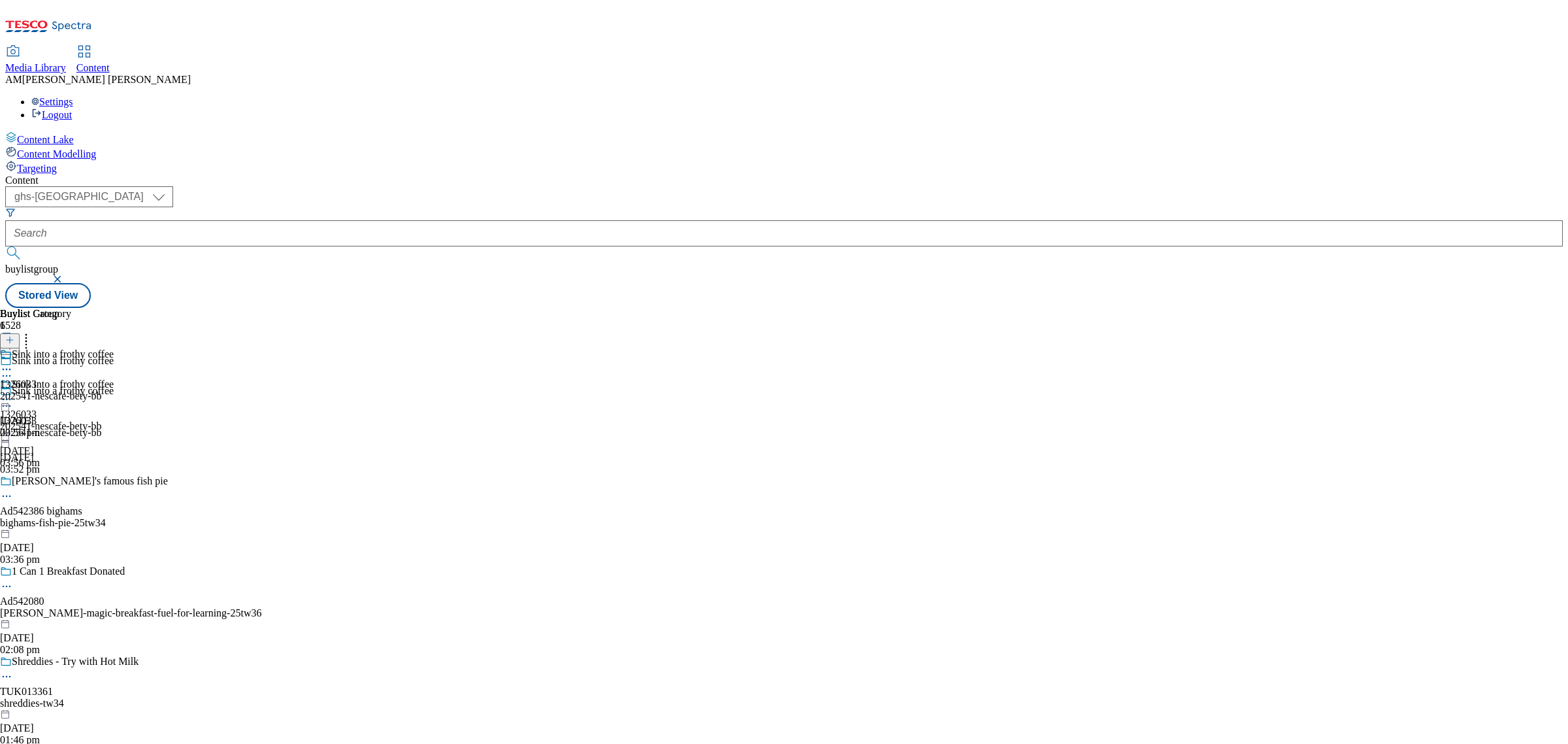
click at [102, 390] on div "202541-nescafe-bety-bb" at bounding box center [51, 396] width 102 height 12
click at [102, 421] on div "202541-nescafe-bety-bb" at bounding box center [51, 426] width 102 height 12
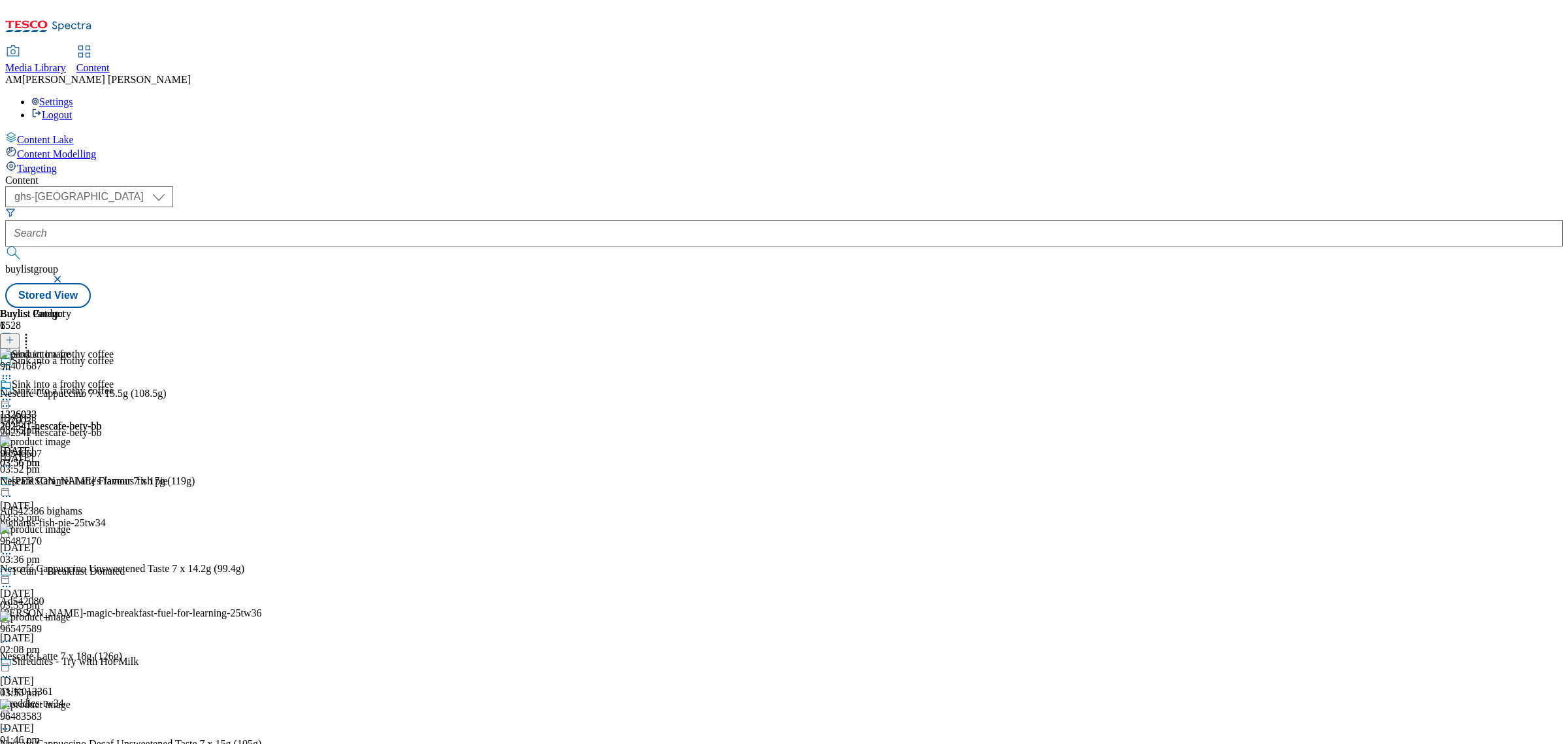
click at [13, 393] on icon at bounding box center [6, 399] width 13 height 13
click at [60, 419] on button "Edit" at bounding box center [43, 426] width 35 height 15
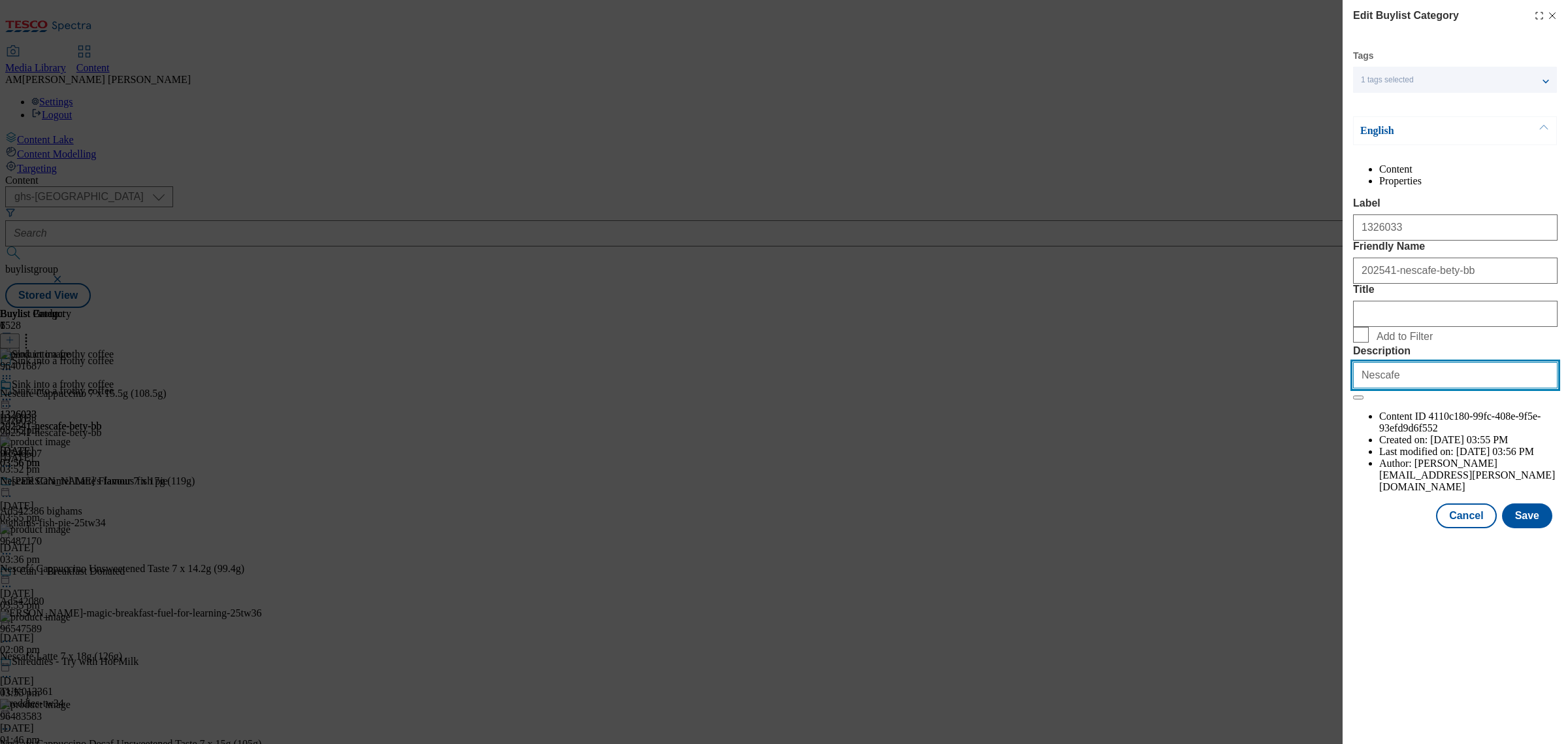
drag, startPoint x: 1405, startPoint y: 489, endPoint x: 1327, endPoint y: 479, distance: 78.6
click at [1327, 479] on div "Edit Buylist Category Tags 1 tags selected buylist category English Content Pro…" at bounding box center [784, 372] width 1568 height 744
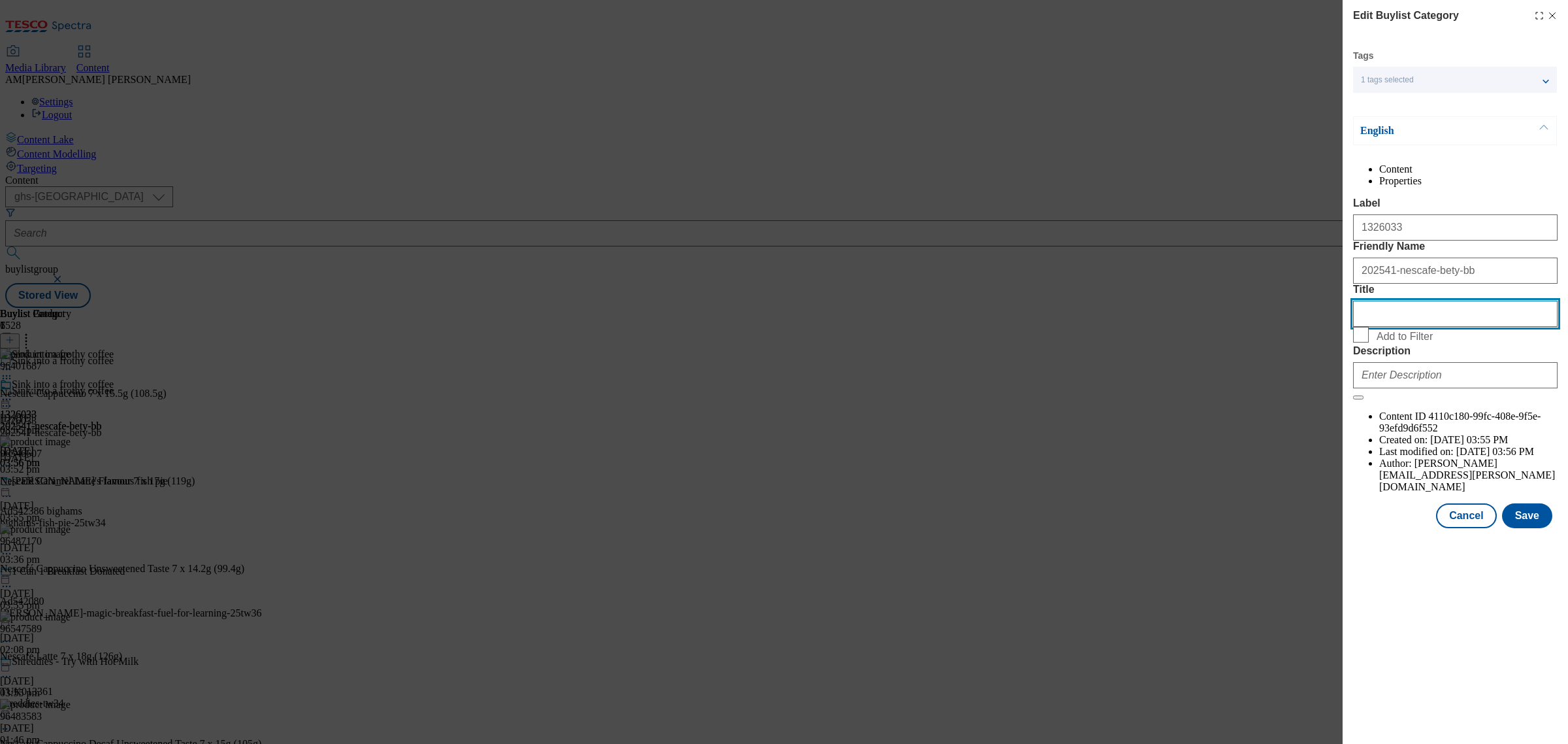
click at [1377, 326] on input "Title" at bounding box center [1455, 313] width 205 height 26
type input "n"
type input "Nescafe"
click at [1393, 528] on button "Save" at bounding box center [1527, 516] width 50 height 25
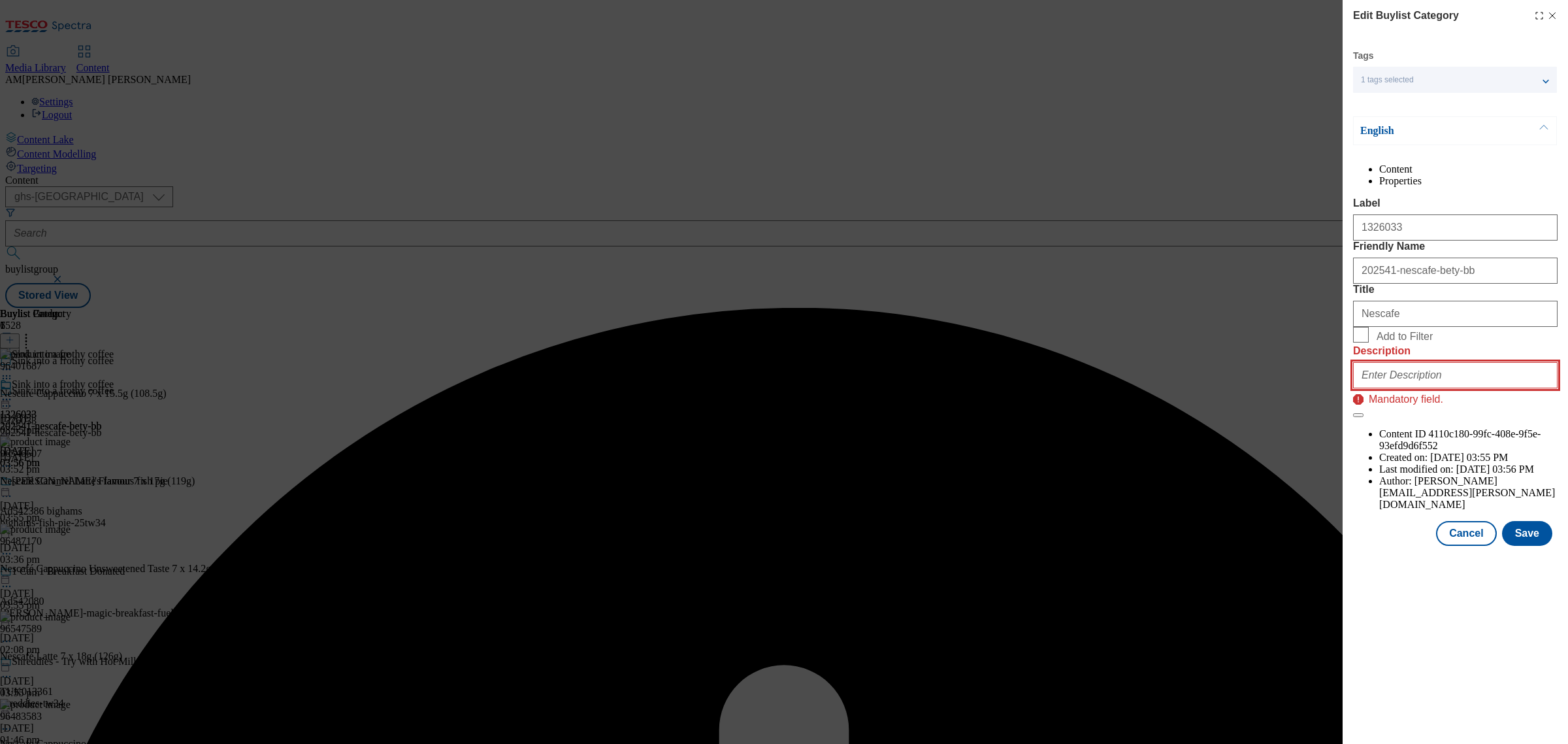
click at [1366, 388] on input "Description" at bounding box center [1455, 374] width 205 height 26
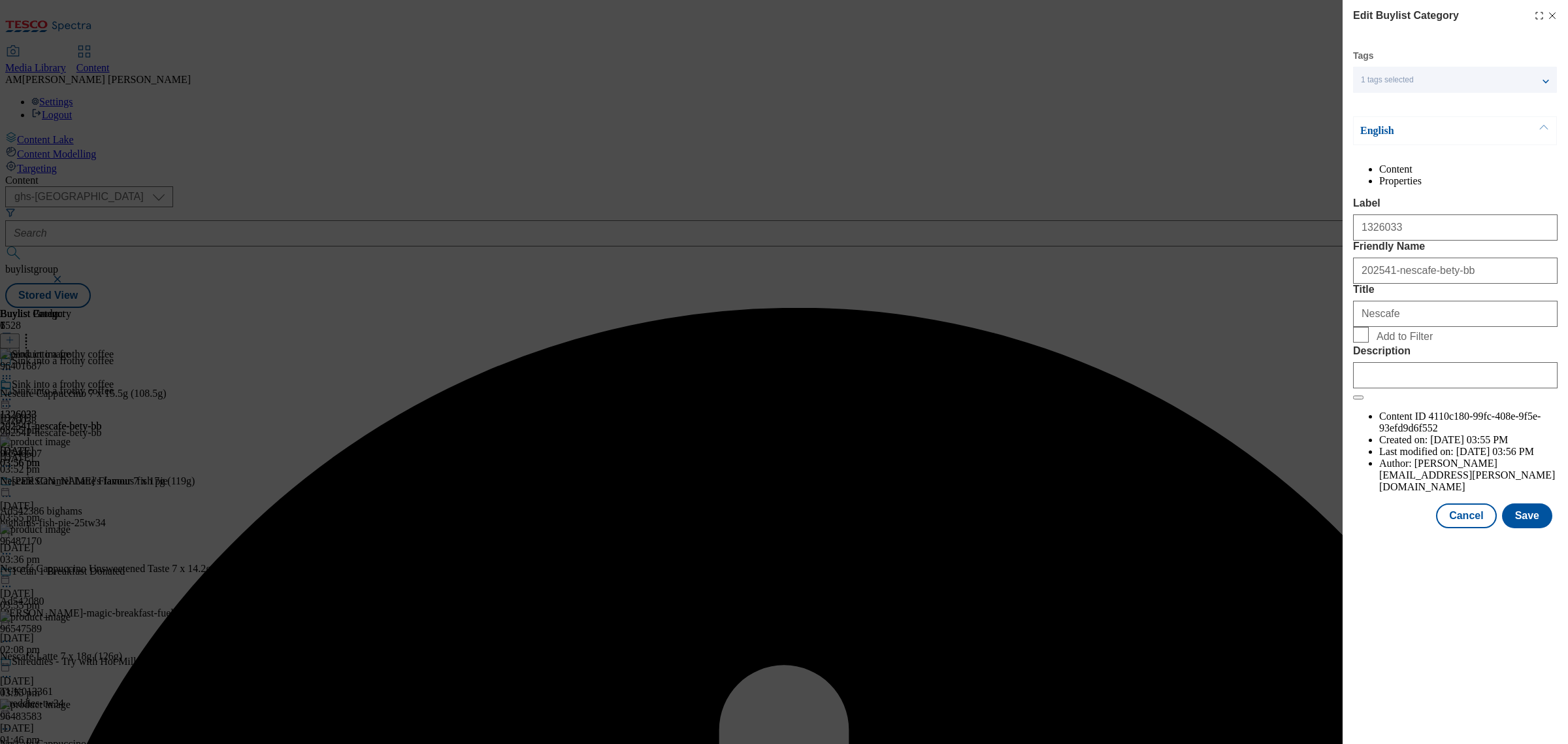
click at [1393, 644] on div "Edit Buylist Category Tags 1 tags selected buylist category English Content Pro…" at bounding box center [1454, 372] width 225 height 744
click at [1393, 528] on button "Save" at bounding box center [1527, 516] width 50 height 25
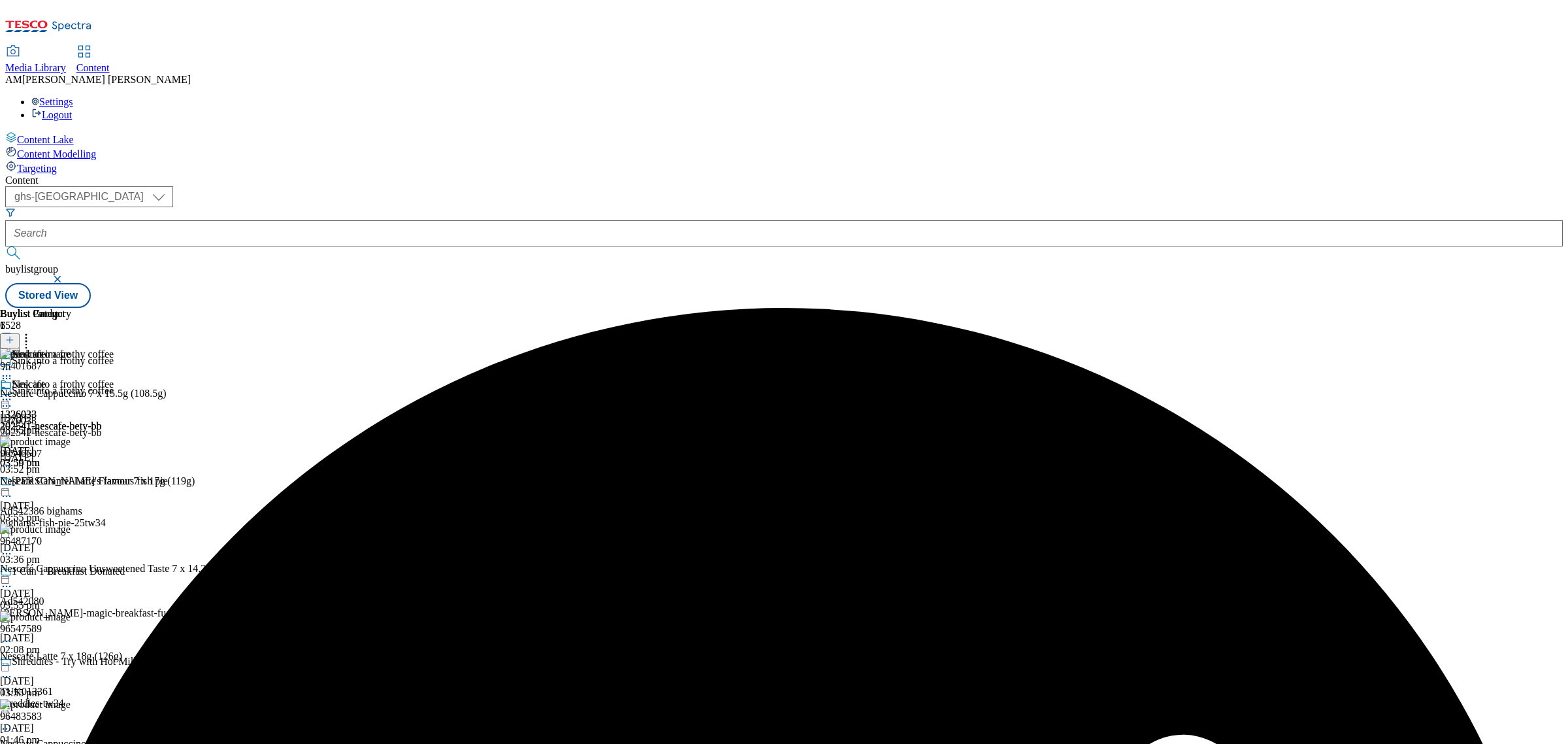
click at [13, 393] on icon at bounding box center [6, 399] width 13 height 13
click at [76, 479] on button "Preview" at bounding box center [51, 486] width 50 height 15
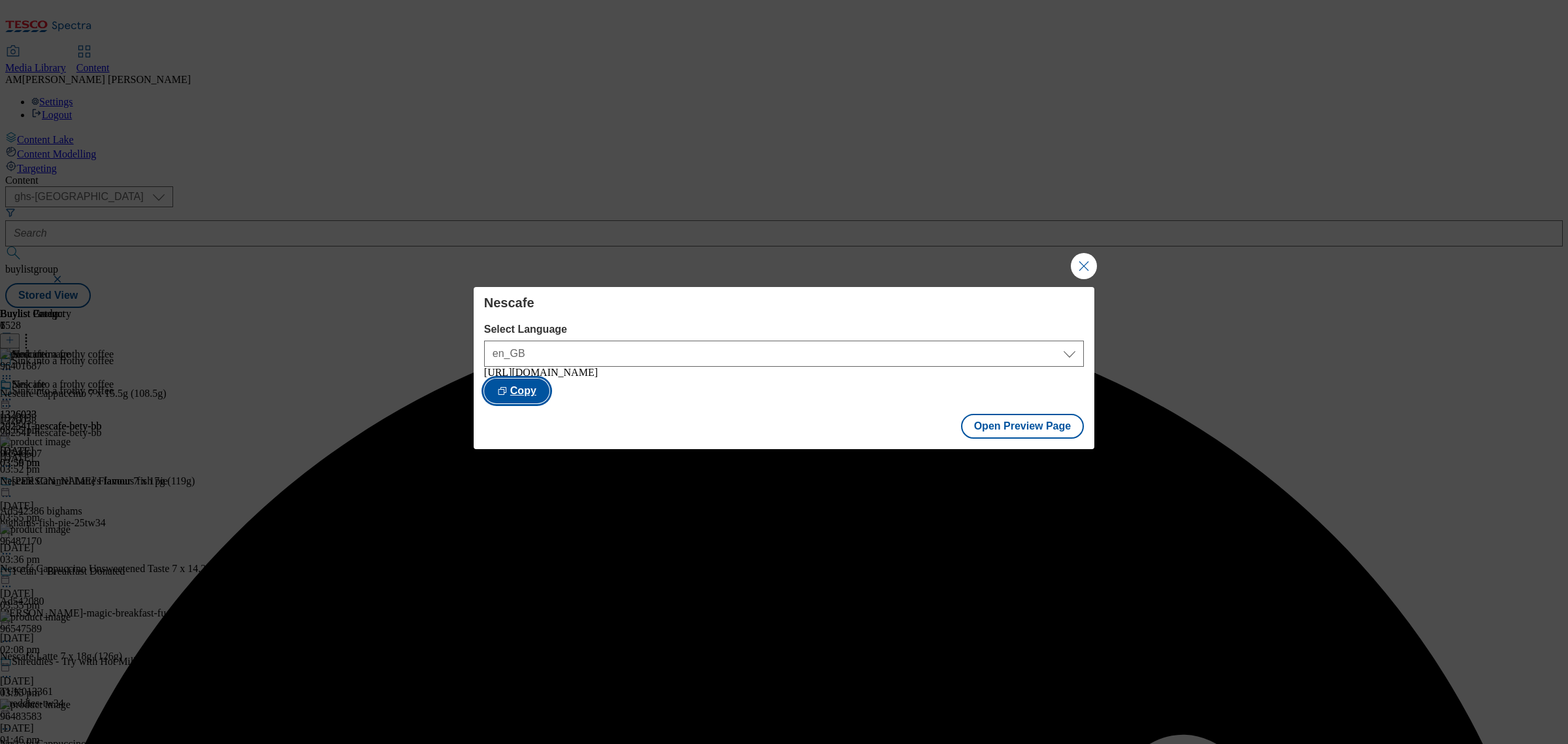
click at [549, 399] on button "Copy" at bounding box center [516, 391] width 65 height 25
click at [1075, 263] on button "Close Modal" at bounding box center [1083, 265] width 26 height 26
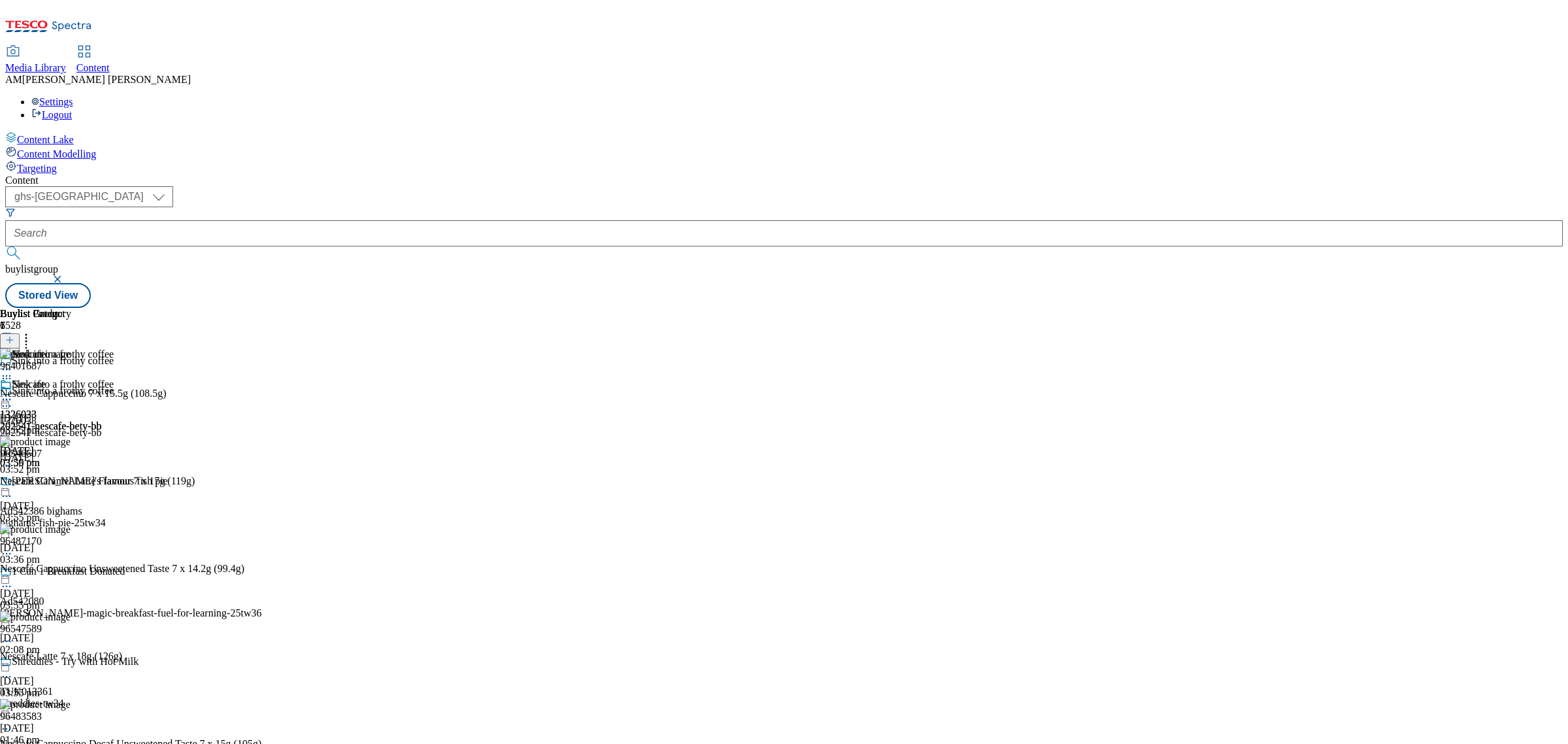
click at [13, 393] on icon at bounding box center [6, 399] width 13 height 13
click at [56, 422] on span "Edit" at bounding box center [48, 427] width 15 height 9
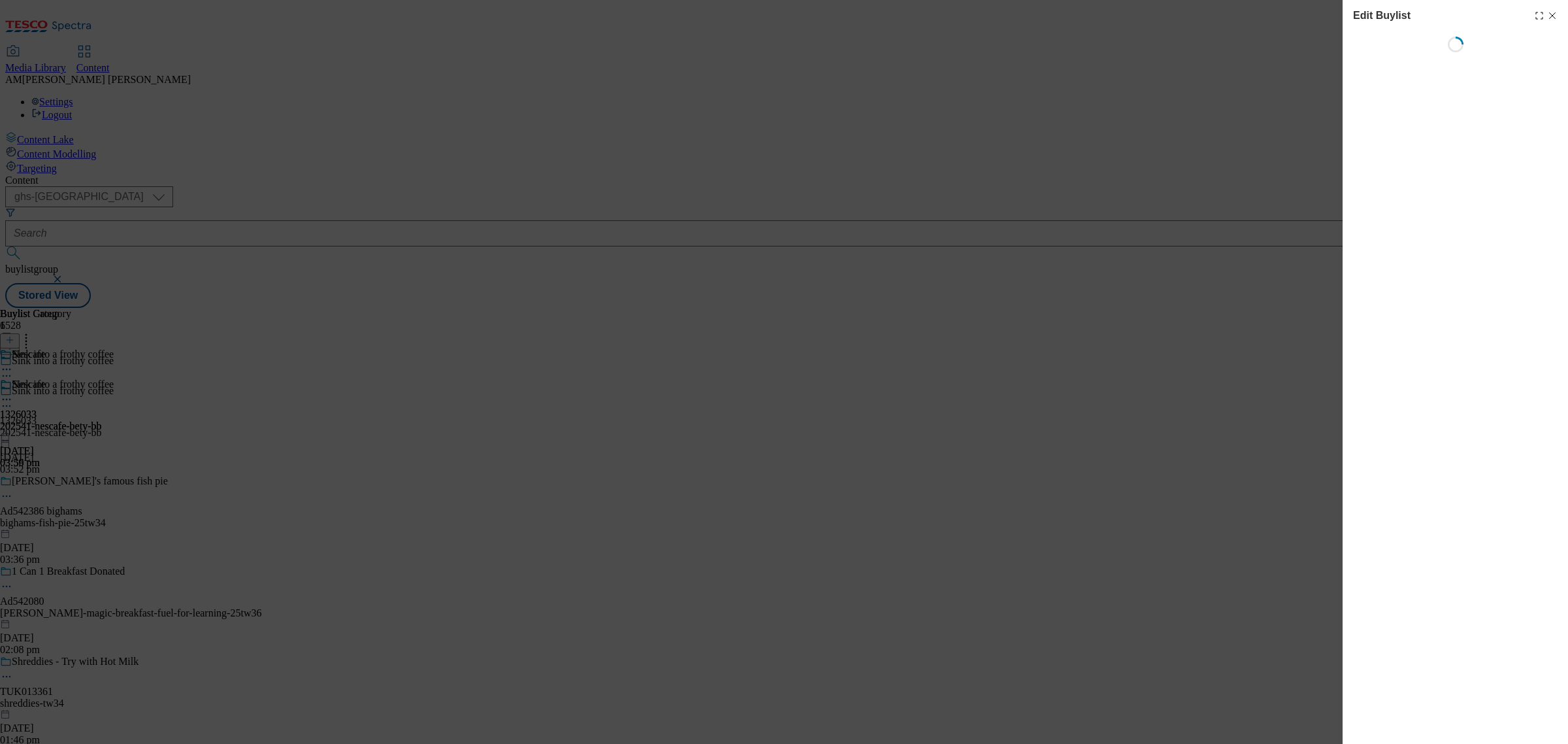
select select "evergreen"
select select "dunnhumby"
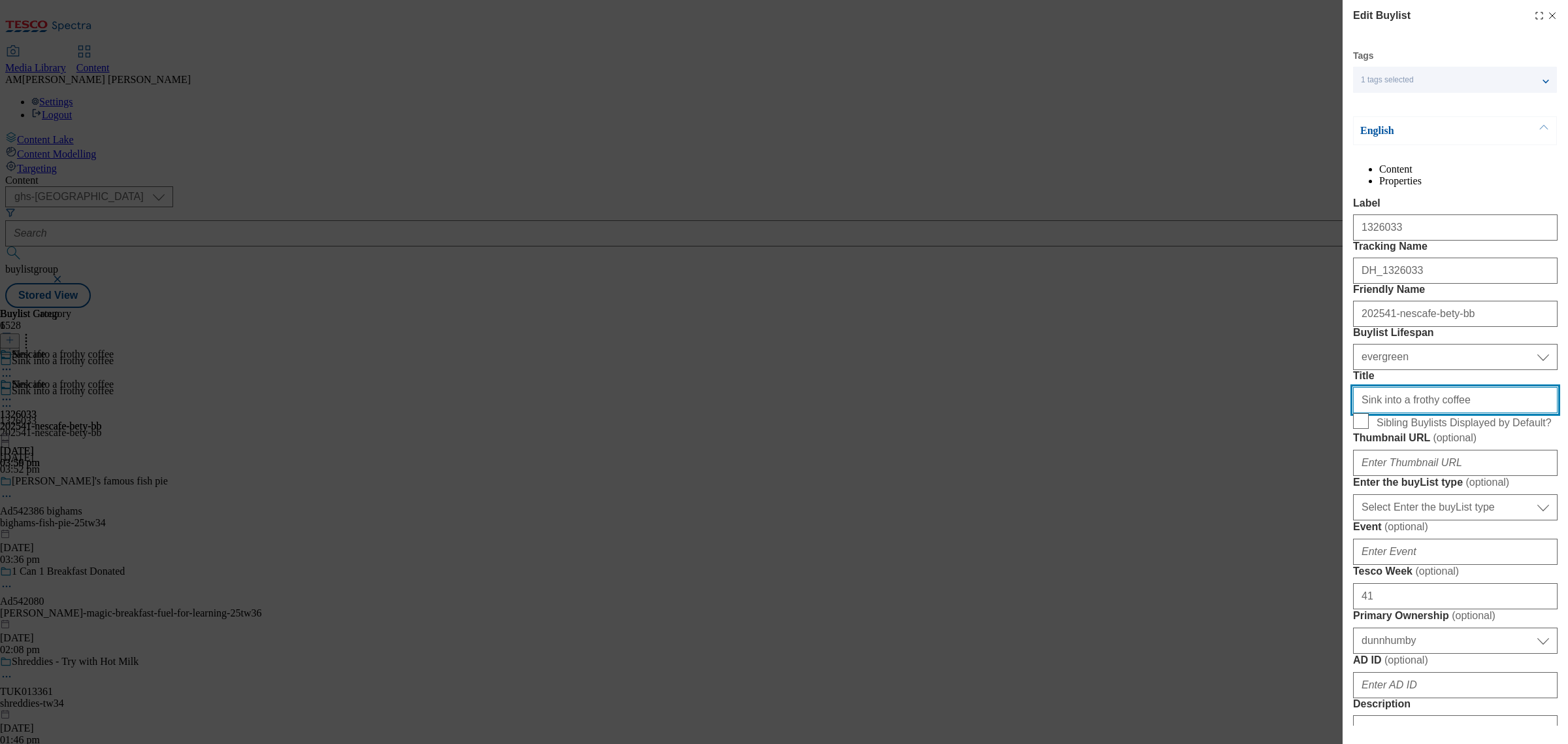
drag, startPoint x: 1462, startPoint y: 520, endPoint x: 1293, endPoint y: 518, distance: 169.0
click at [1293, 518] on div "Edit Buylist Tags 1 tags selected buylist English Content Properties Label 1326…" at bounding box center [784, 372] width 1568 height 744
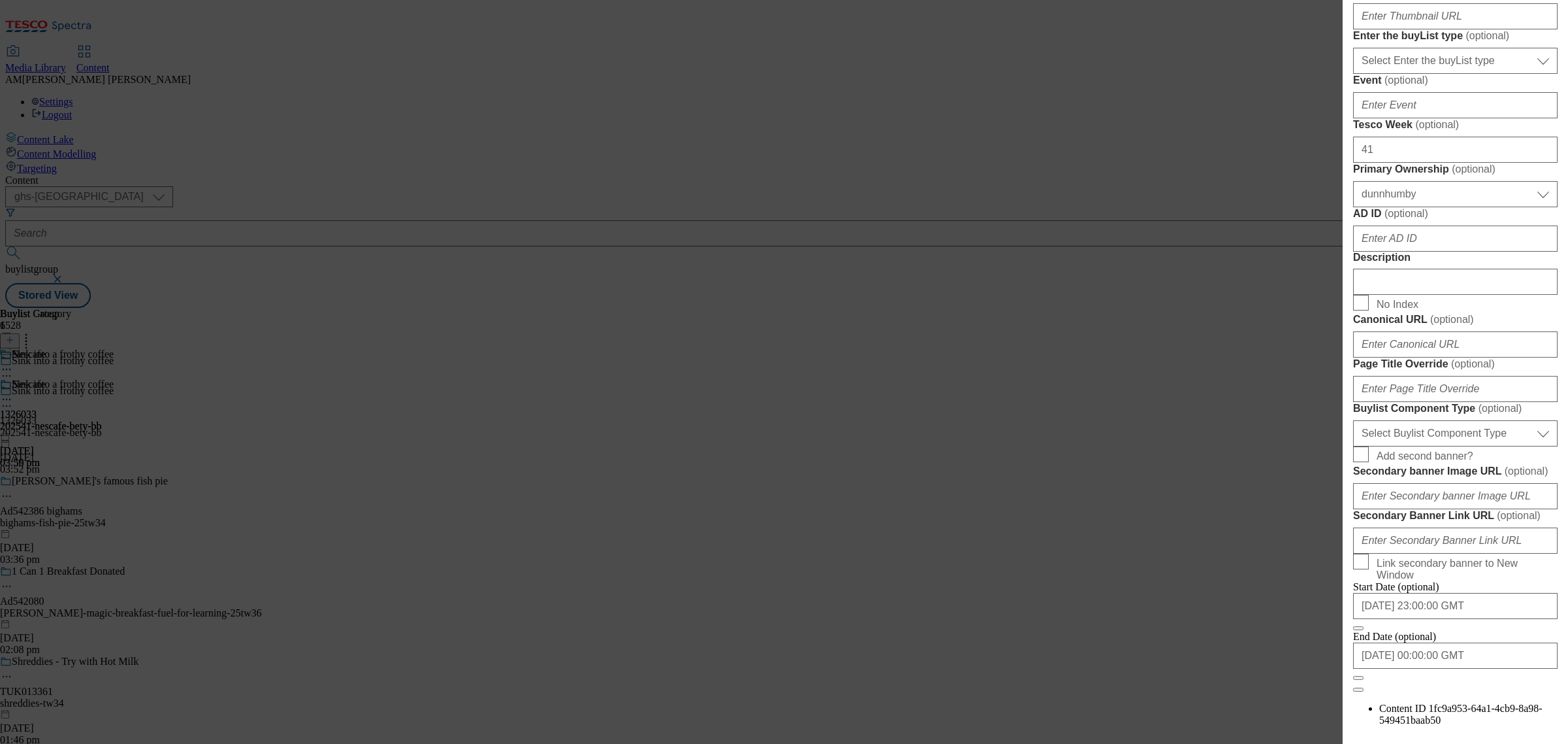
scroll to position [491, 0]
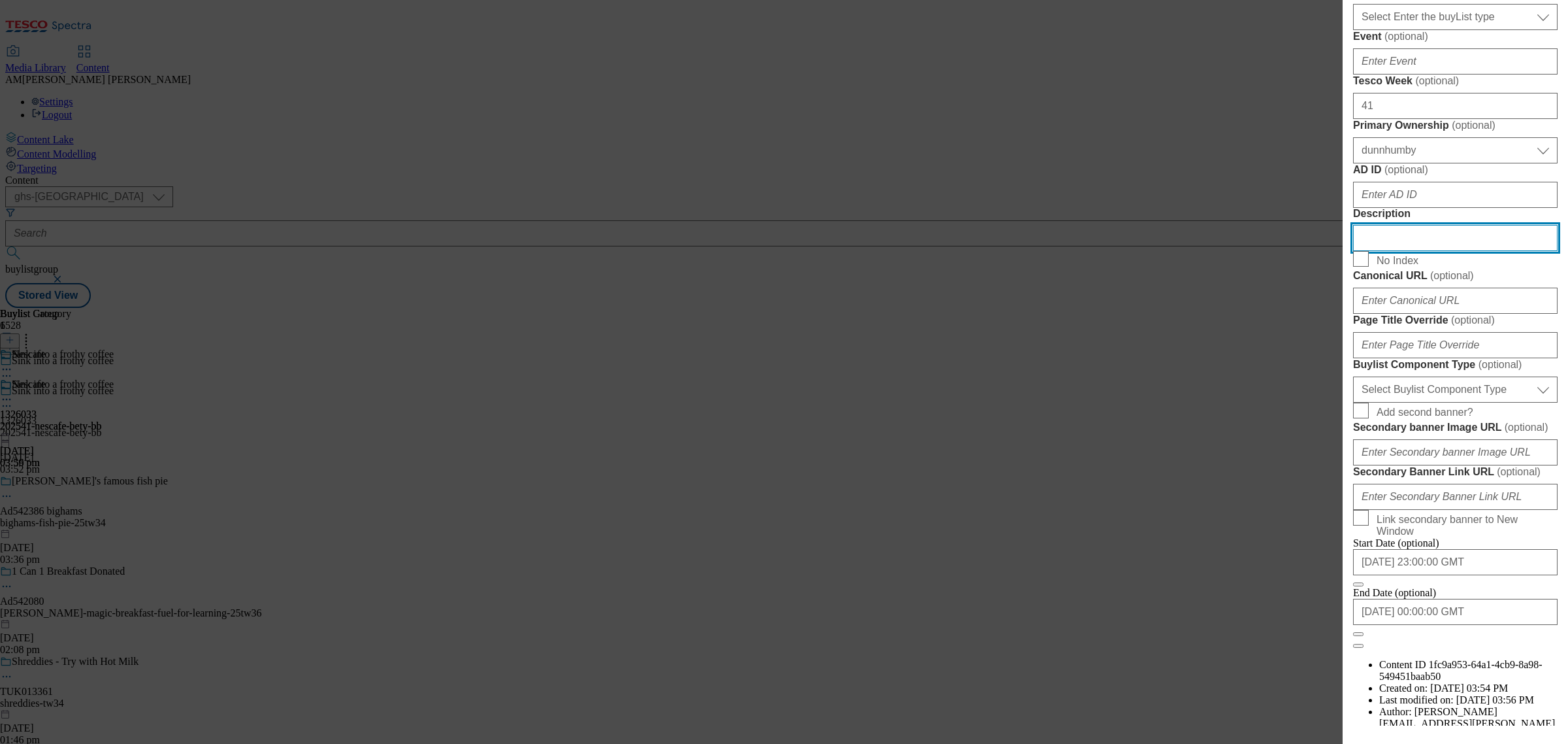
click at [1393, 251] on input "Description" at bounding box center [1455, 237] width 205 height 26
type input "Nescafe"
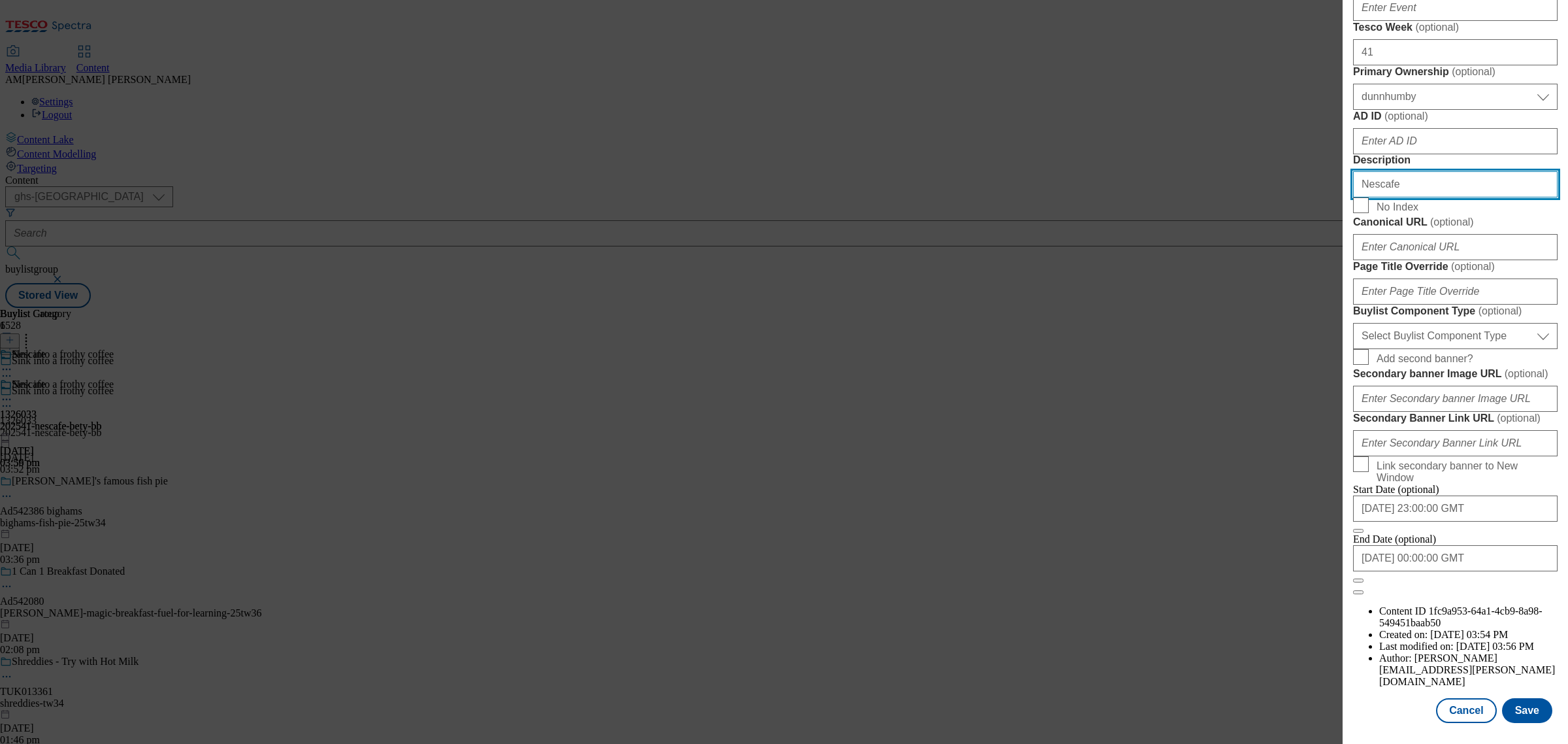
scroll to position [910, 0]
click at [1393, 661] on button "Save" at bounding box center [1527, 710] width 50 height 25
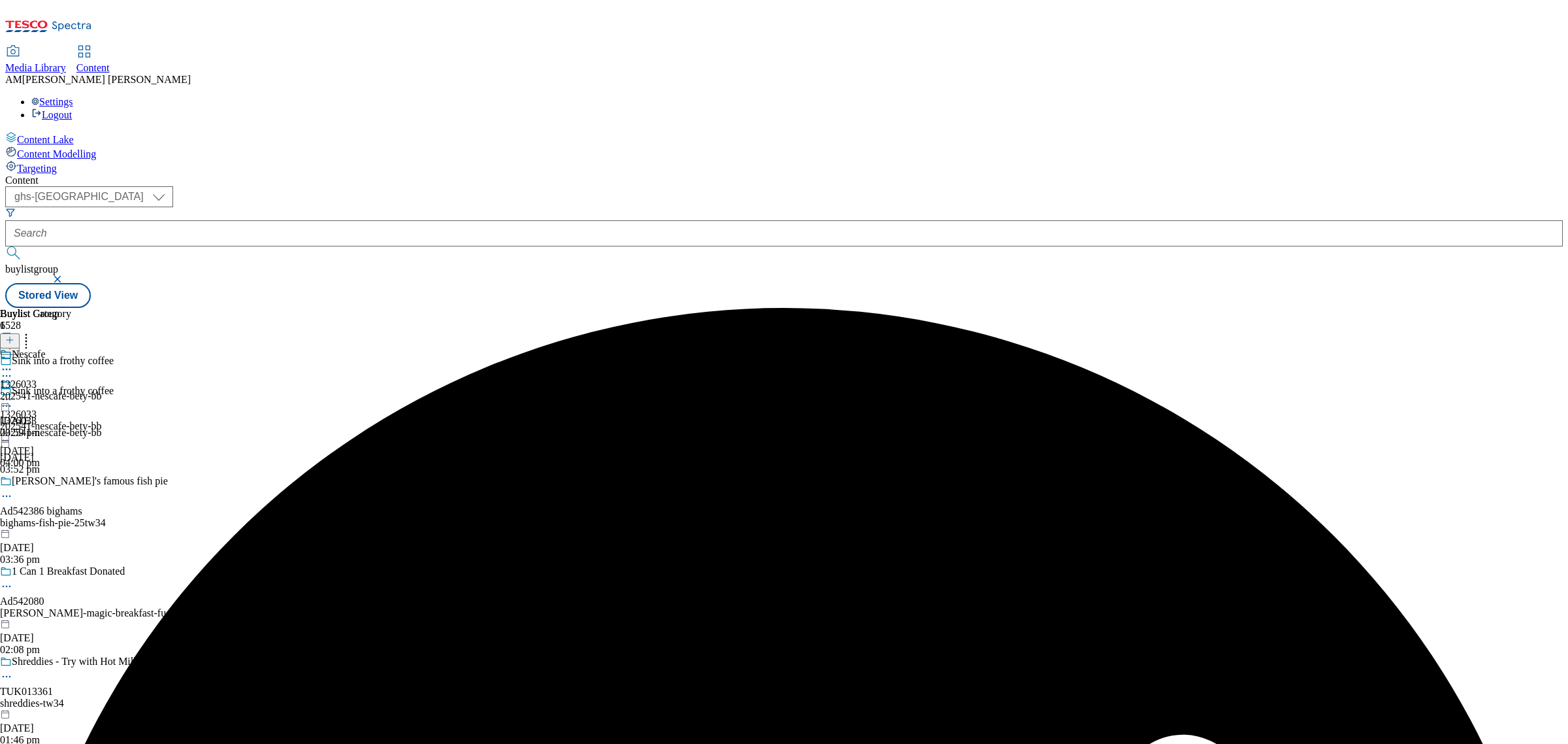
click at [102, 390] on div "202541-nescafe-bety-bb" at bounding box center [51, 396] width 102 height 12
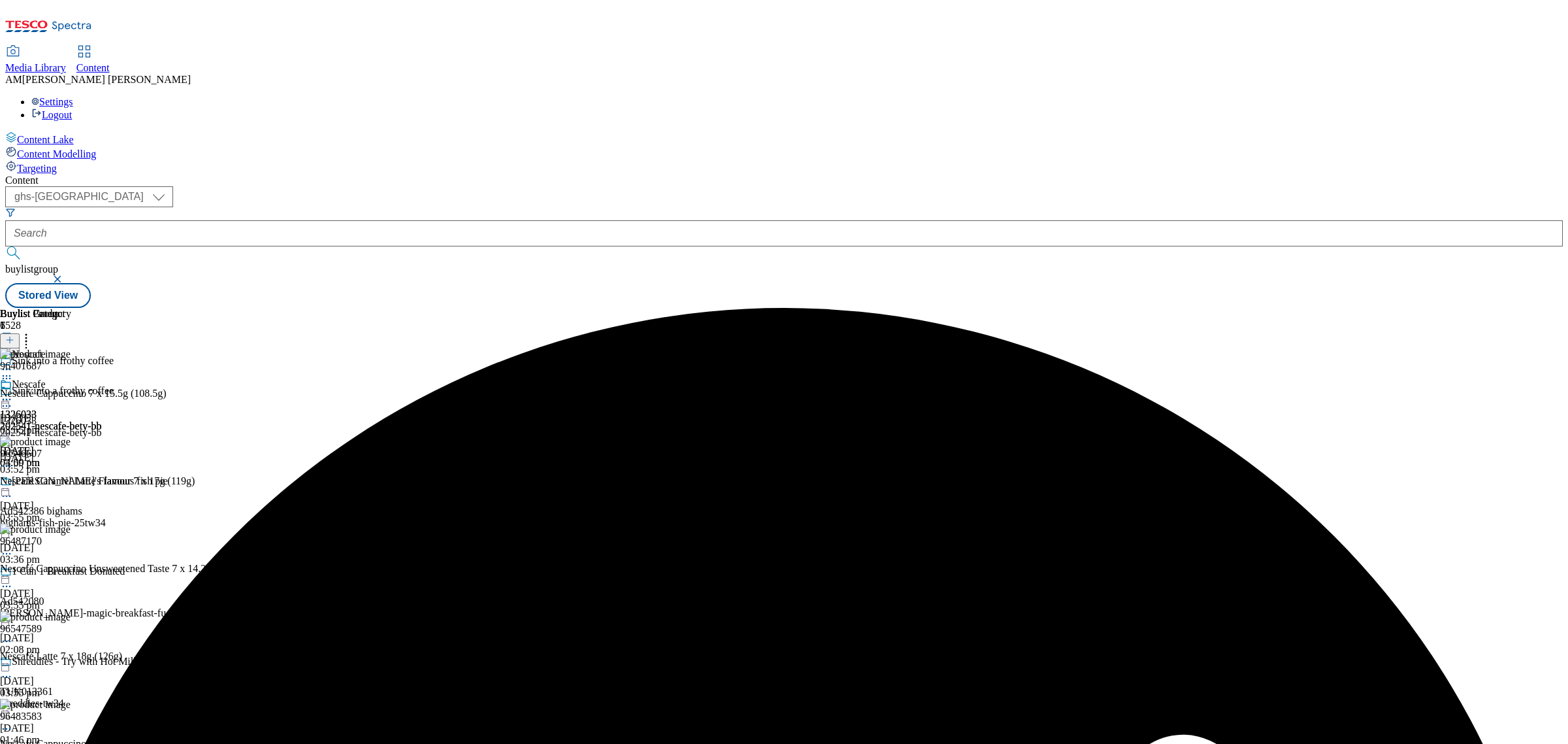
click at [5, 399] on circle at bounding box center [3, 399] width 2 height 2
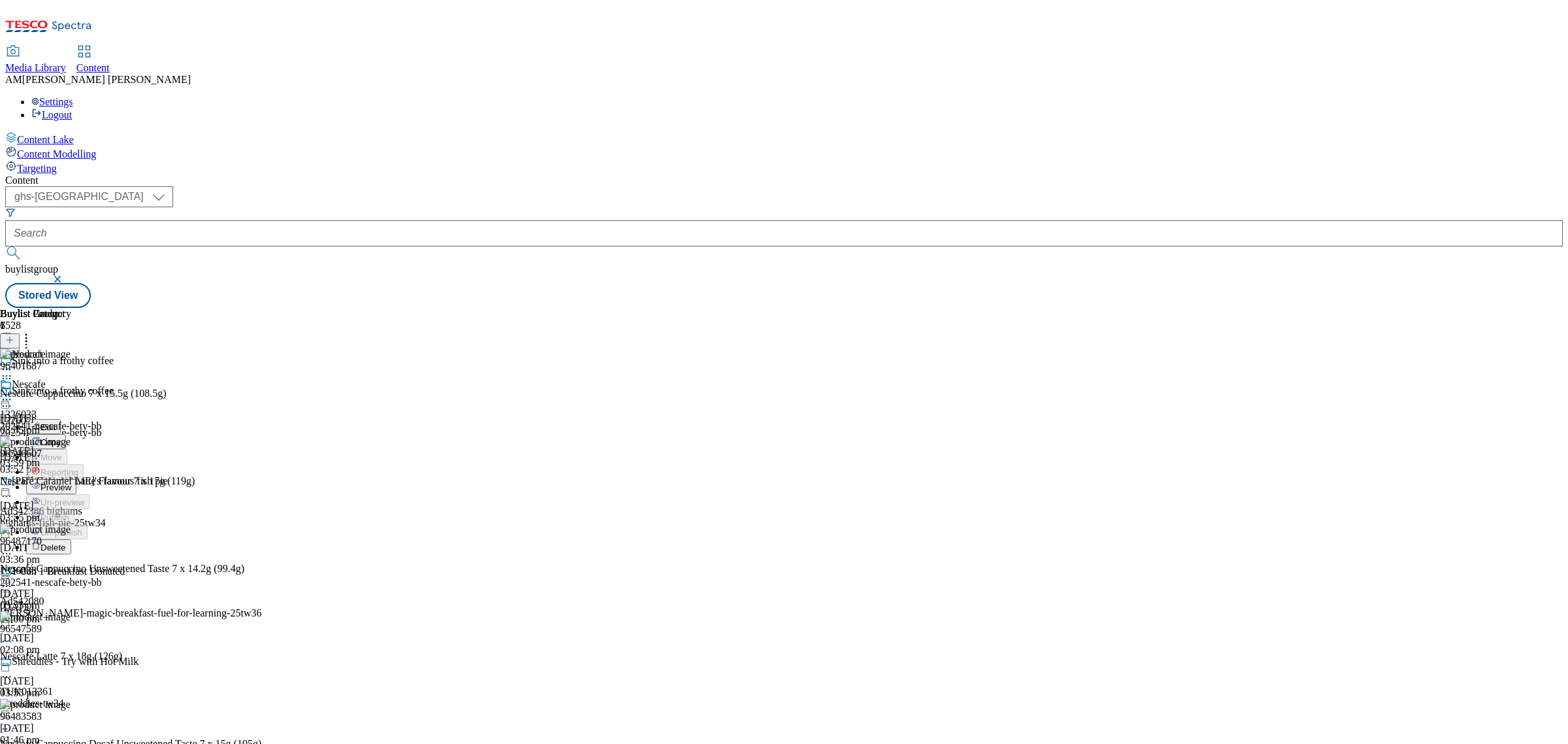
click at [71, 483] on span "Preview" at bounding box center [56, 487] width 31 height 9
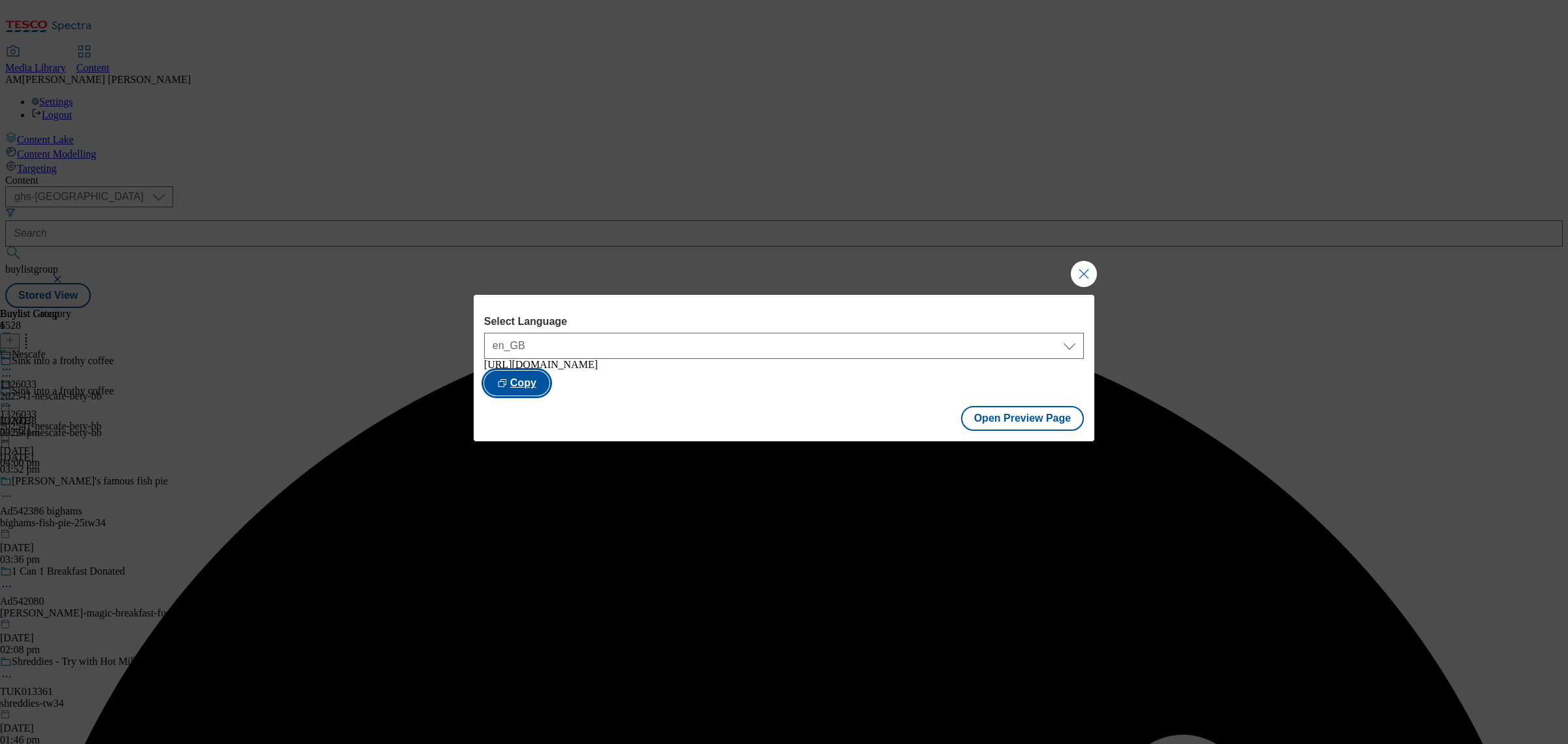
click at [549, 383] on button "Copy" at bounding box center [516, 383] width 65 height 25
click at [1079, 267] on button "Close Modal" at bounding box center [1083, 273] width 26 height 26
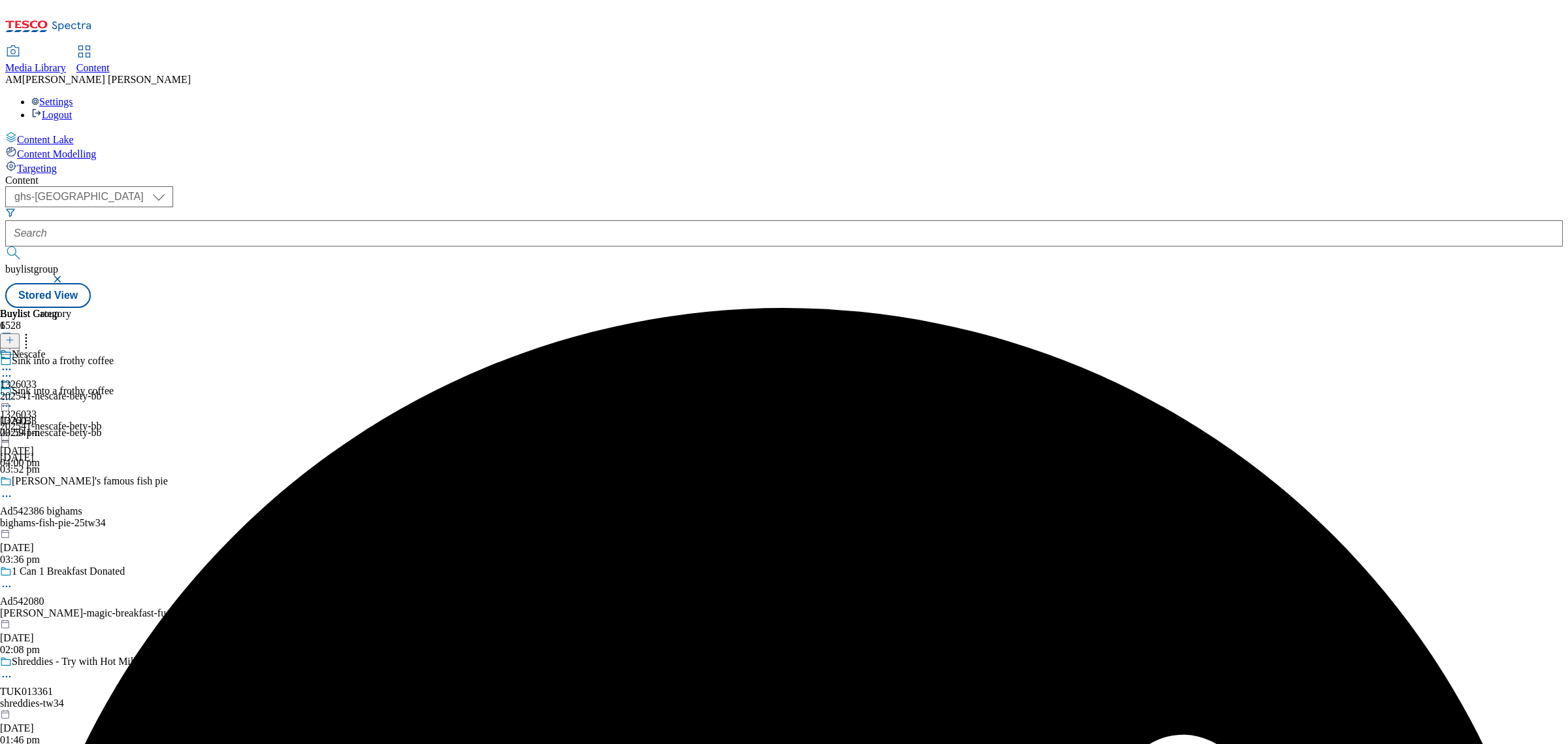
click at [102, 390] on div "202541-nescafe-bety-bb" at bounding box center [51, 396] width 102 height 12
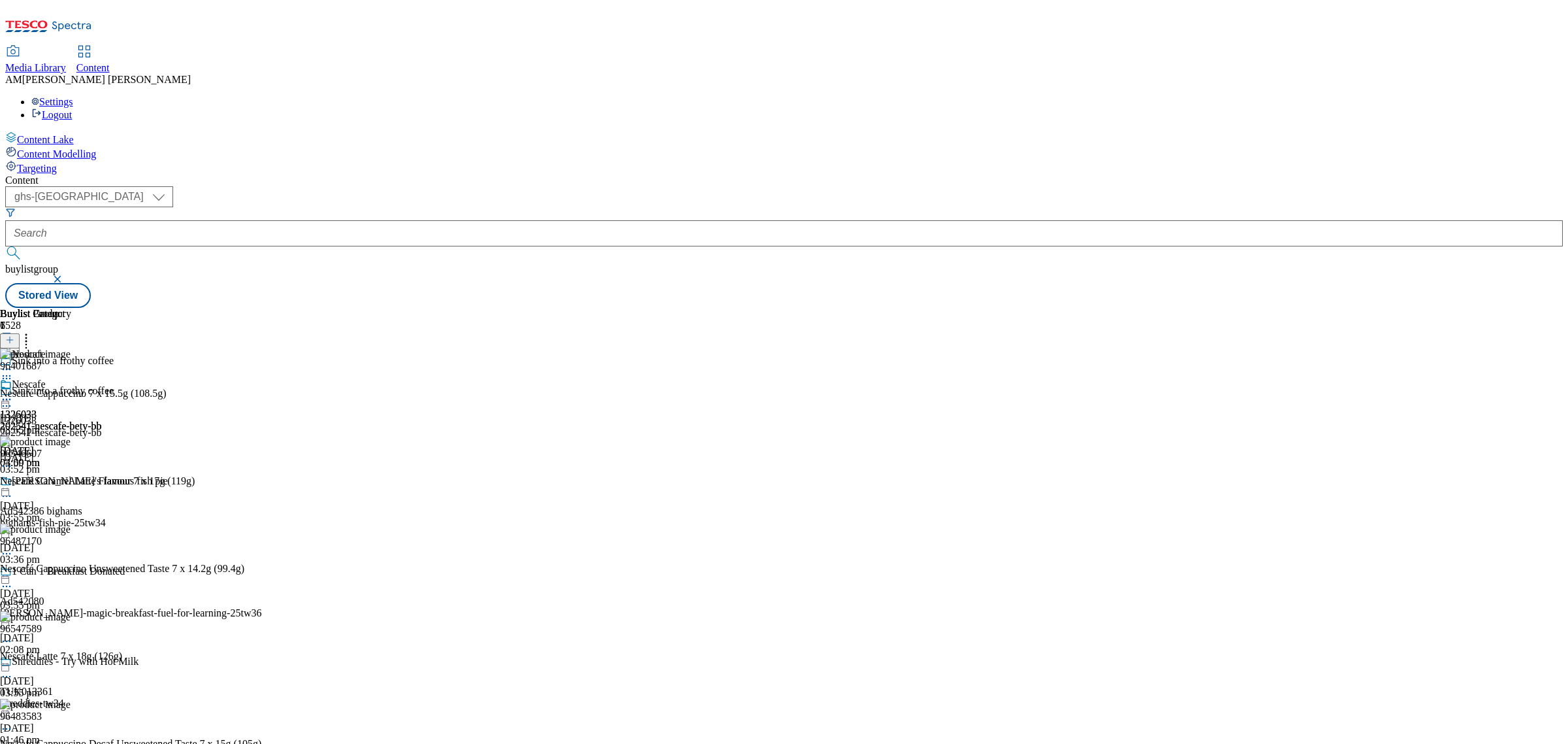
click at [13, 393] on icon at bounding box center [6, 399] width 13 height 13
click at [60, 419] on button "Edit" at bounding box center [43, 426] width 35 height 15
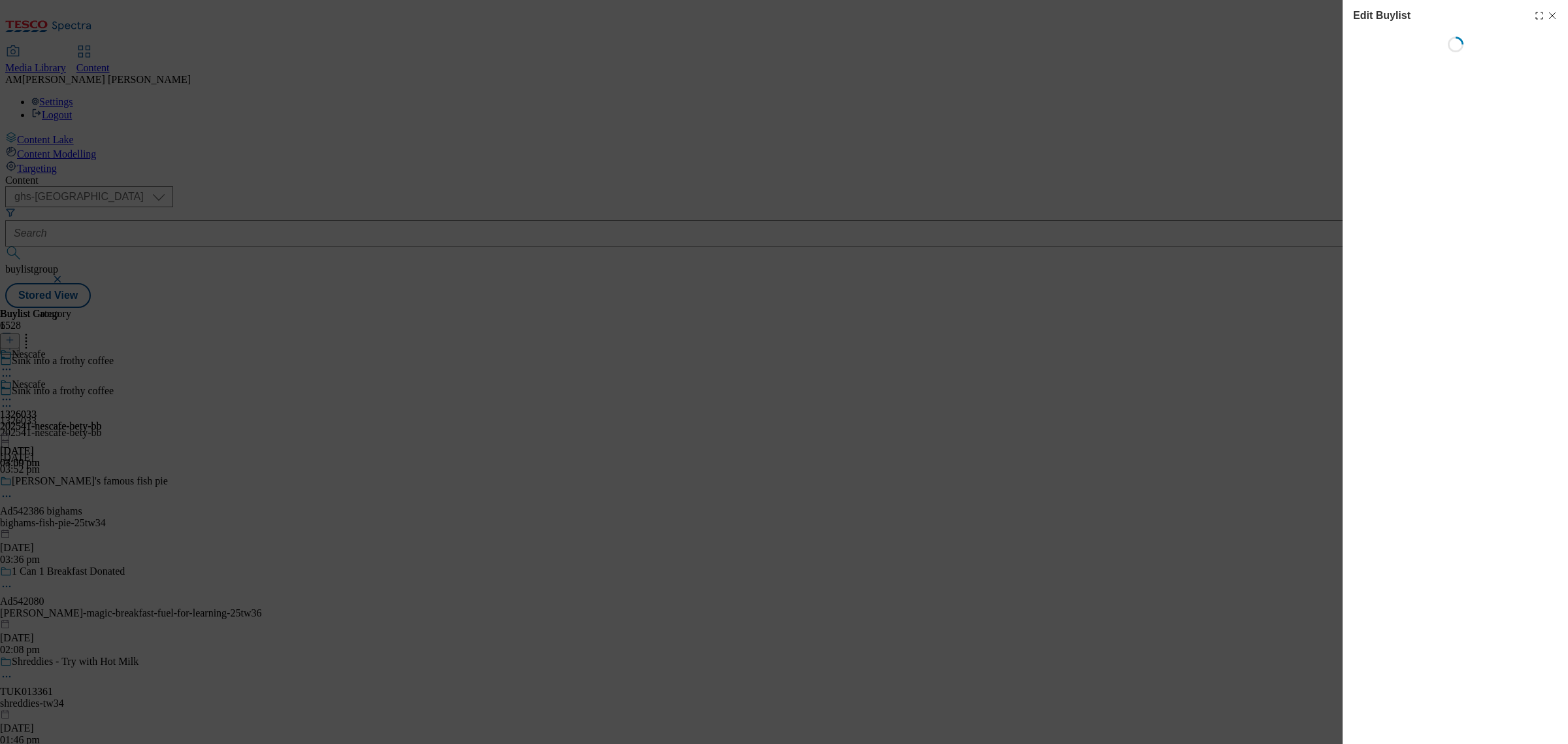
select select "evergreen"
select select "dunnhumby"
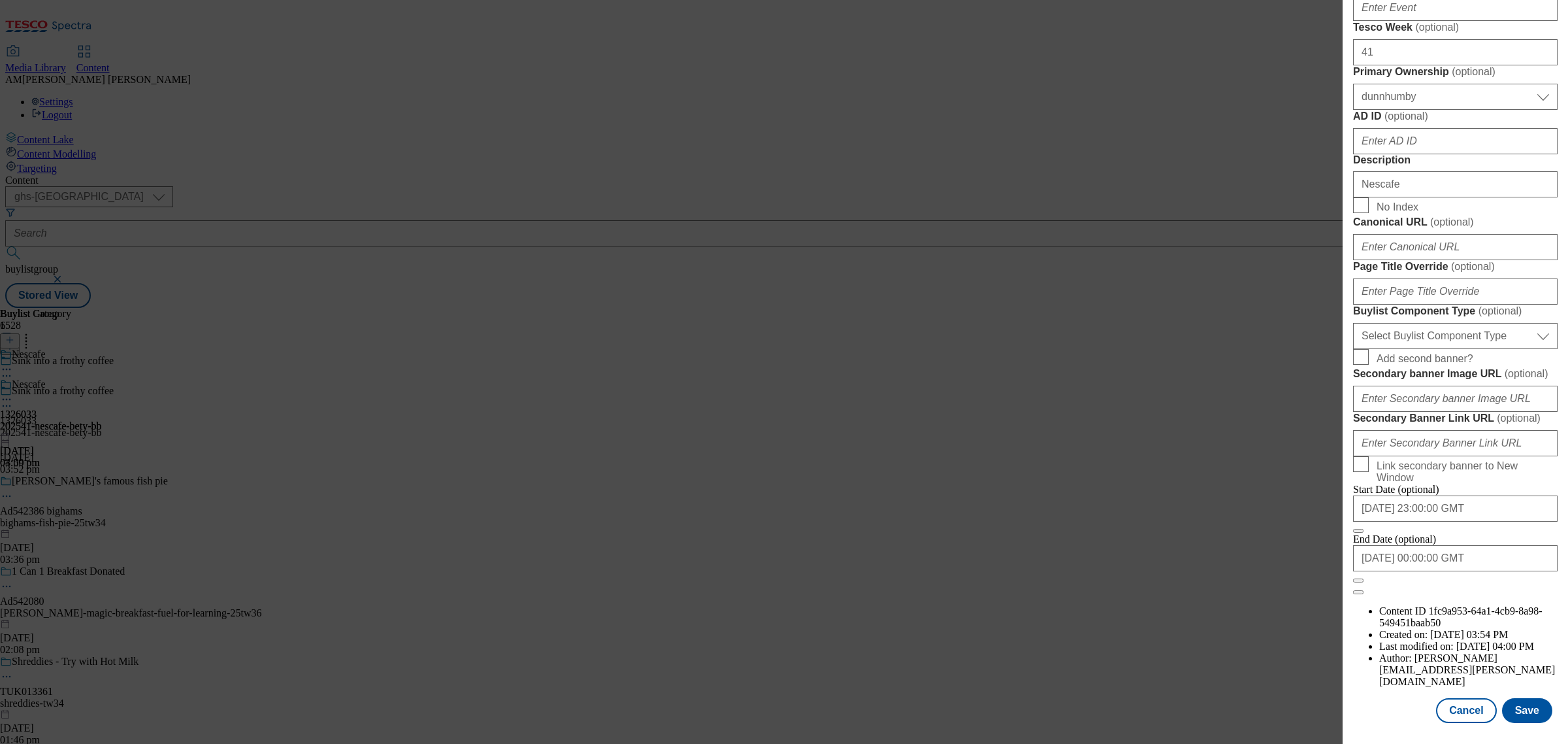
scroll to position [654, 0]
drag, startPoint x: 1403, startPoint y: 367, endPoint x: 1312, endPoint y: 363, distance: 91.1
click at [1312, 363] on div "Edit Buylist Tags 1 tags selected buylist English Content Properties Label 1326…" at bounding box center [784, 372] width 1568 height 744
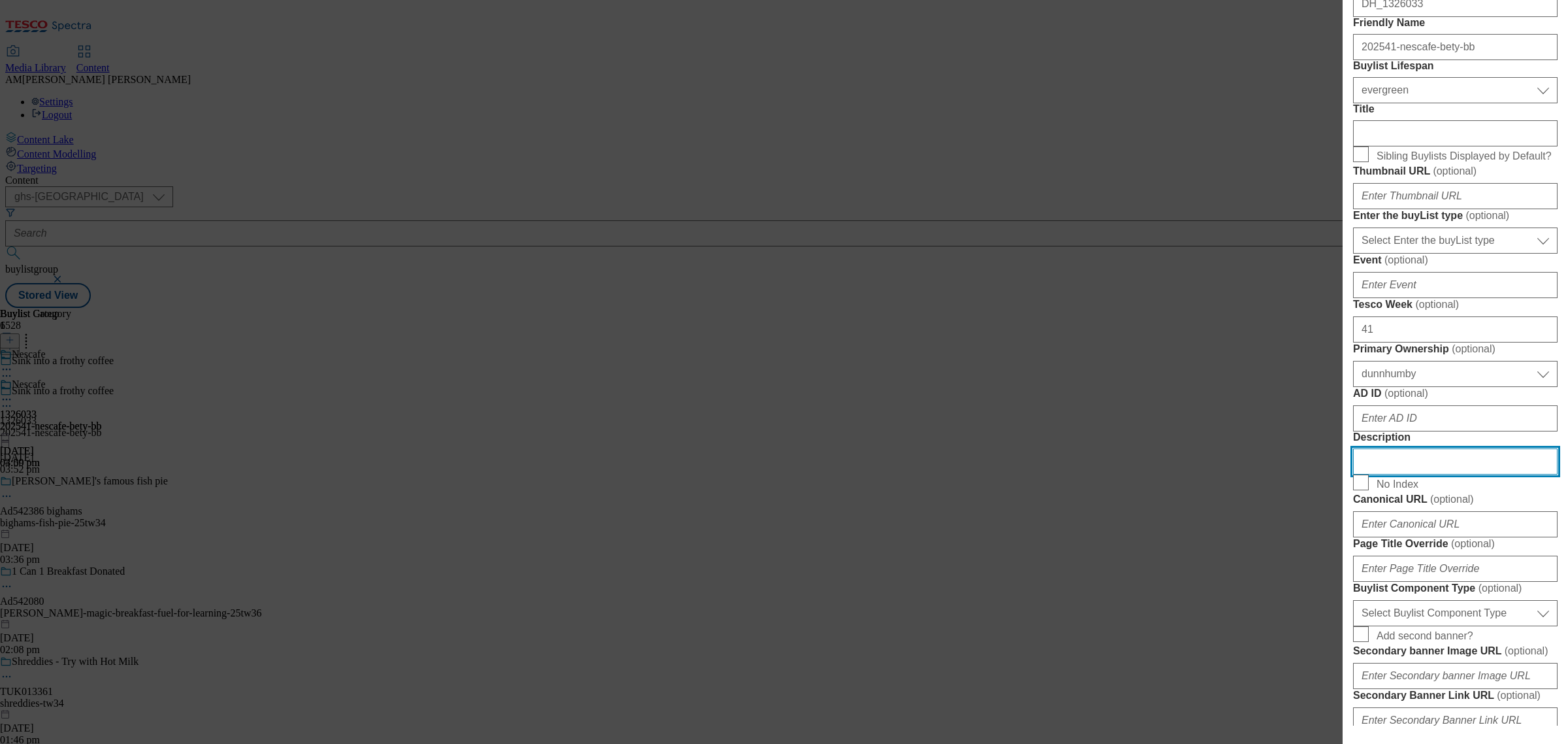
scroll to position [245, 0]
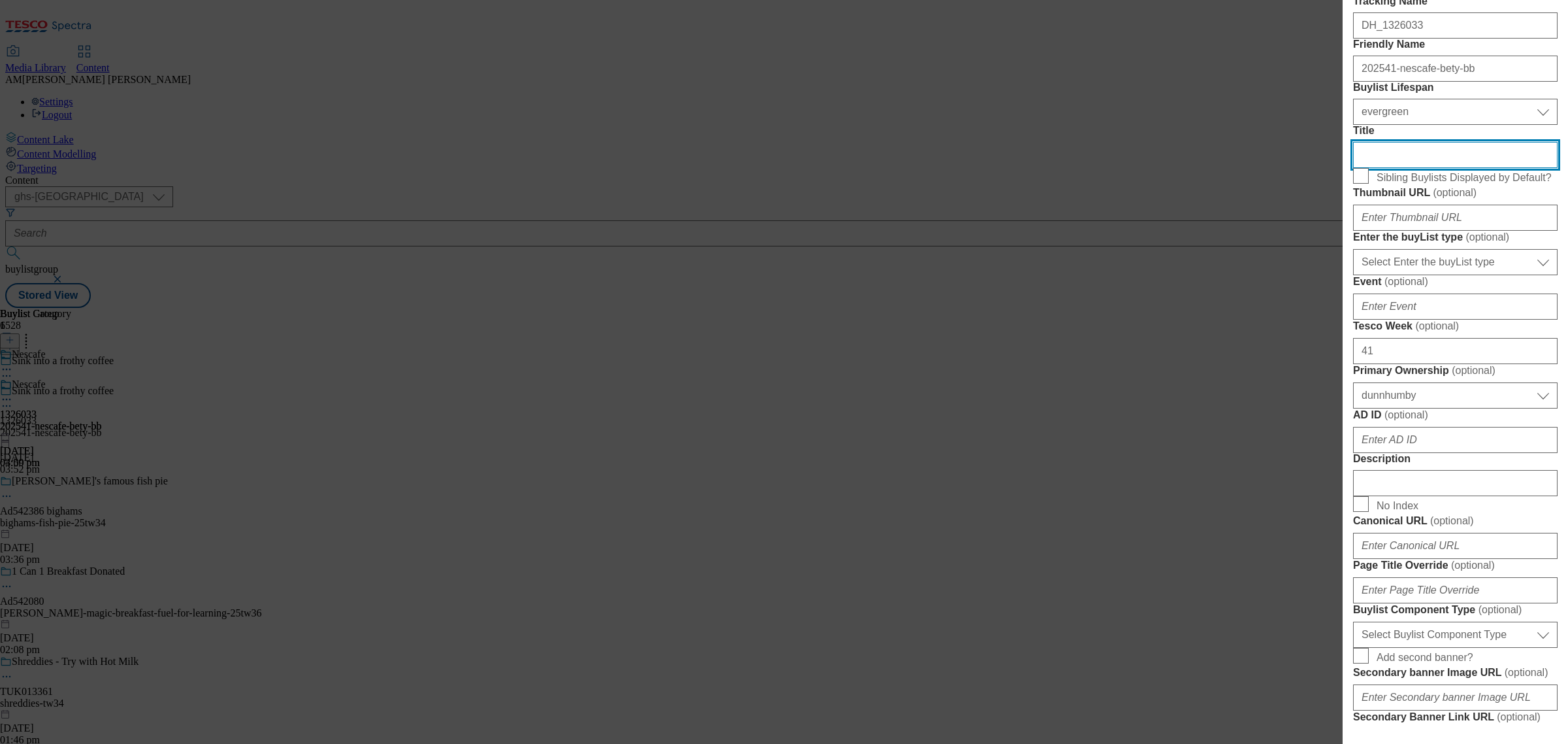
click at [1393, 168] on input "Title" at bounding box center [1455, 155] width 205 height 26
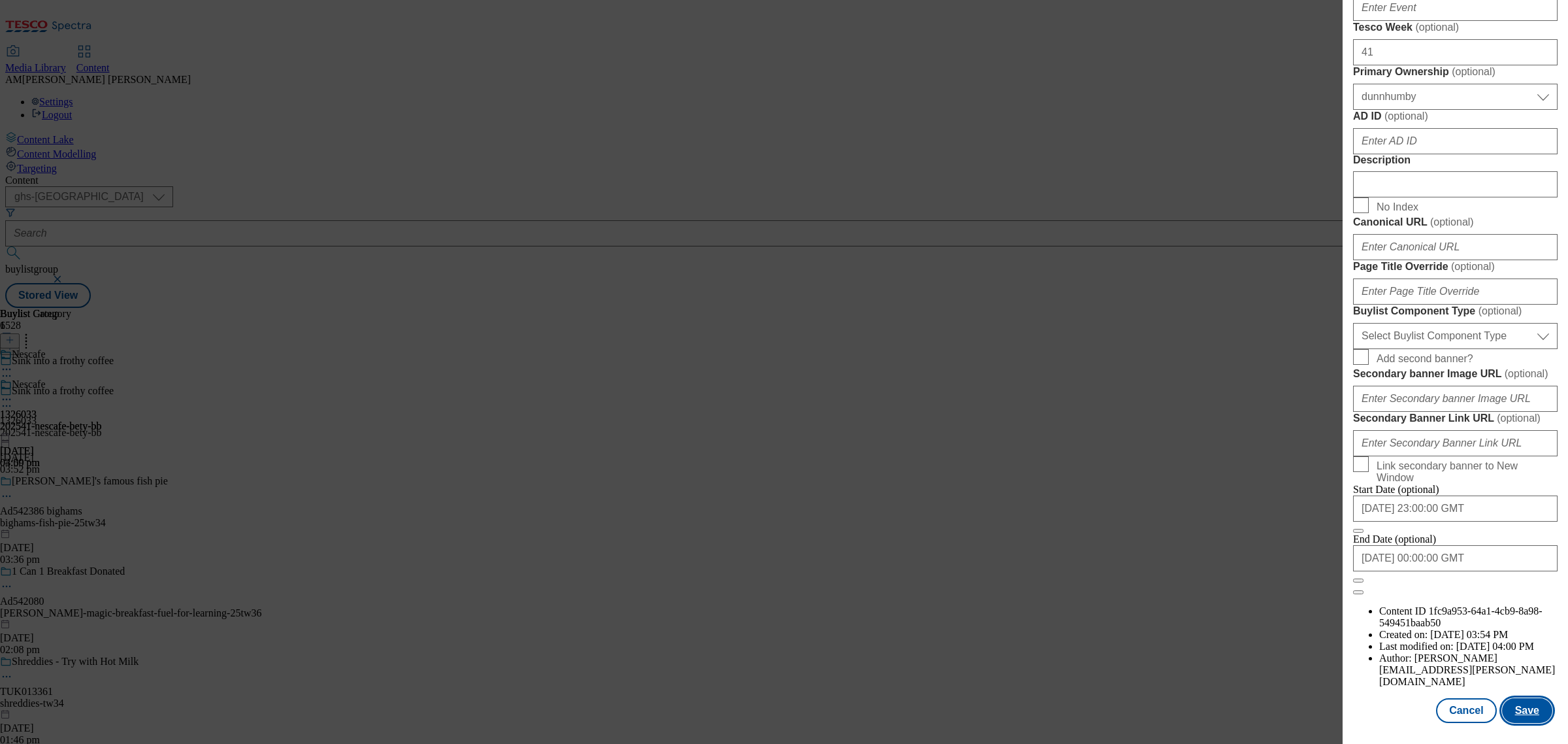
scroll to position [910, 0]
type input "Nescafe"
click at [1393, 661] on button "Save" at bounding box center [1527, 710] width 50 height 25
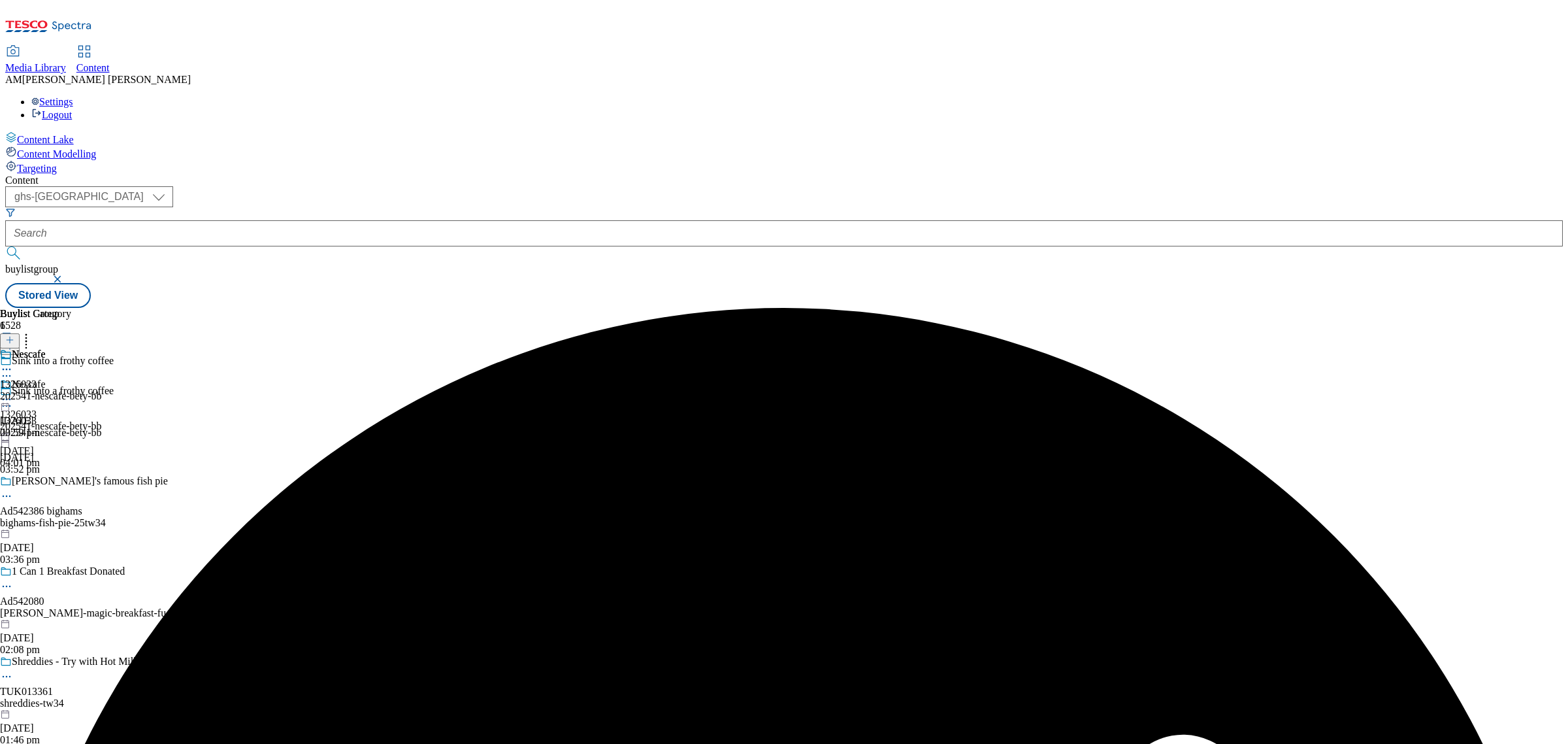
click at [102, 390] on div "202541-nescafe-bety-bb" at bounding box center [51, 396] width 102 height 12
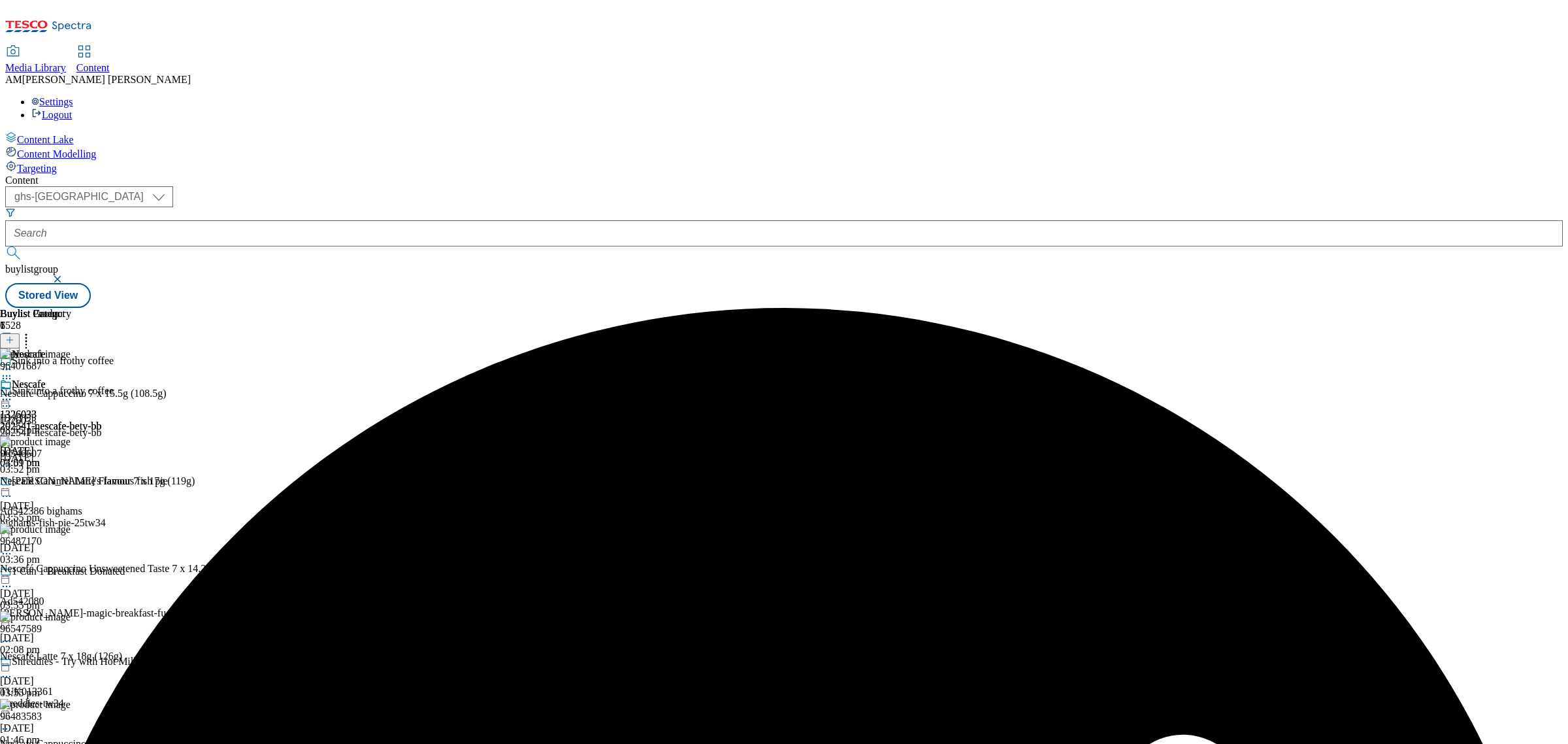
click at [102, 378] on div "Nescafe 1326033 202541-nescafe-bety-bb 15 Oct 2025 03:59 pm" at bounding box center [51, 423] width 102 height 90
click at [13, 393] on icon at bounding box center [6, 399] width 13 height 13
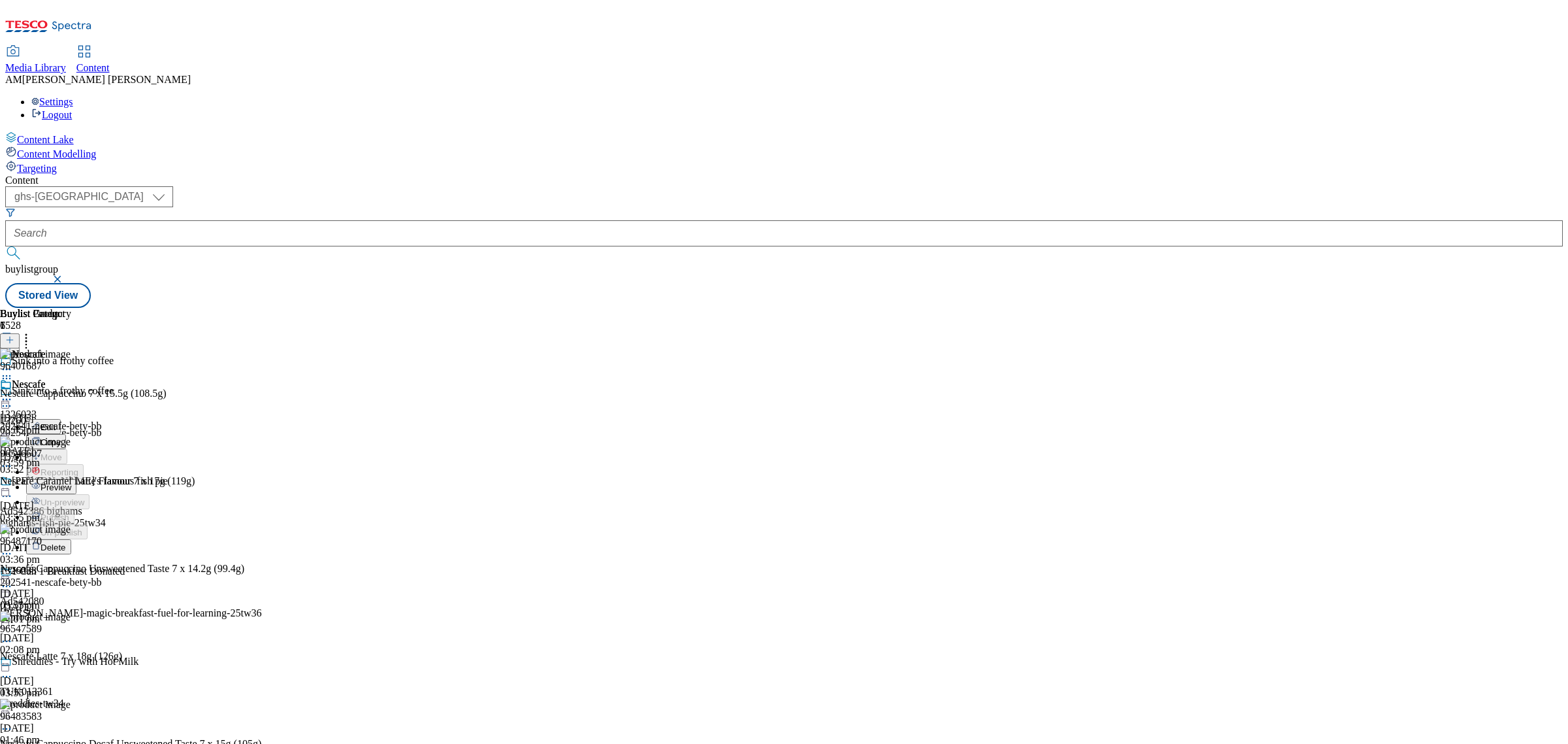
click at [71, 483] on span "Preview" at bounding box center [56, 487] width 31 height 9
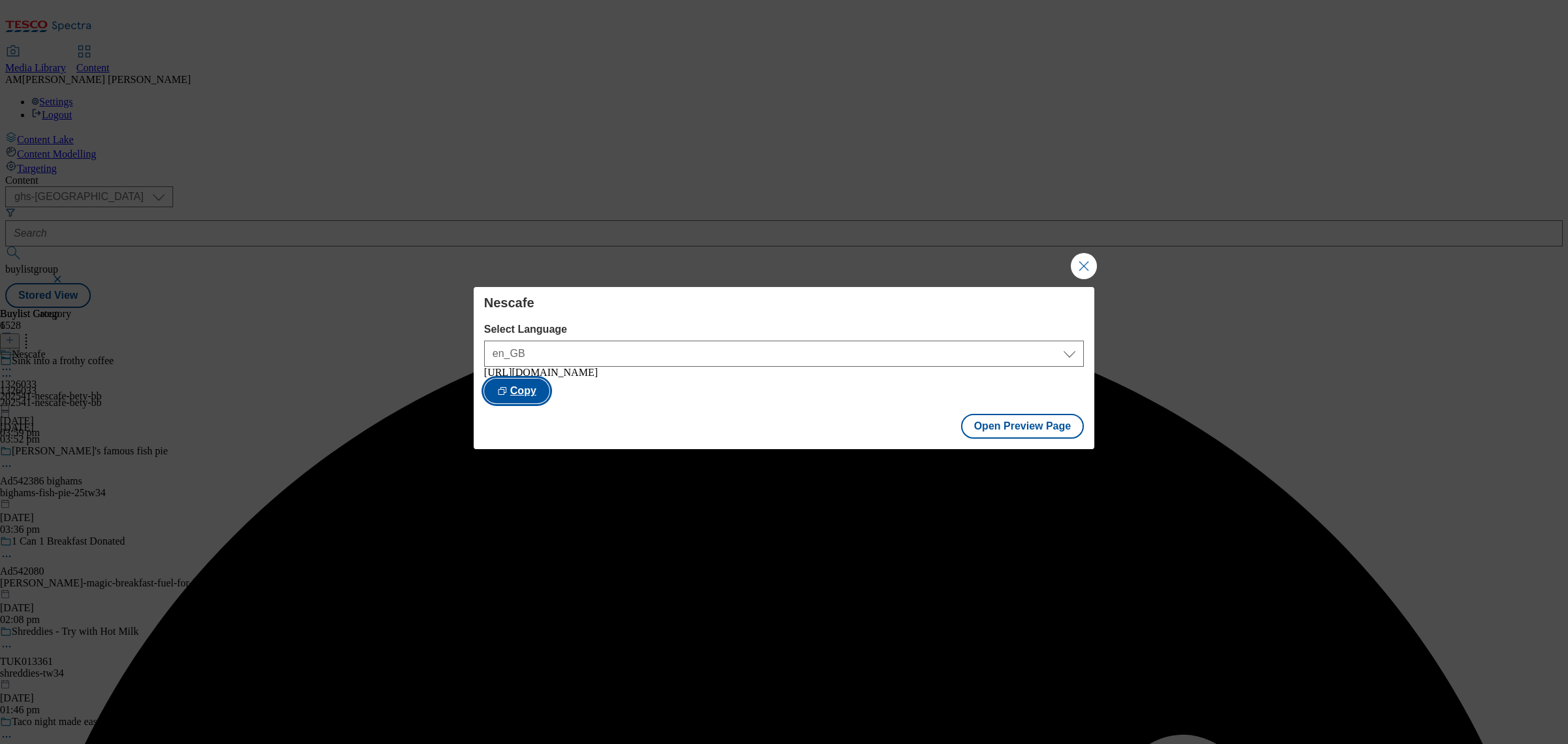
click at [549, 396] on button "Copy" at bounding box center [516, 391] width 65 height 25
click at [1089, 268] on button "Close Modal" at bounding box center [1083, 265] width 26 height 26
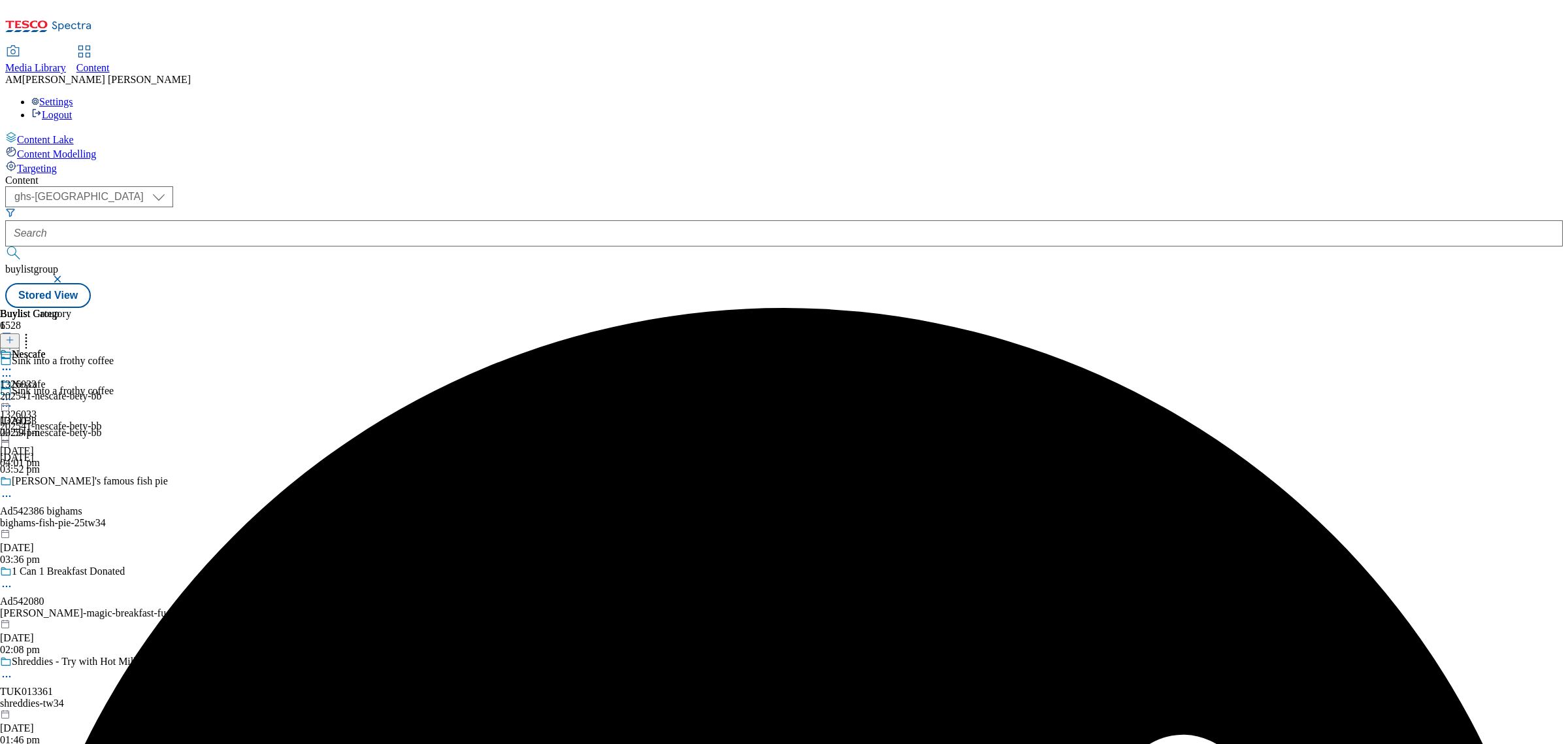
click at [102, 390] on div "202541-nescafe-bety-bb" at bounding box center [51, 396] width 102 height 12
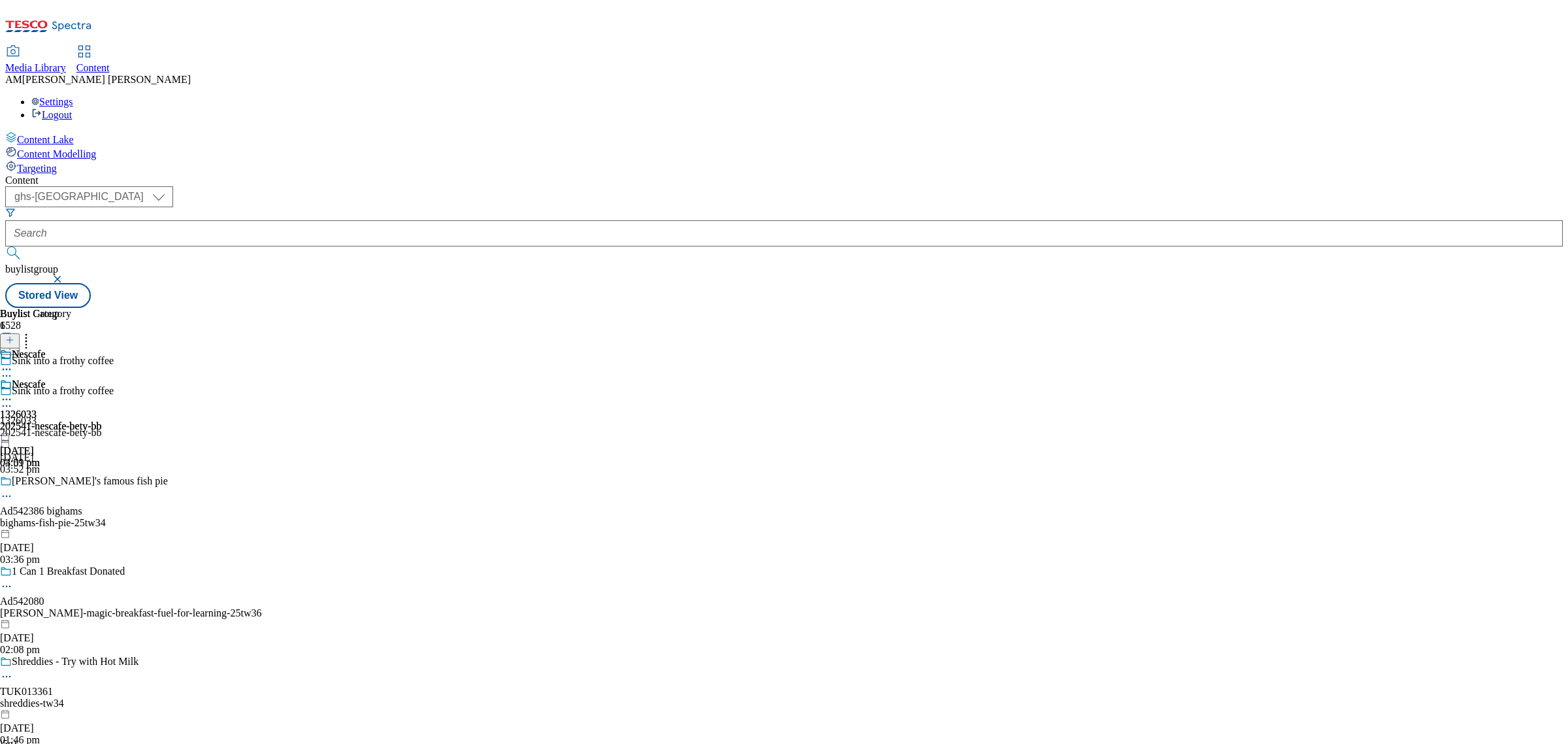
click at [102, 421] on div "202541-nescafe-bety-bb" at bounding box center [51, 426] width 102 height 12
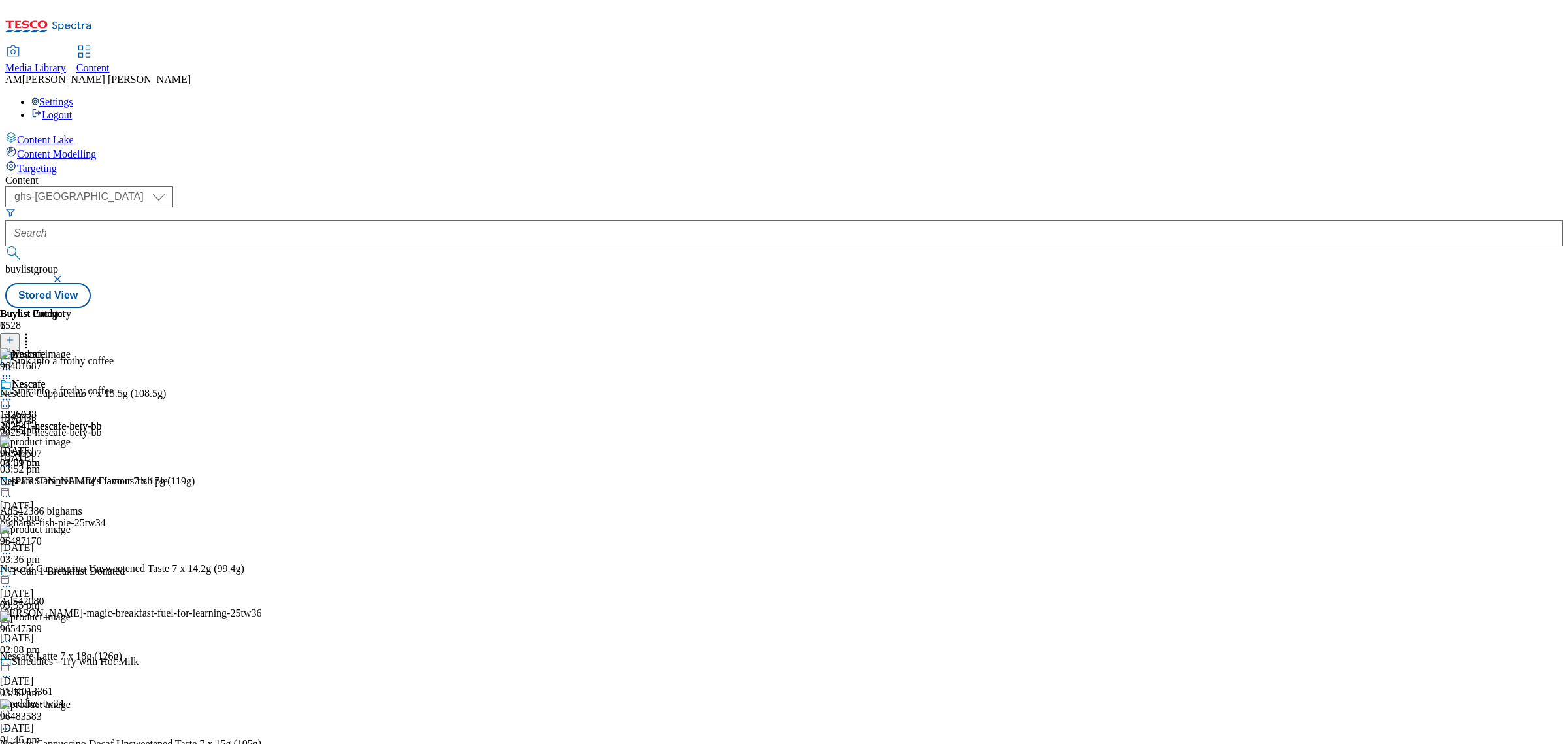
click at [13, 393] on icon at bounding box center [6, 399] width 13 height 13
click at [69, 527] on span "Publish" at bounding box center [55, 532] width 29 height 9
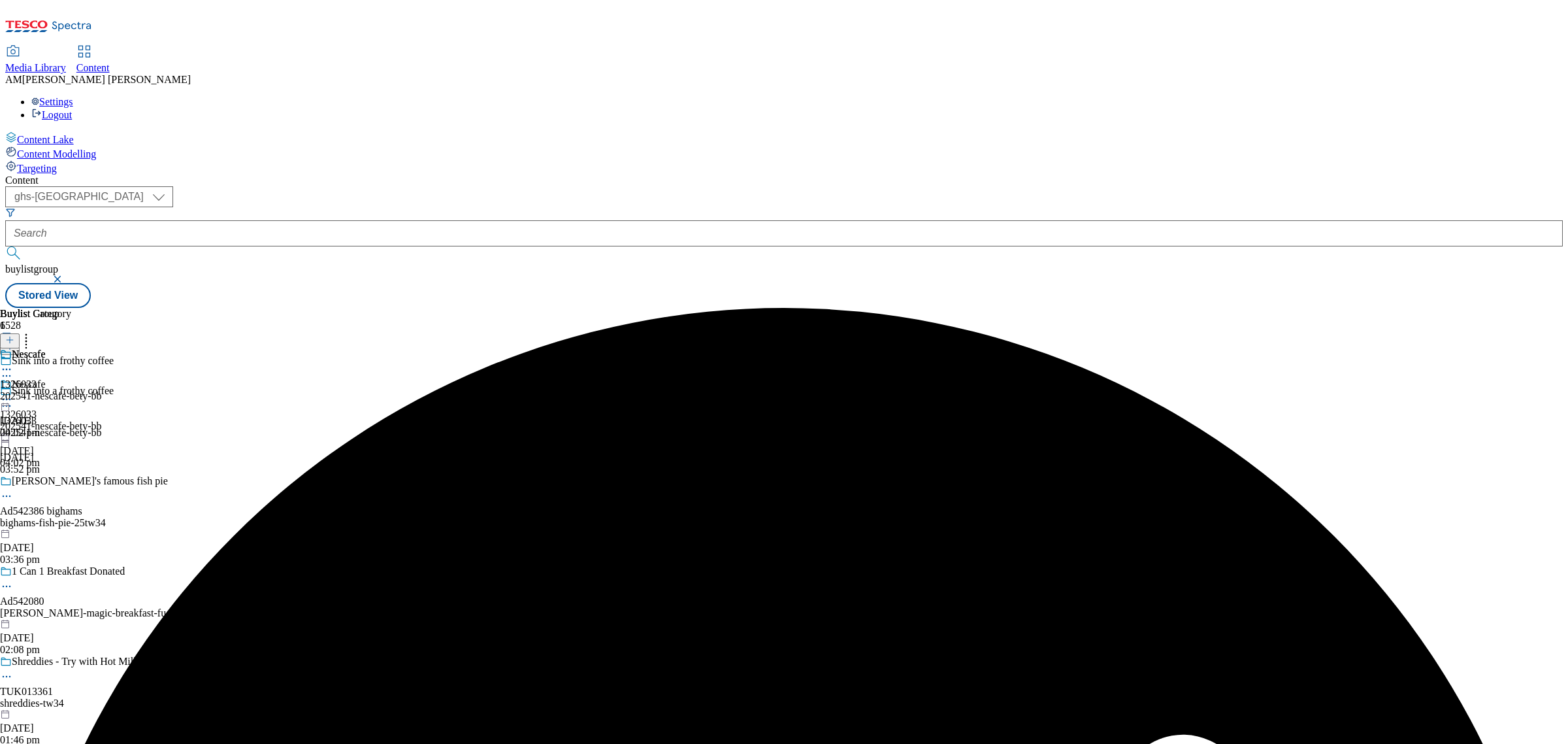
click at [102, 390] on div "202541-nescafe-bety-bb" at bounding box center [51, 396] width 102 height 12
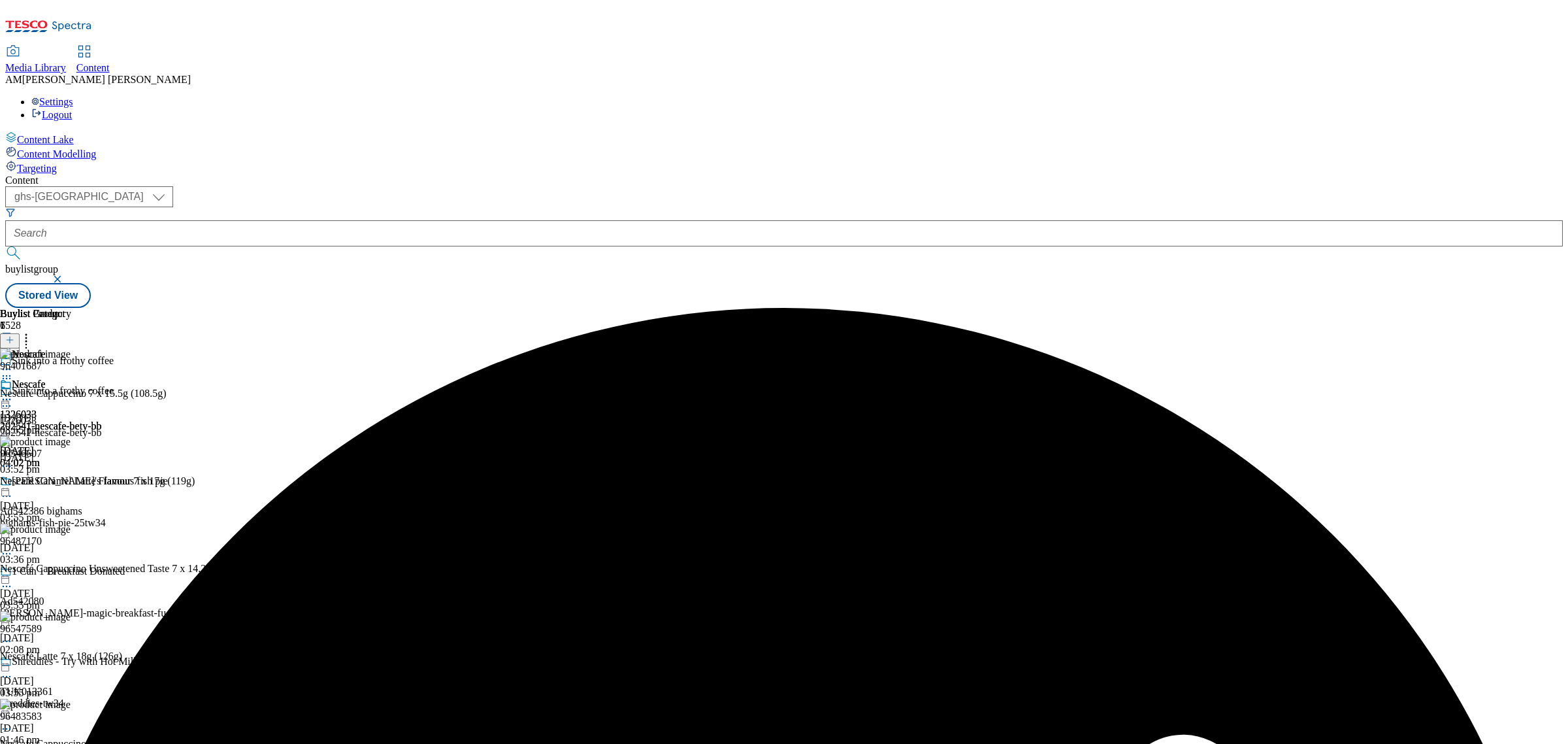
click at [5, 399] on circle at bounding box center [3, 399] width 2 height 2
click at [108, 512] on span "Open Preview Url" at bounding box center [75, 517] width 68 height 9
